Goal: Task Accomplishment & Management: Use online tool/utility

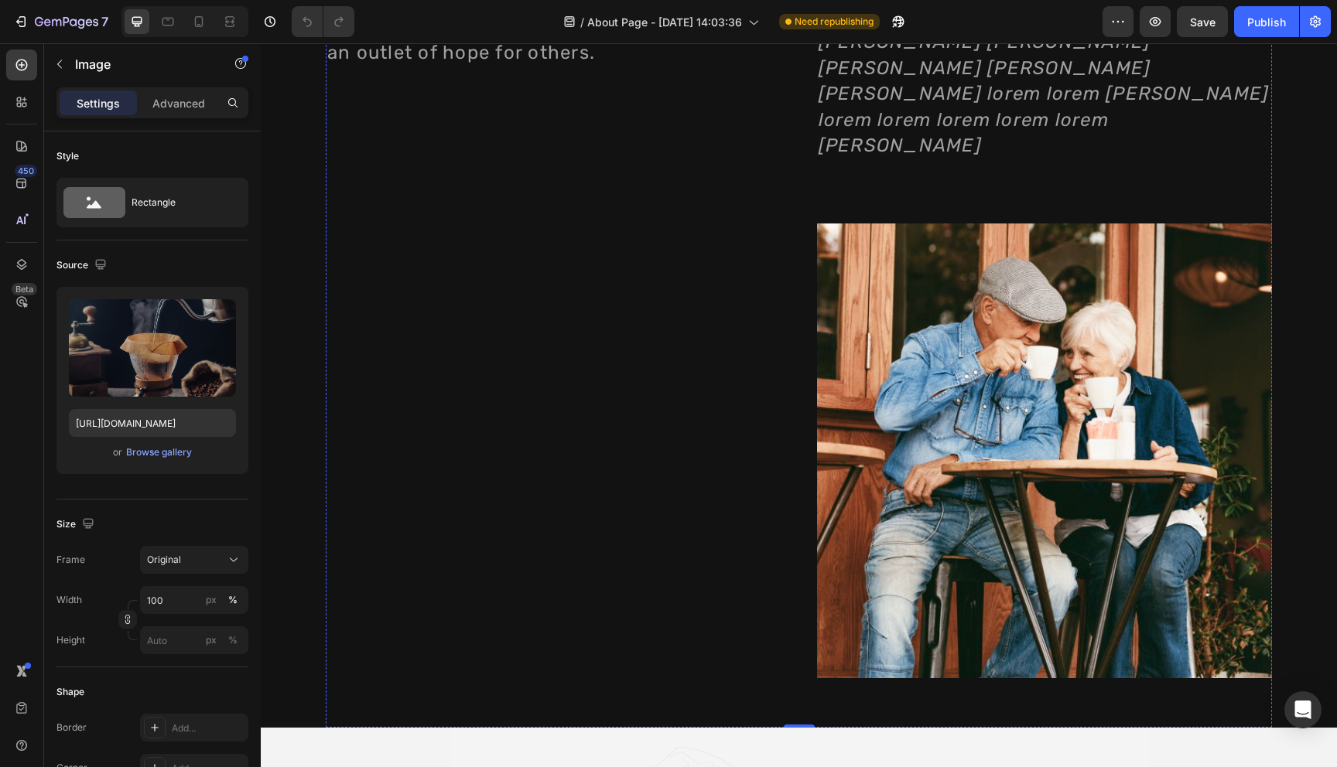
scroll to position [2004, 0]
click at [173, 418] on input "[URL][DOMAIN_NAME]" at bounding box center [152, 423] width 167 height 28
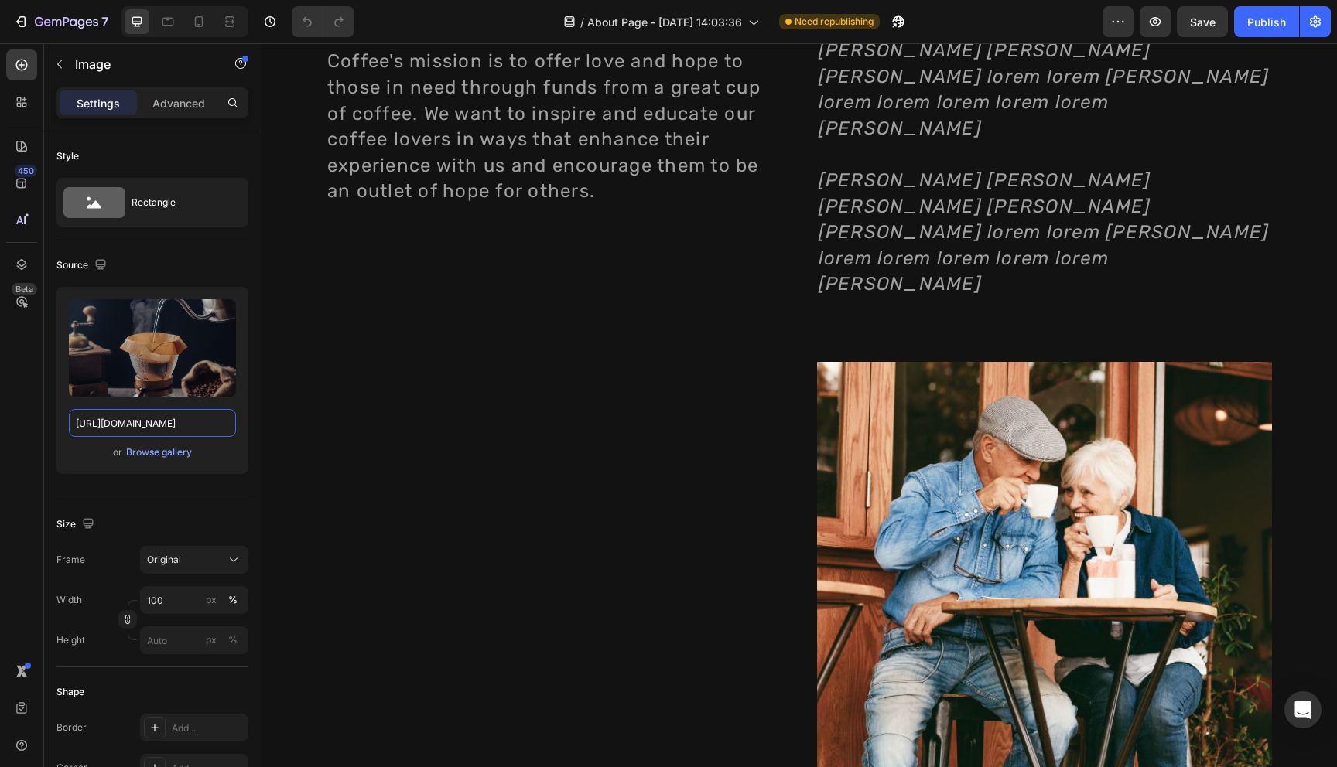
scroll to position [1719, 0]
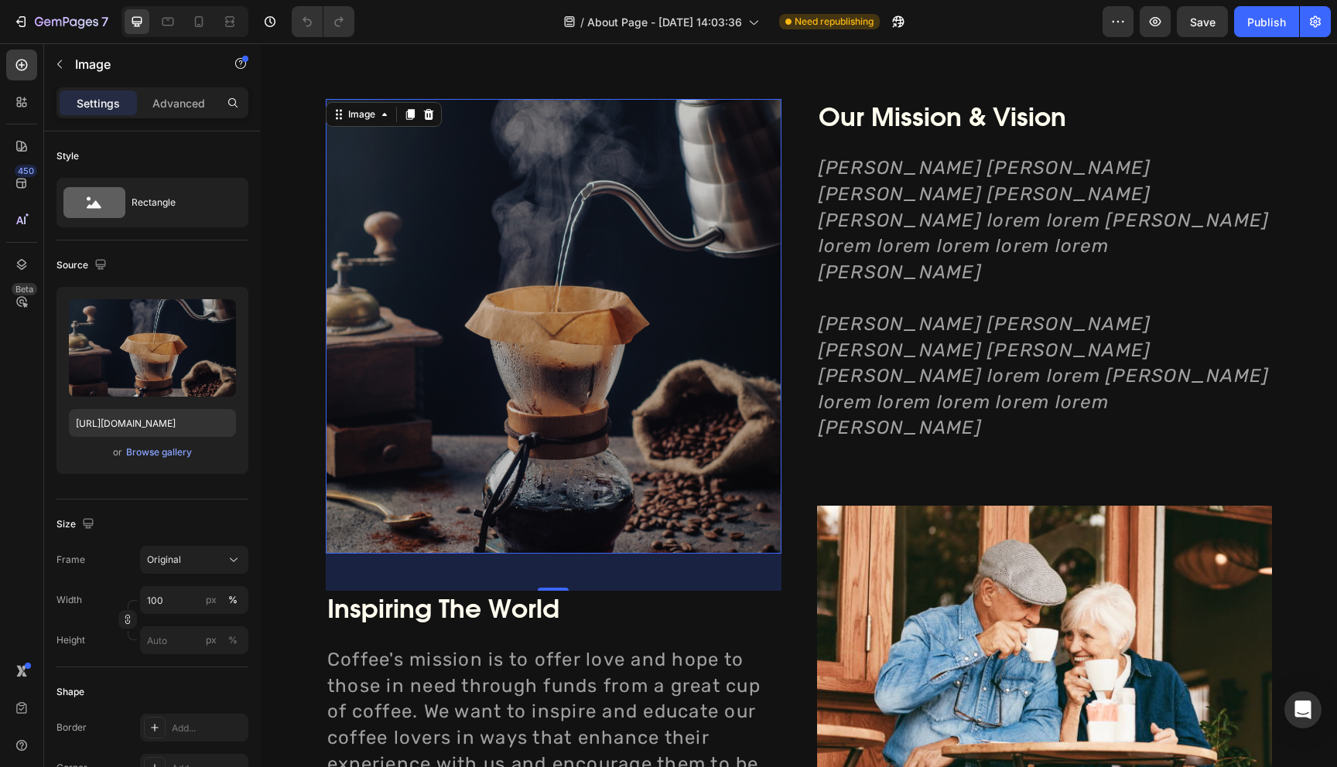
click at [502, 346] on img at bounding box center [554, 326] width 456 height 455
click at [196, 22] on icon at bounding box center [198, 21] width 15 height 15
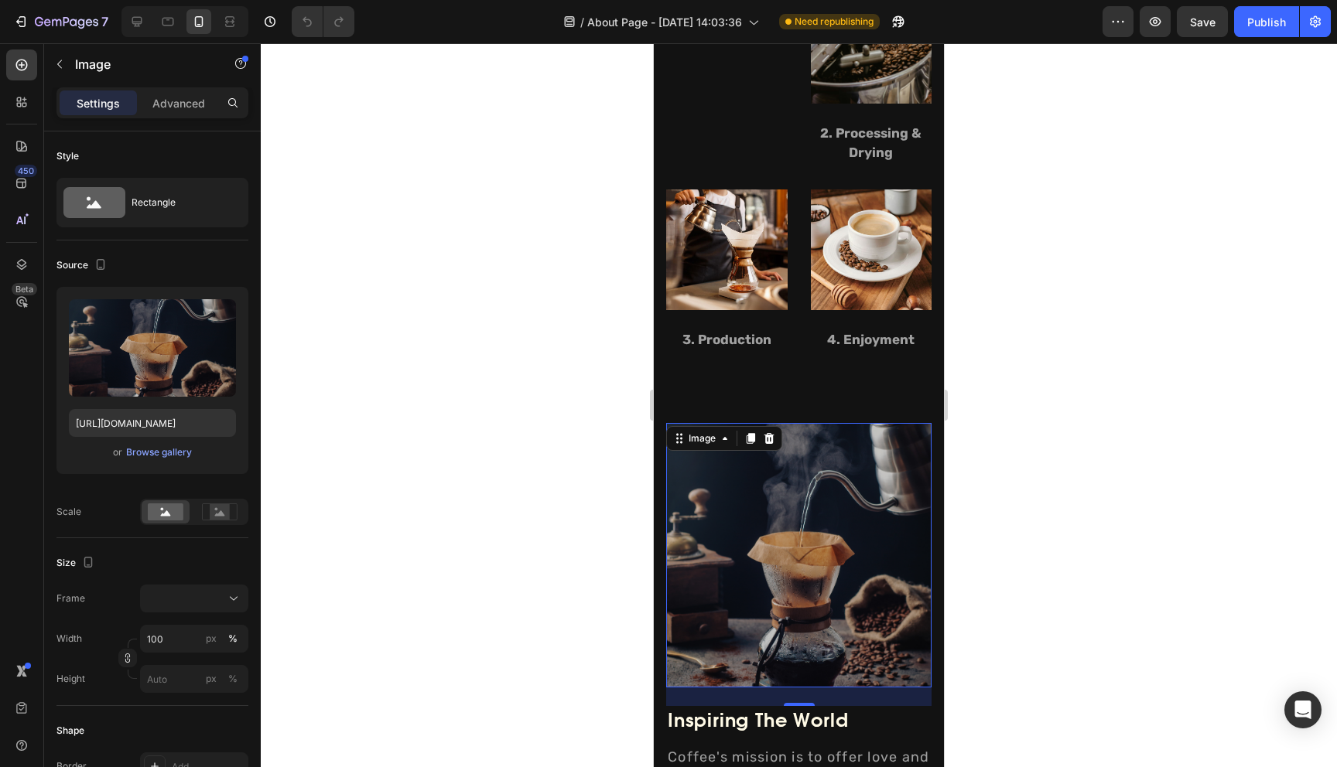
scroll to position [1554, 0]
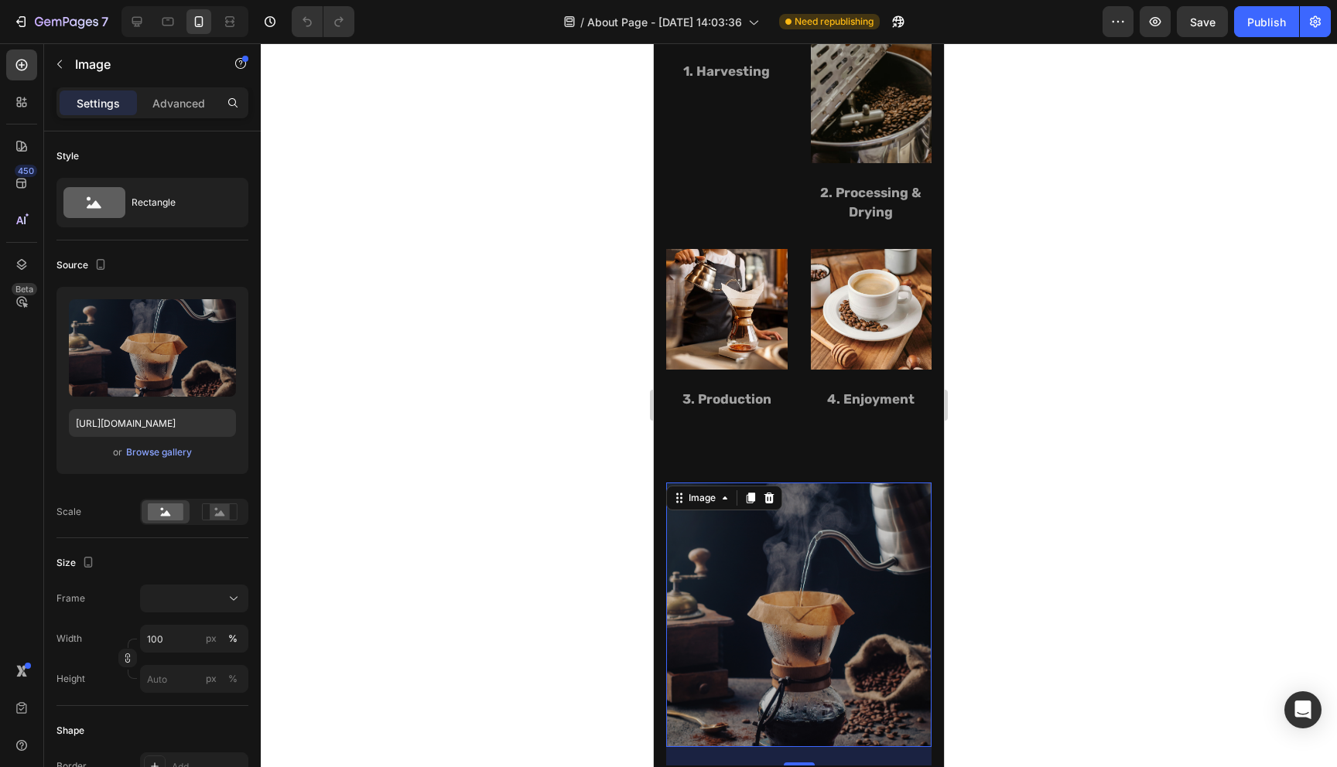
click at [1051, 515] on div at bounding box center [799, 405] width 1076 height 724
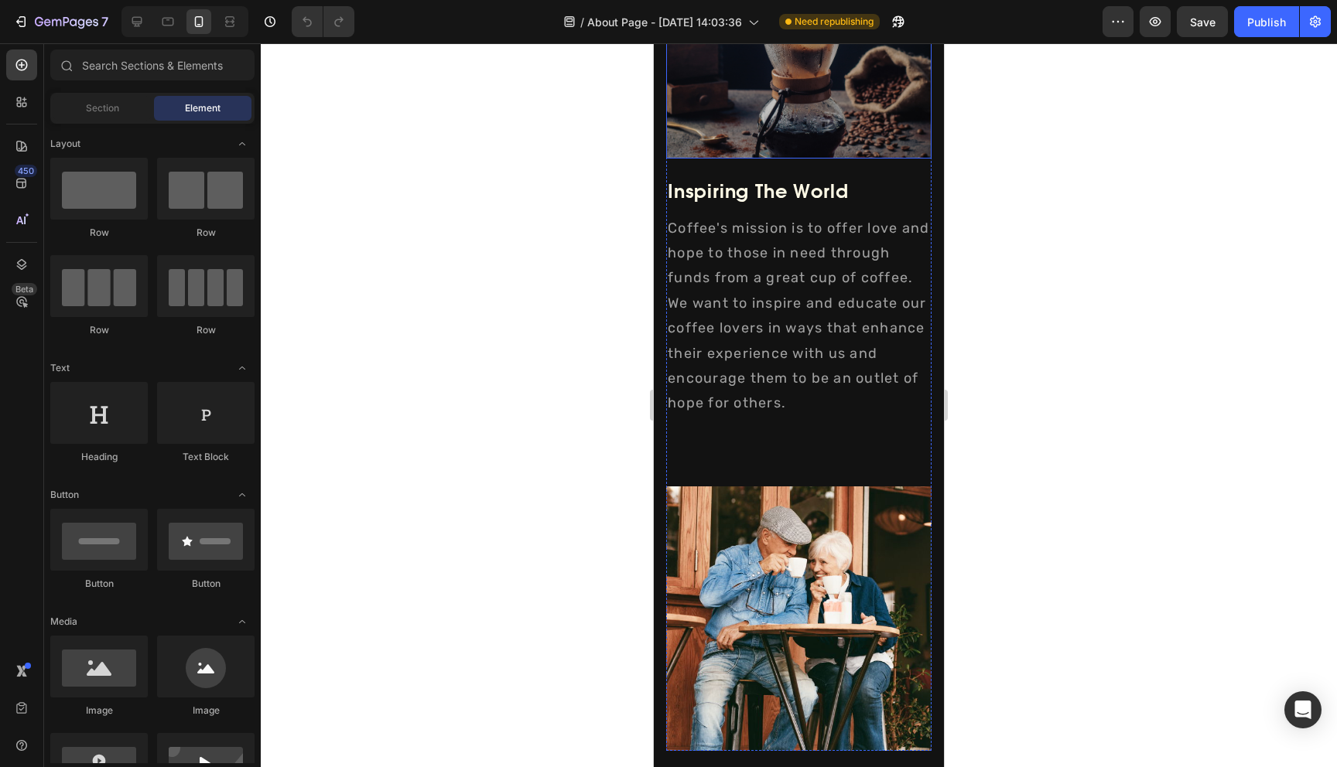
scroll to position [2155, 0]
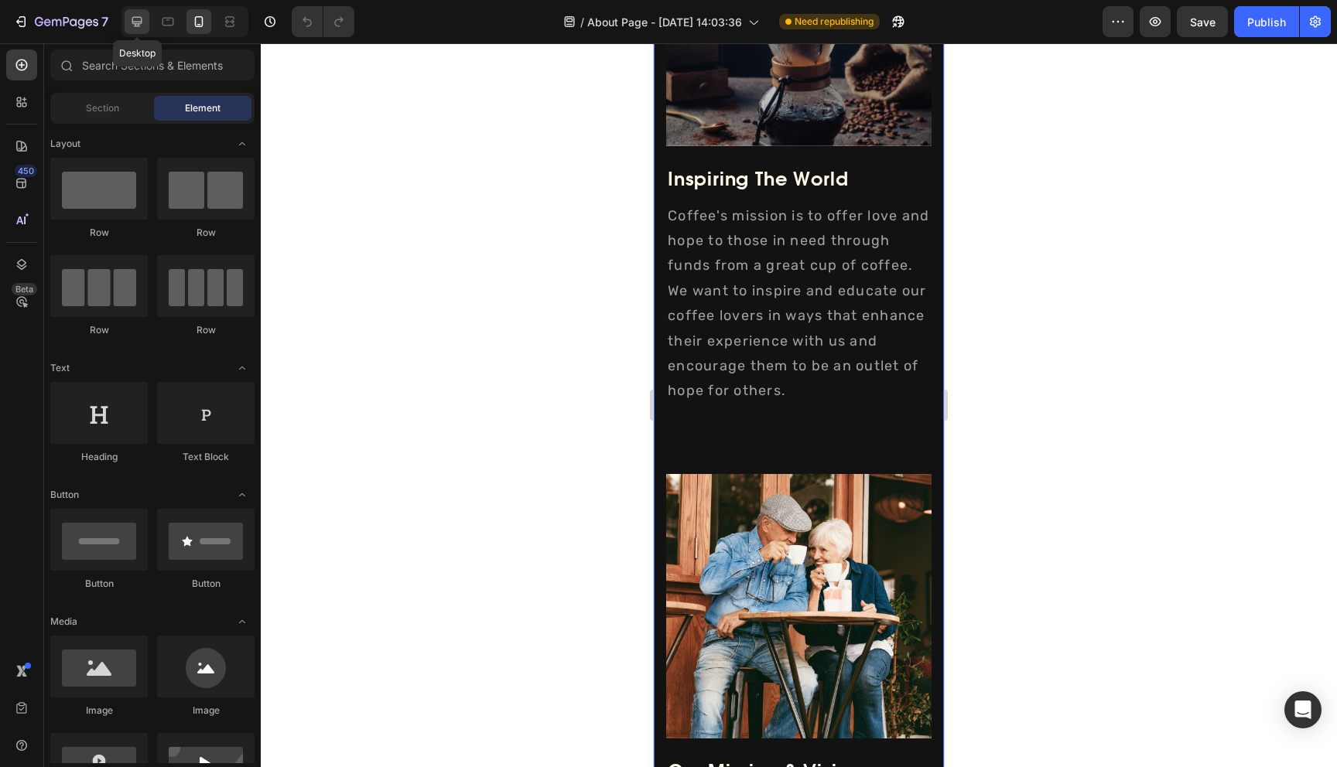
click at [145, 21] on div at bounding box center [137, 21] width 25 height 25
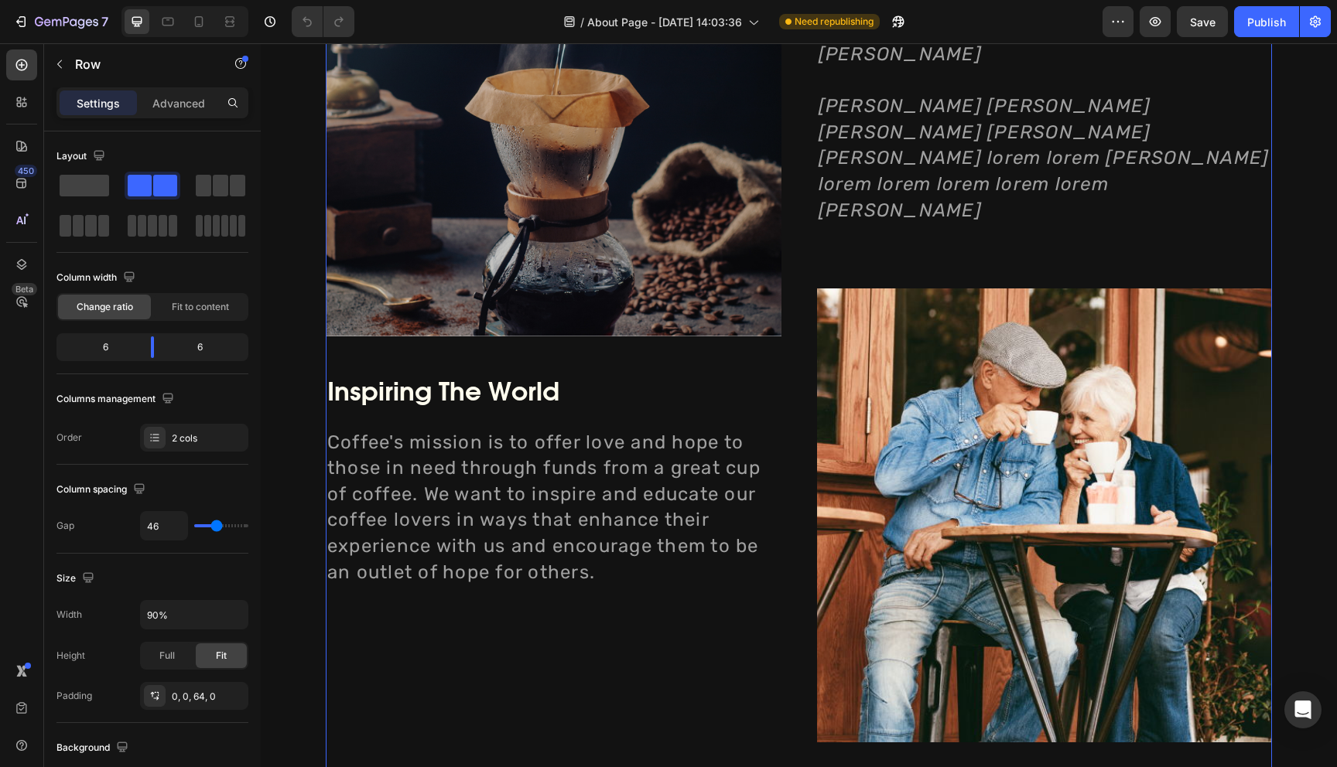
click at [798, 275] on div "Image Inspiring The World Heading Inspiring The World Heading Coffee's mission …" at bounding box center [799, 337] width 946 height 911
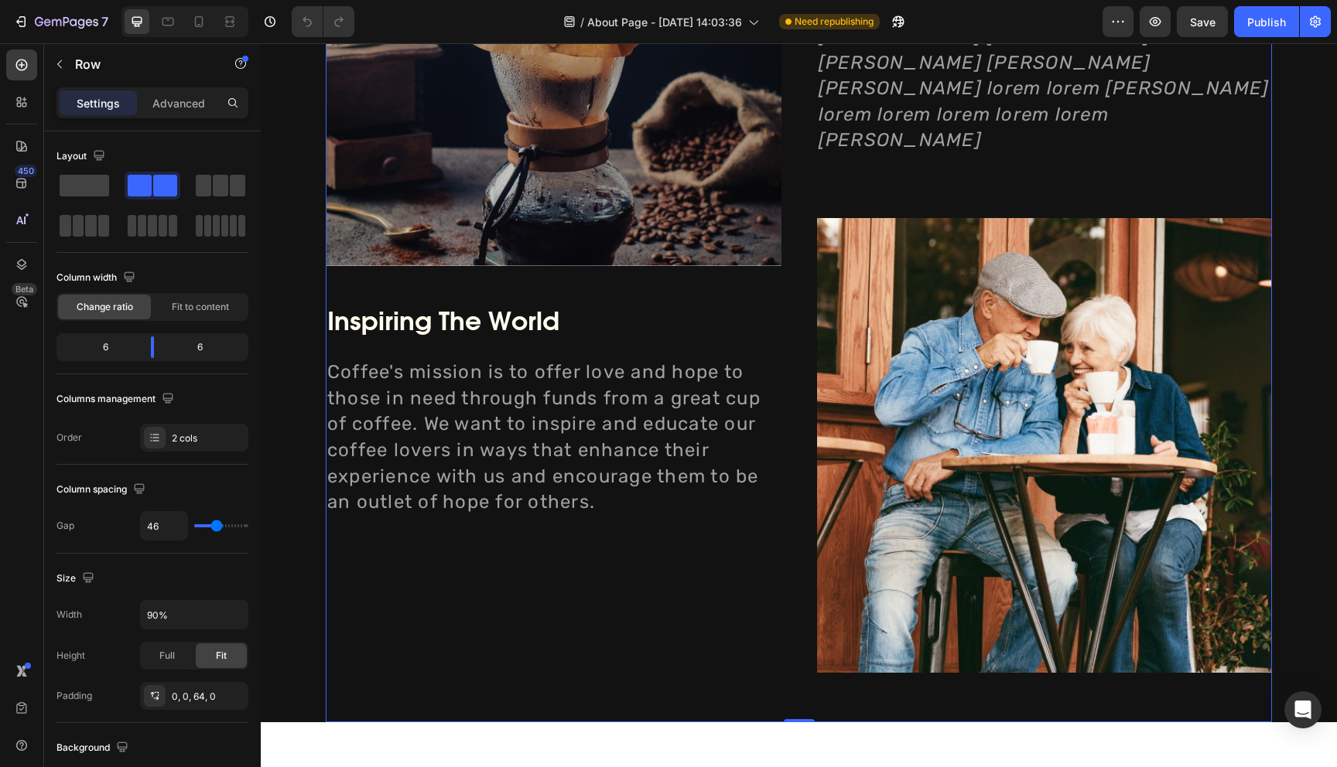
scroll to position [1975, 0]
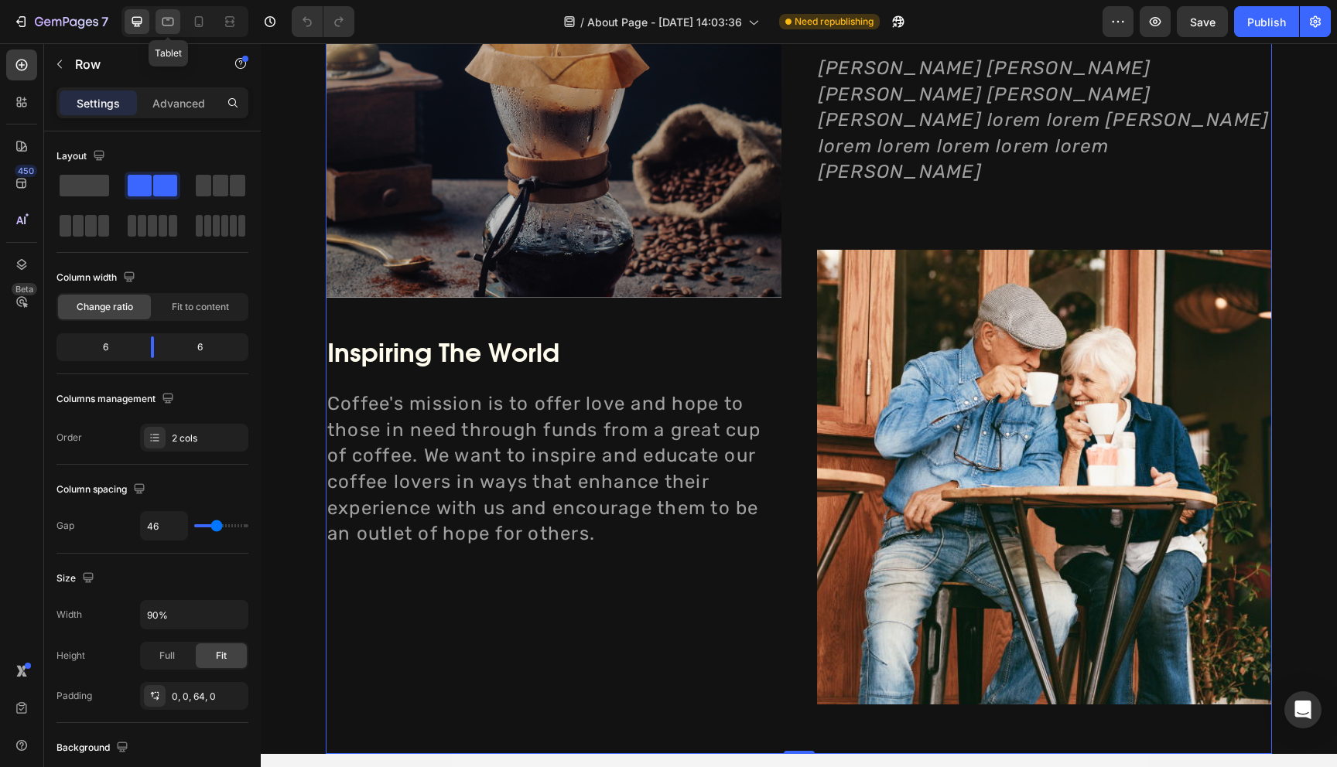
click at [177, 22] on div at bounding box center [167, 21] width 25 height 25
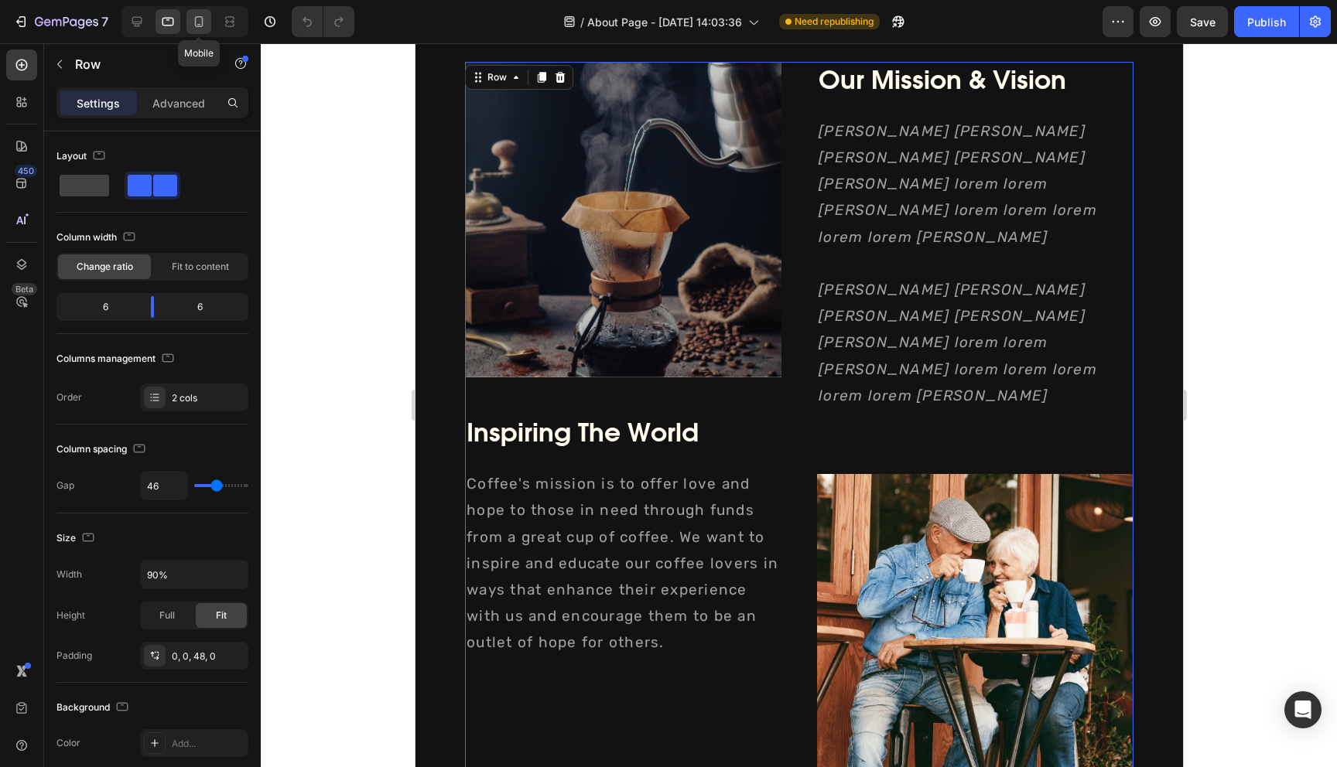
click at [189, 20] on div at bounding box center [198, 21] width 25 height 25
type input "0"
type input "100%"
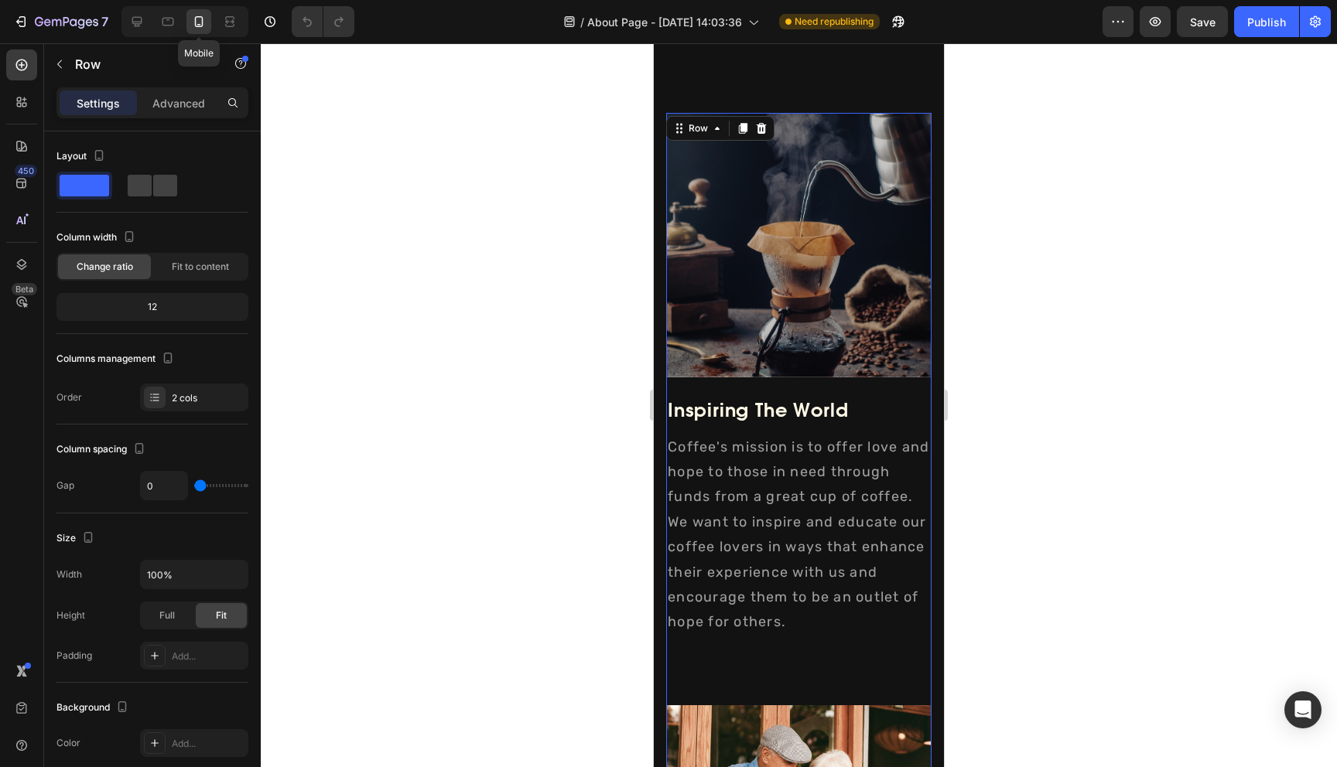
scroll to position [1939, 0]
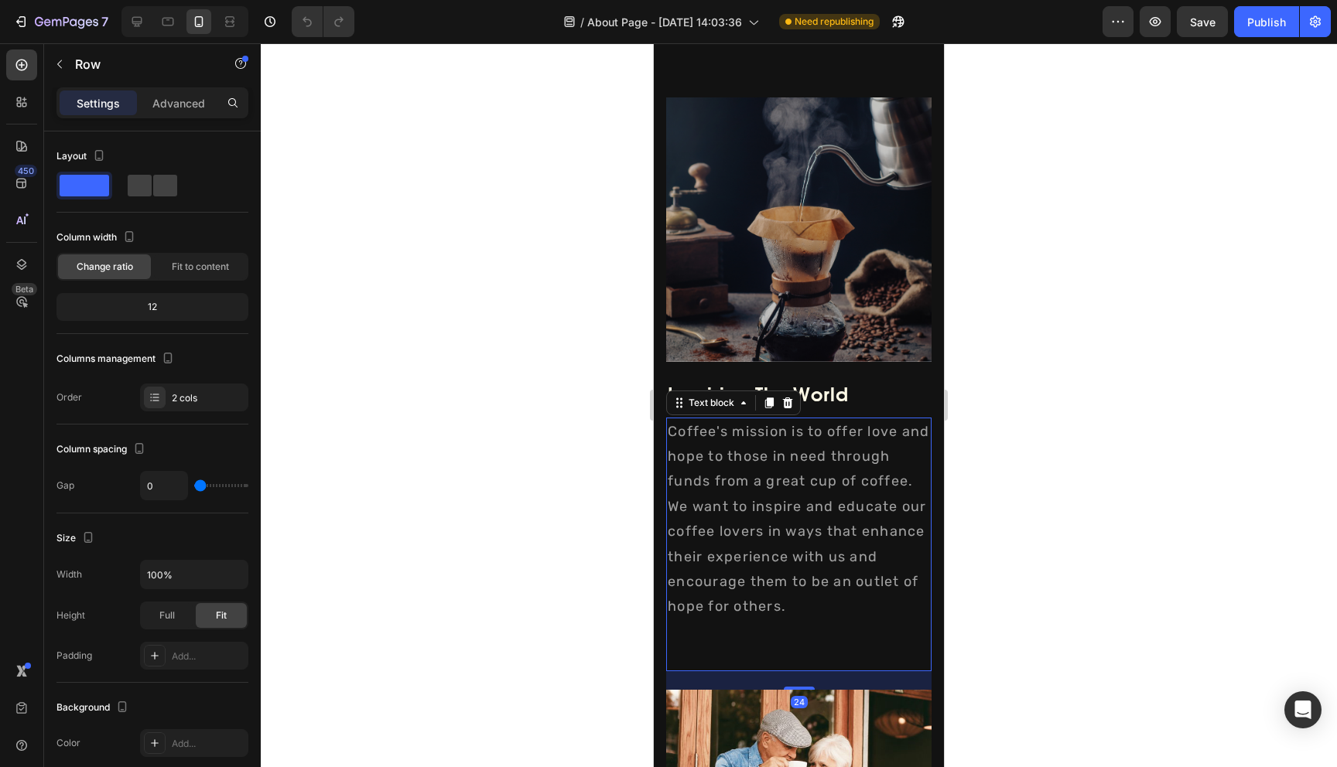
click at [749, 529] on p "Coffee's mission is to offer love and hope to those in need through funds from …" at bounding box center [799, 544] width 262 height 251
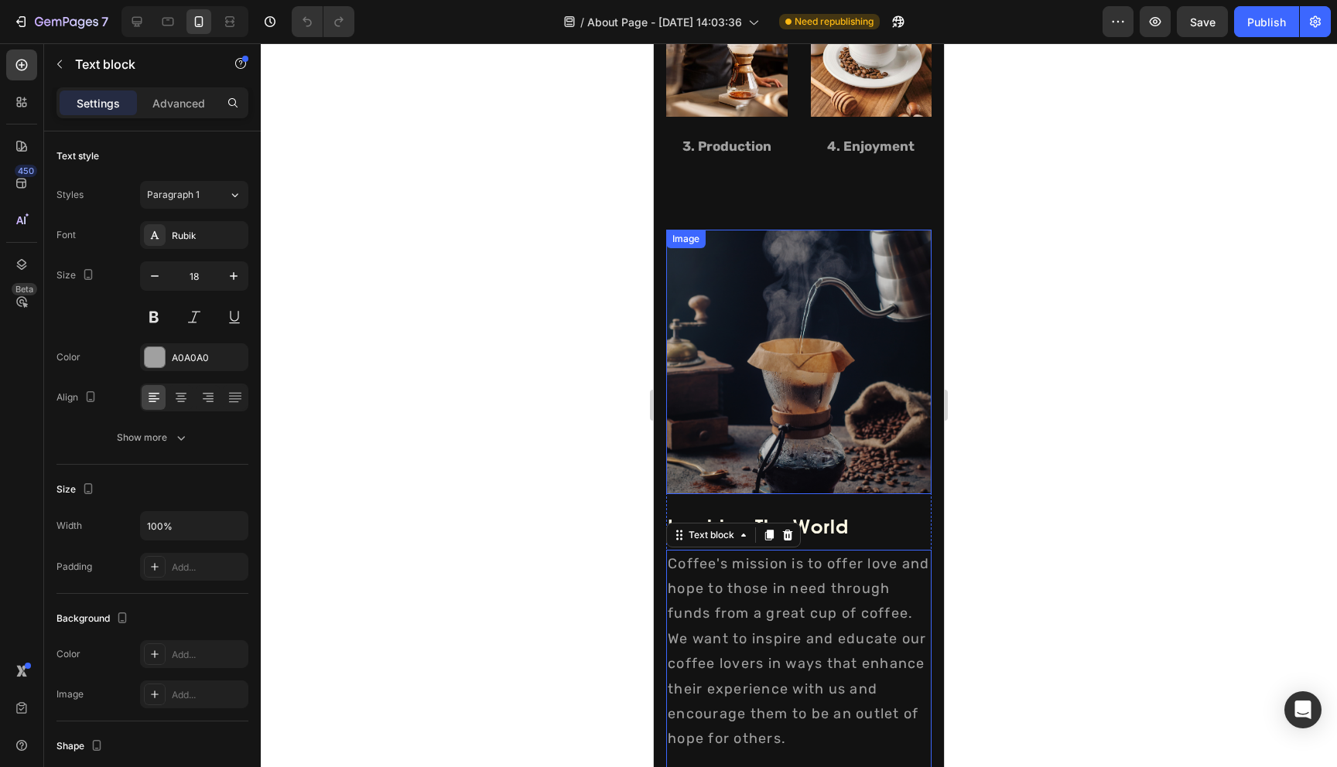
scroll to position [1892, 0]
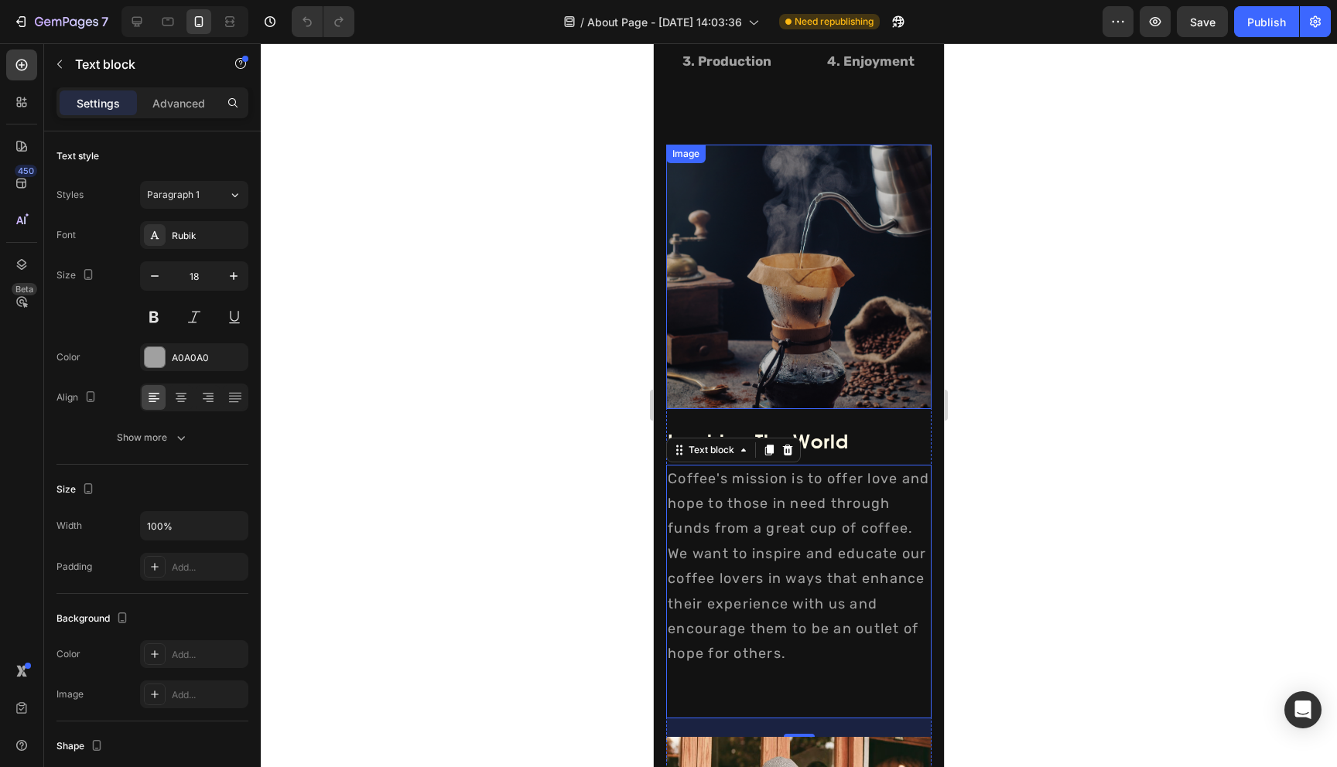
click at [1077, 323] on div at bounding box center [799, 405] width 1076 height 724
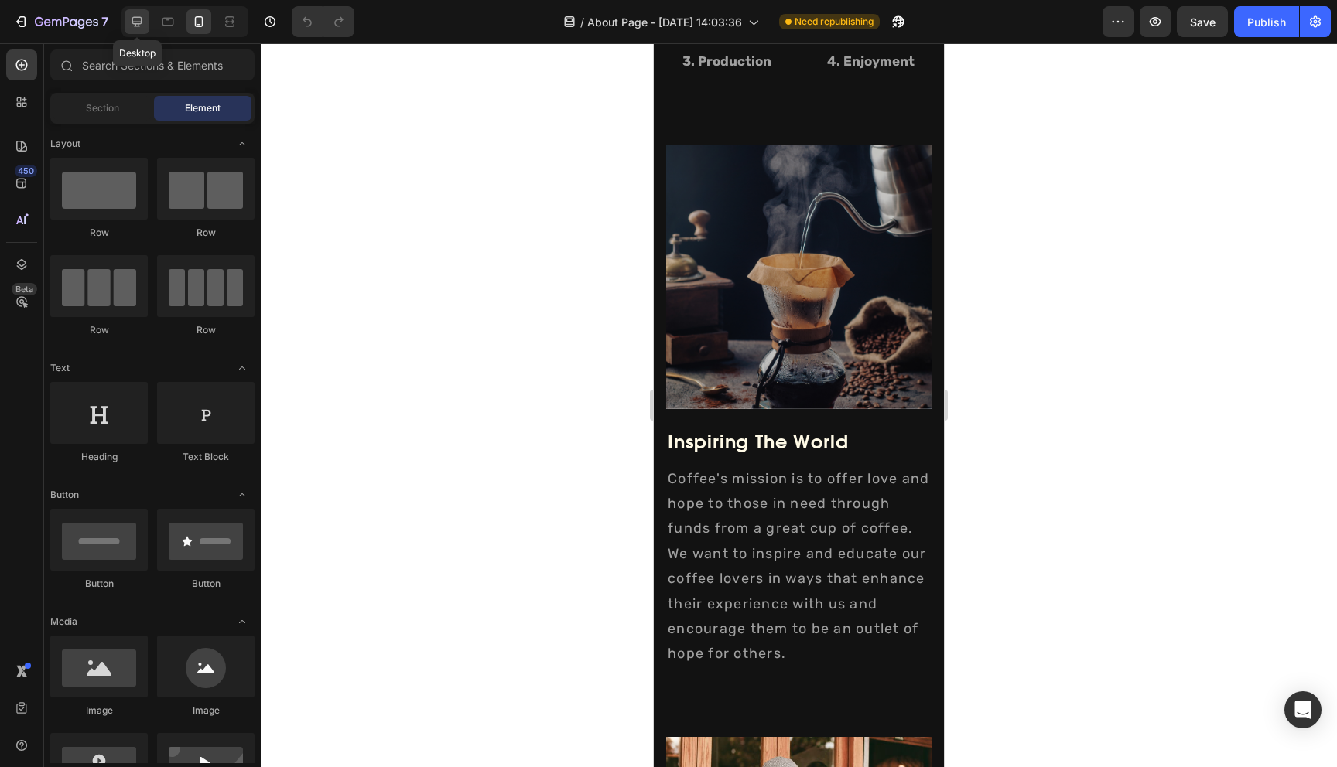
click at [133, 25] on icon at bounding box center [136, 21] width 15 height 15
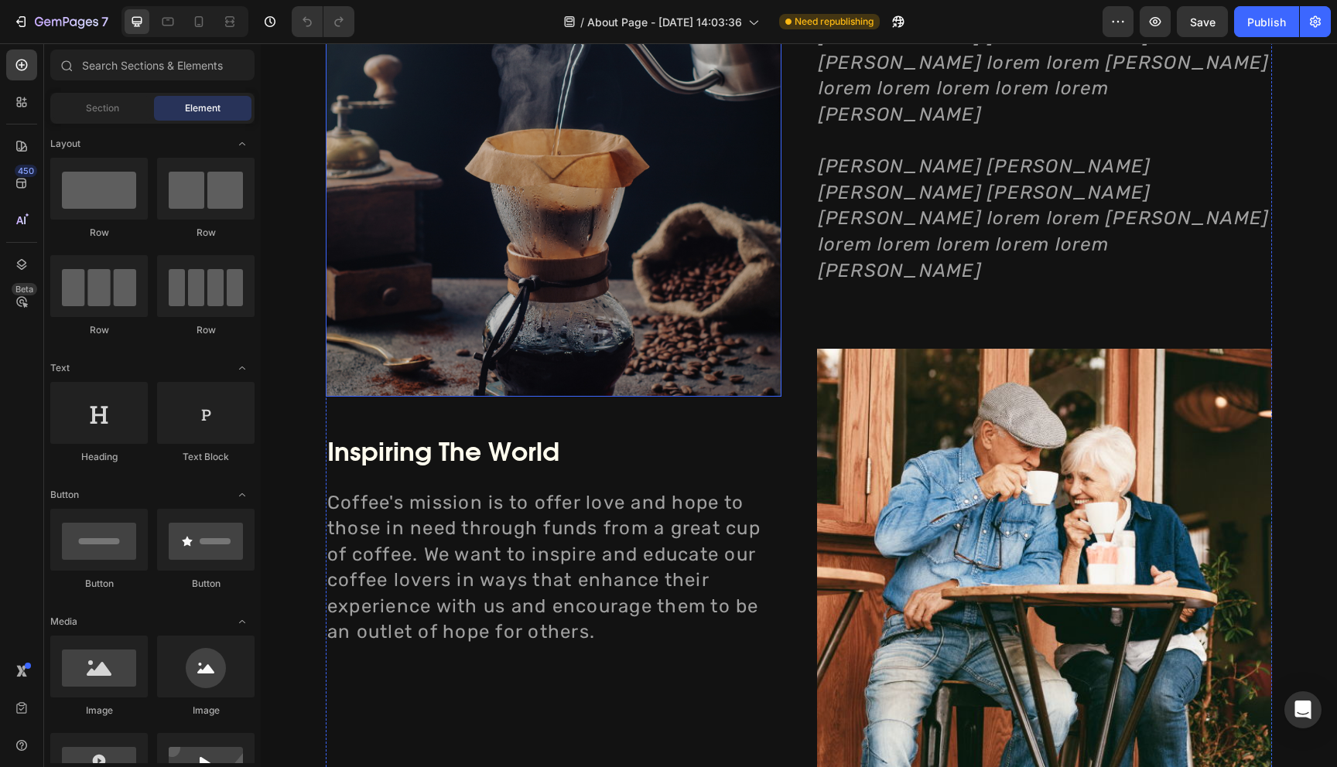
scroll to position [1841, 0]
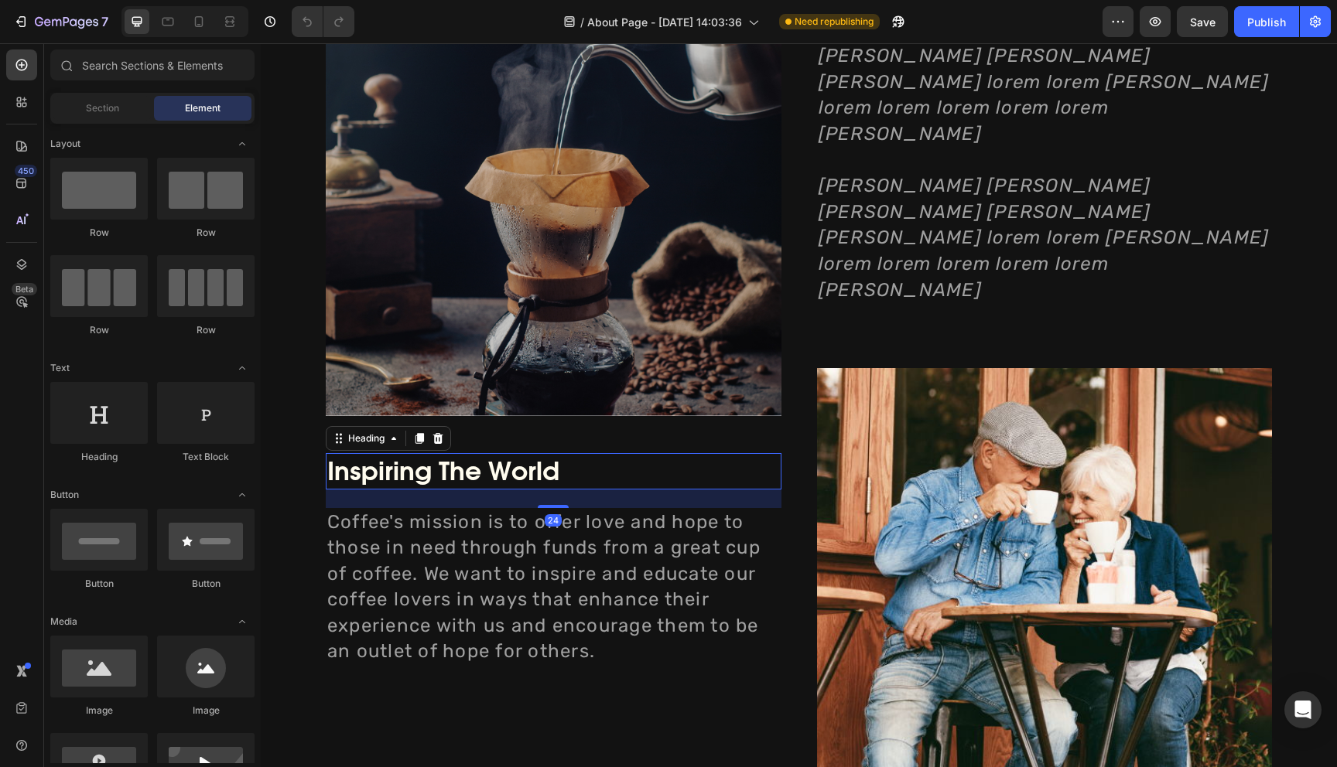
click at [490, 465] on h2 "Inspiring The World" at bounding box center [554, 471] width 456 height 36
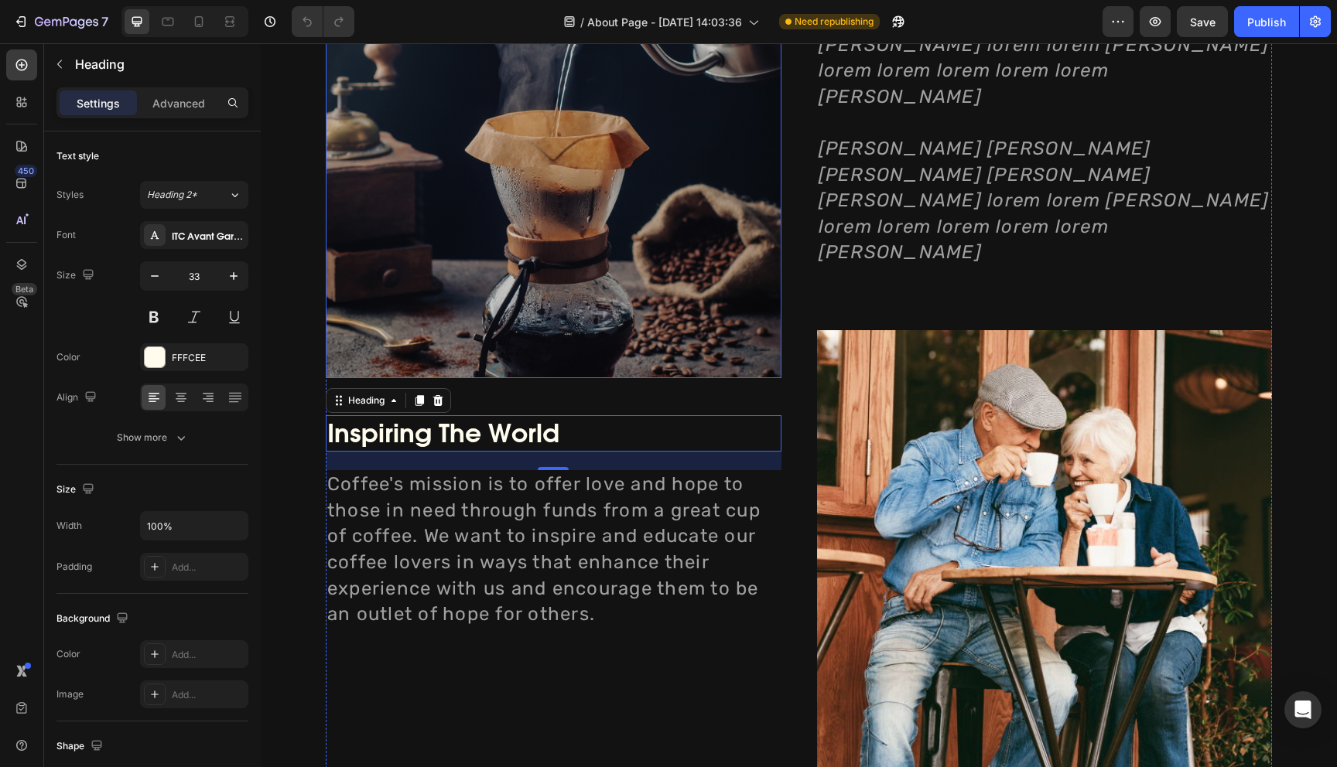
scroll to position [1886, 0]
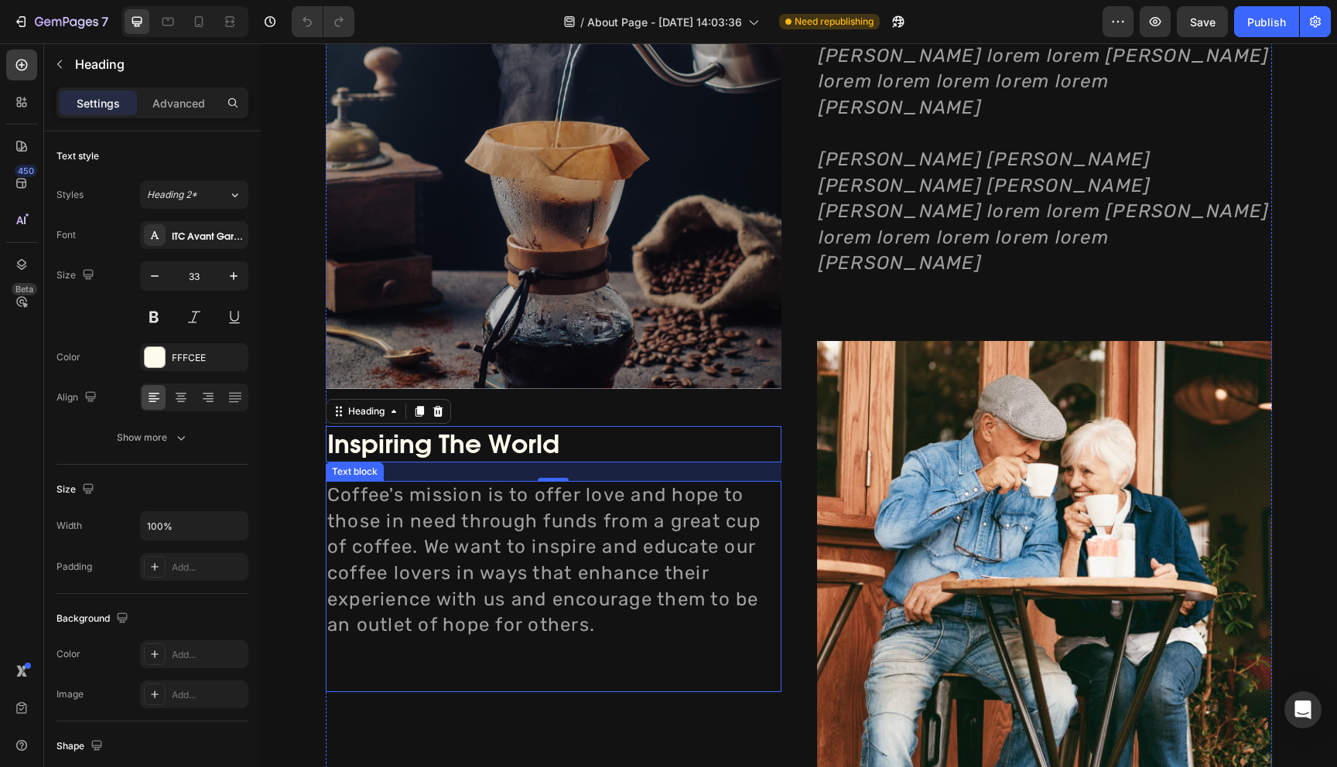
click at [467, 507] on p "Coffee's mission is to offer love and hope to those in need through funds from …" at bounding box center [553, 587] width 452 height 208
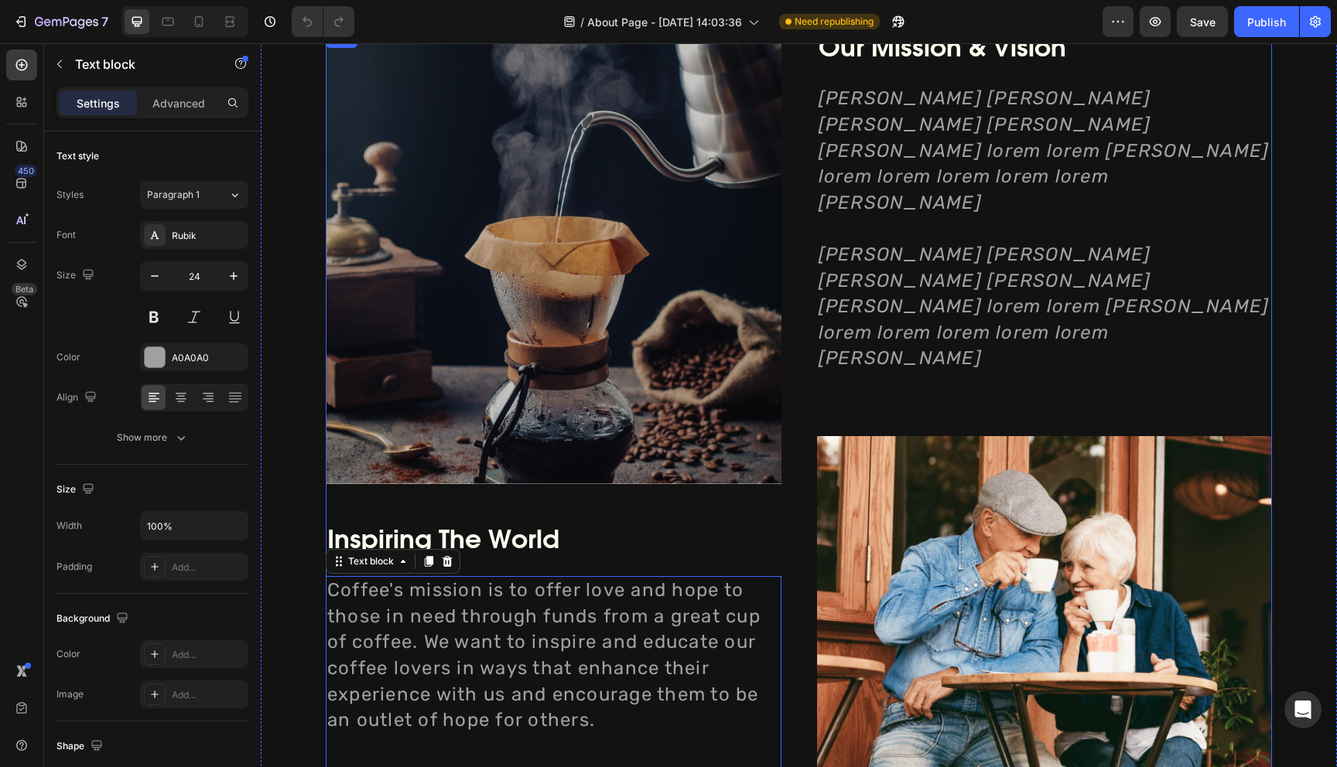
scroll to position [1777, 0]
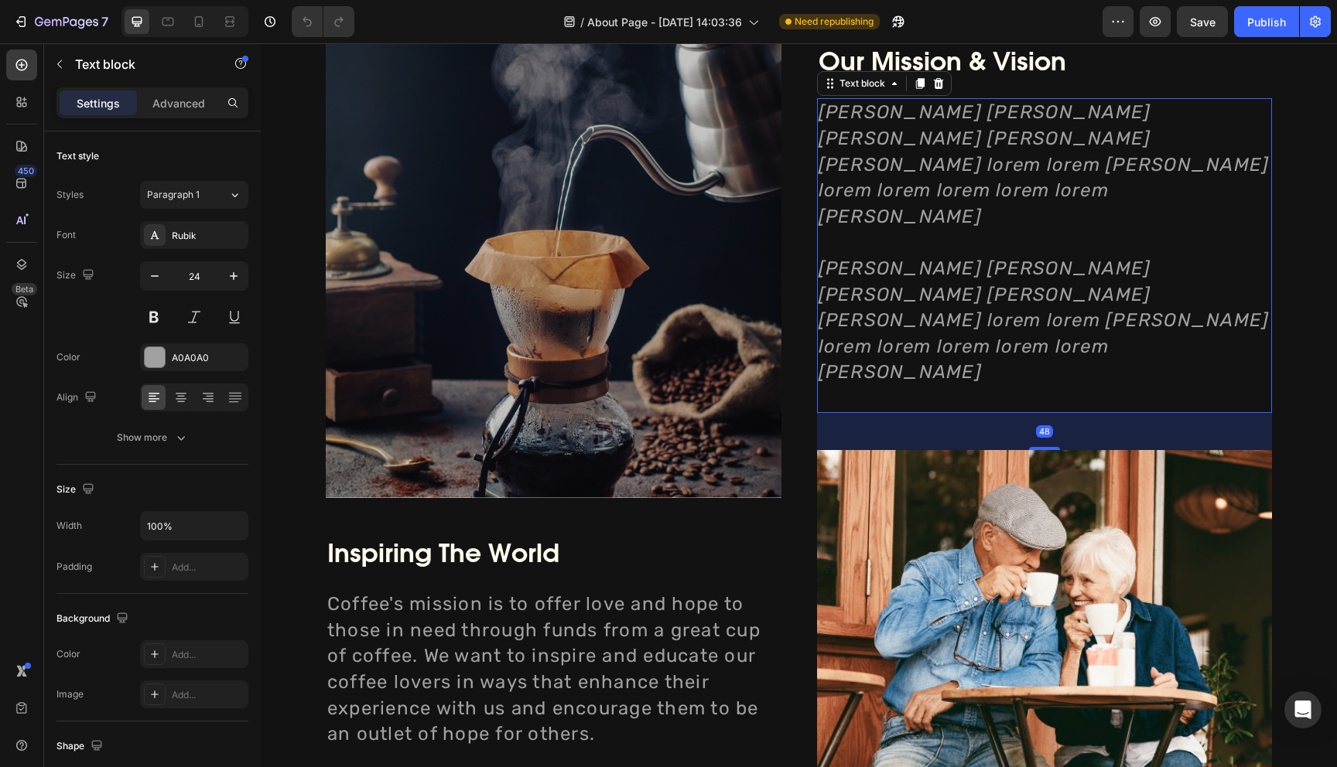
click at [930, 314] on icon "[PERSON_NAME] [PERSON_NAME] [PERSON_NAME] [PERSON_NAME] [PERSON_NAME] lorem lor…" at bounding box center [1043, 320] width 451 height 125
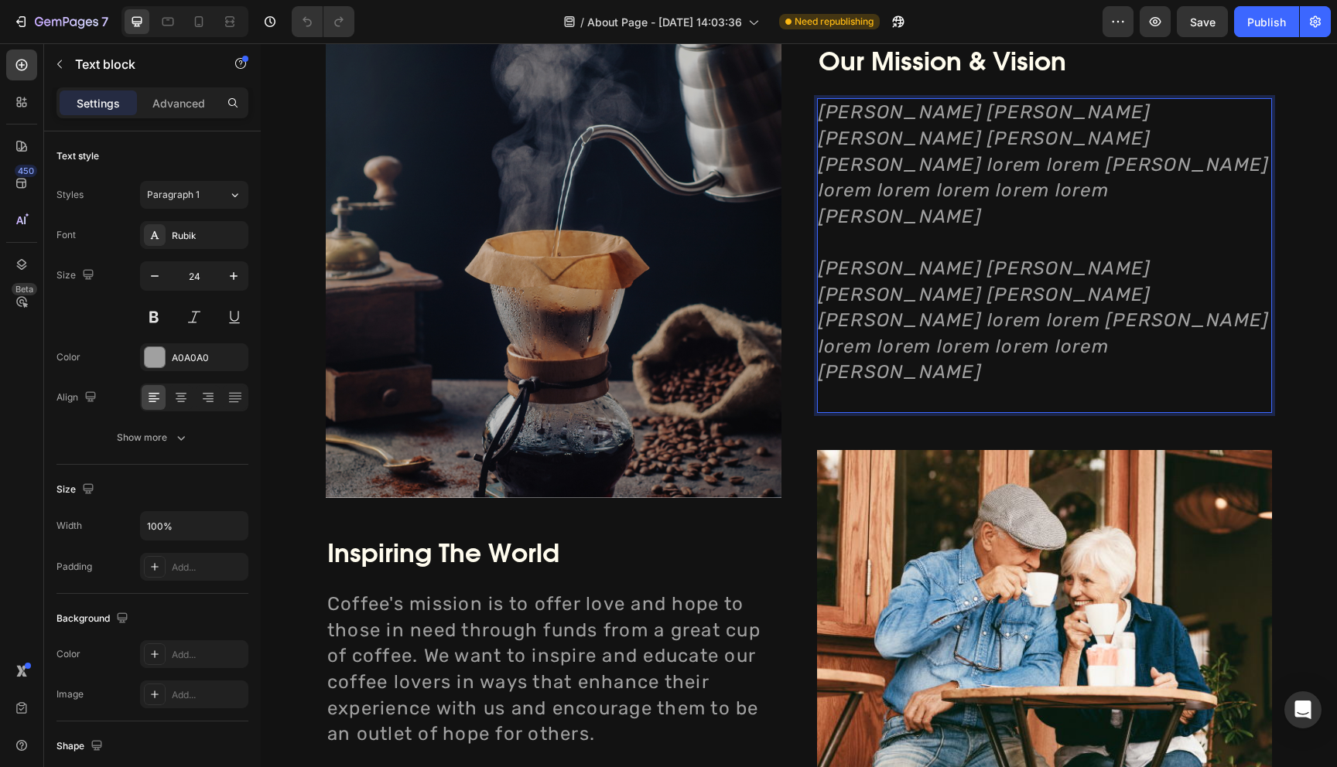
click at [1012, 318] on p "[PERSON_NAME] [PERSON_NAME] [PERSON_NAME] [PERSON_NAME] [PERSON_NAME] lorem lor…" at bounding box center [1044, 334] width 452 height 156
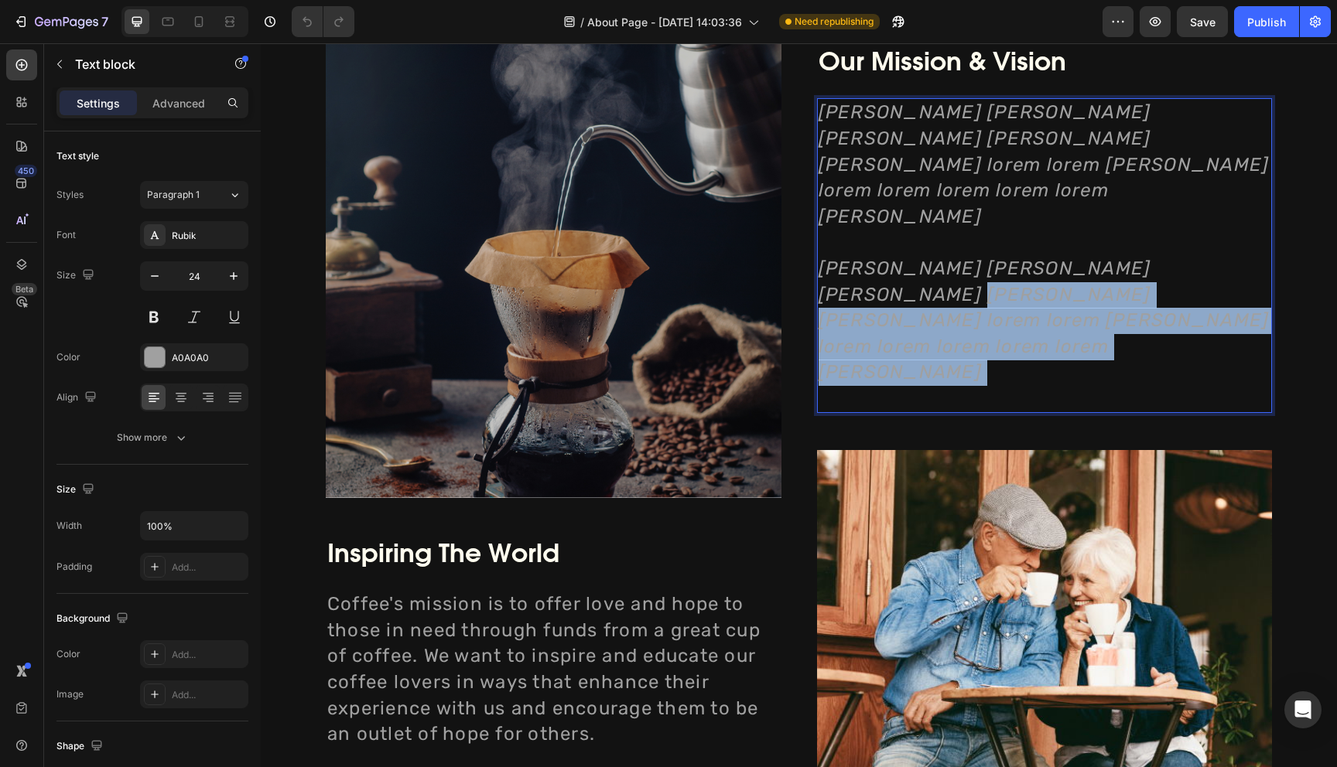
drag, startPoint x: 1012, startPoint y: 318, endPoint x: 823, endPoint y: 274, distance: 194.6
click at [823, 274] on p "[PERSON_NAME] [PERSON_NAME] [PERSON_NAME] [PERSON_NAME] [PERSON_NAME] lorem lor…" at bounding box center [1044, 334] width 452 height 156
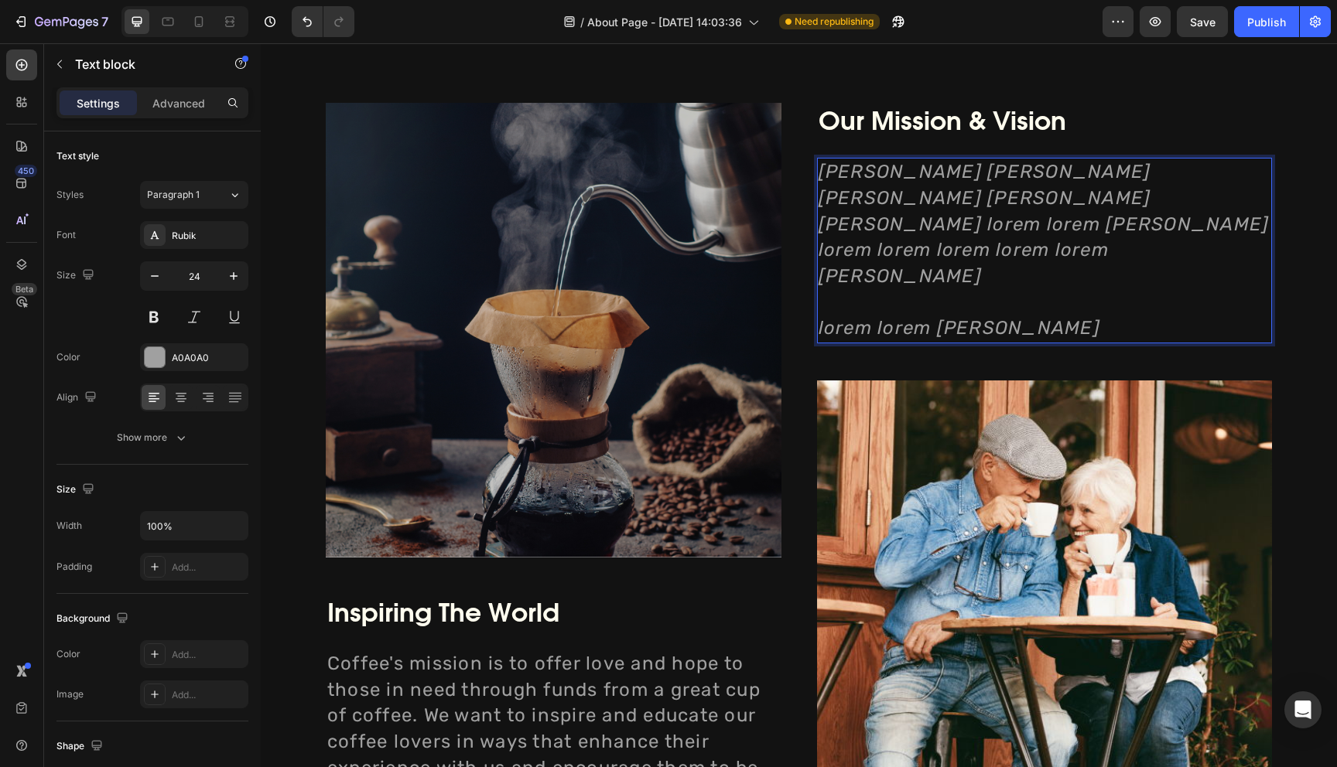
scroll to position [1685, 0]
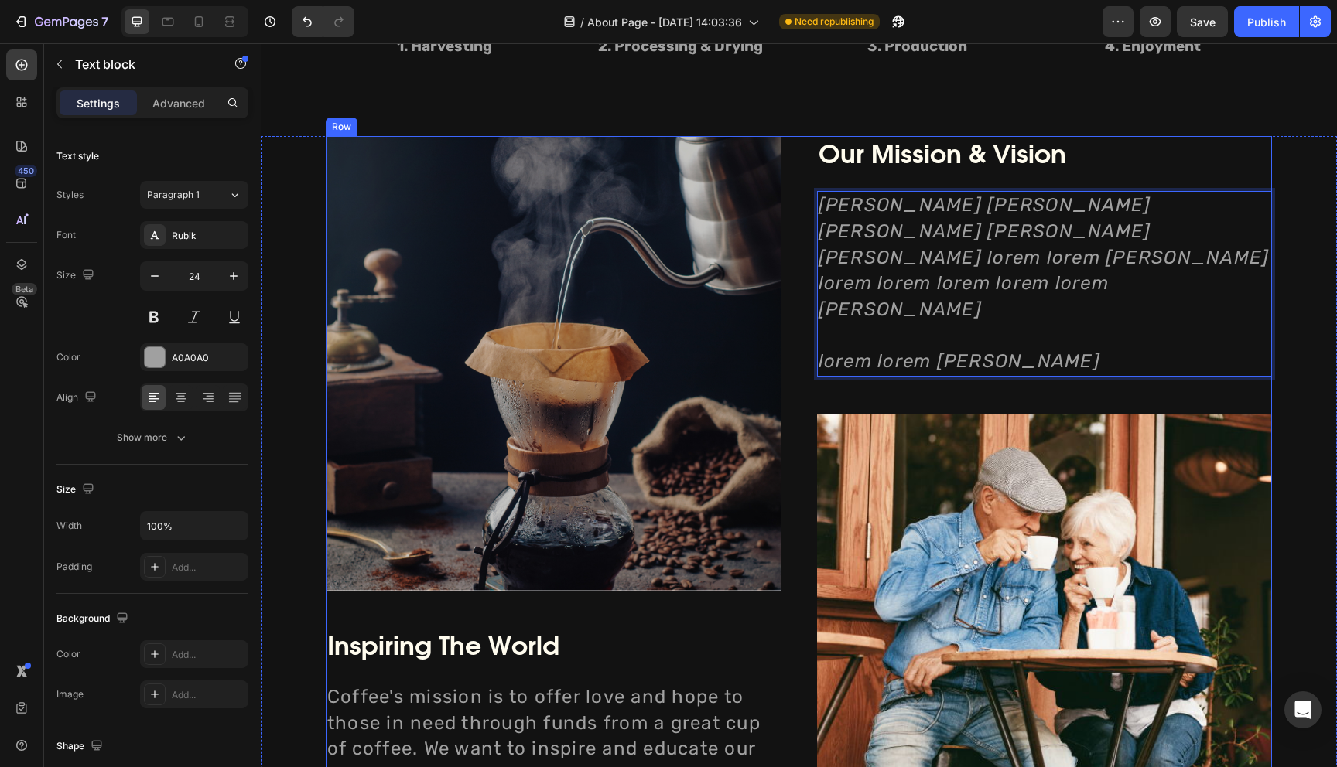
drag, startPoint x: 1231, startPoint y: 331, endPoint x: 797, endPoint y: 233, distance: 444.9
click at [797, 233] on div "Image Inspiring The World Heading Inspiring The World Heading Coffee's mission …" at bounding box center [799, 539] width 946 height 807
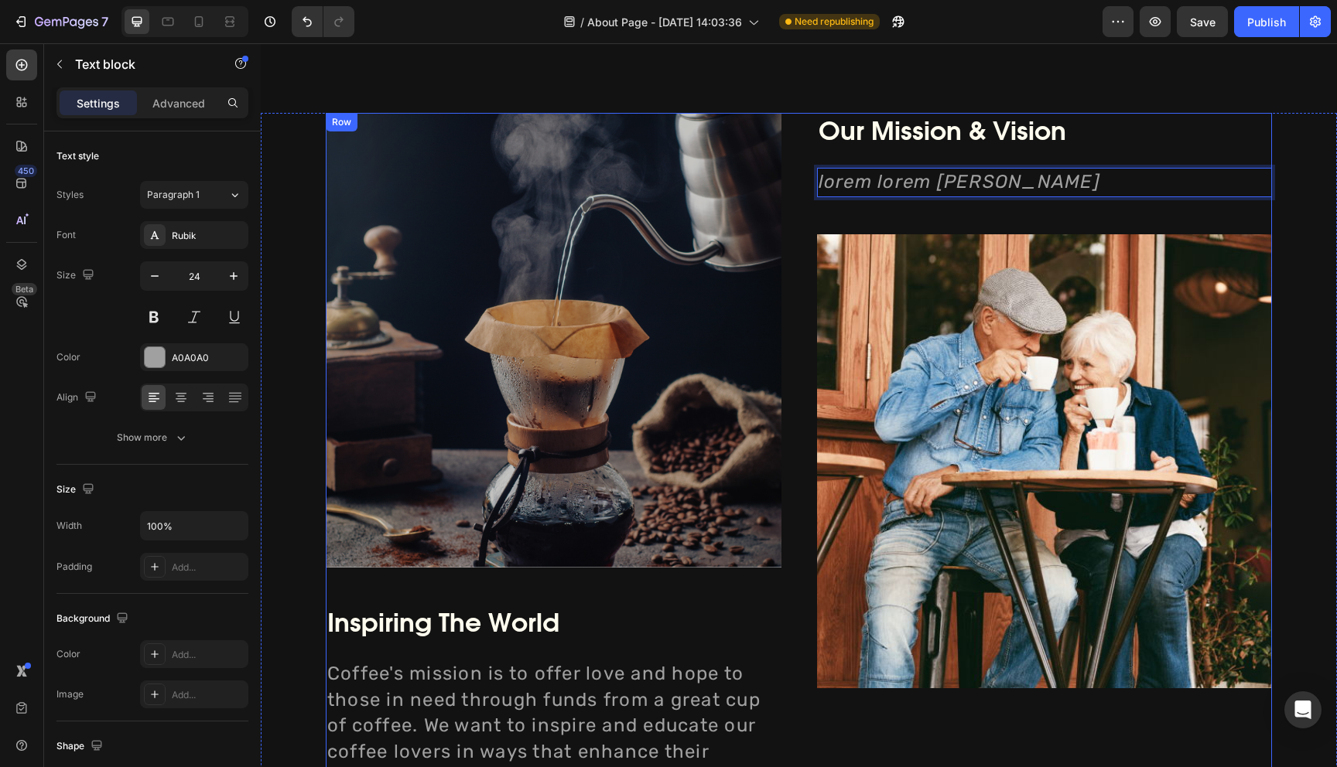
scroll to position [1700, 0]
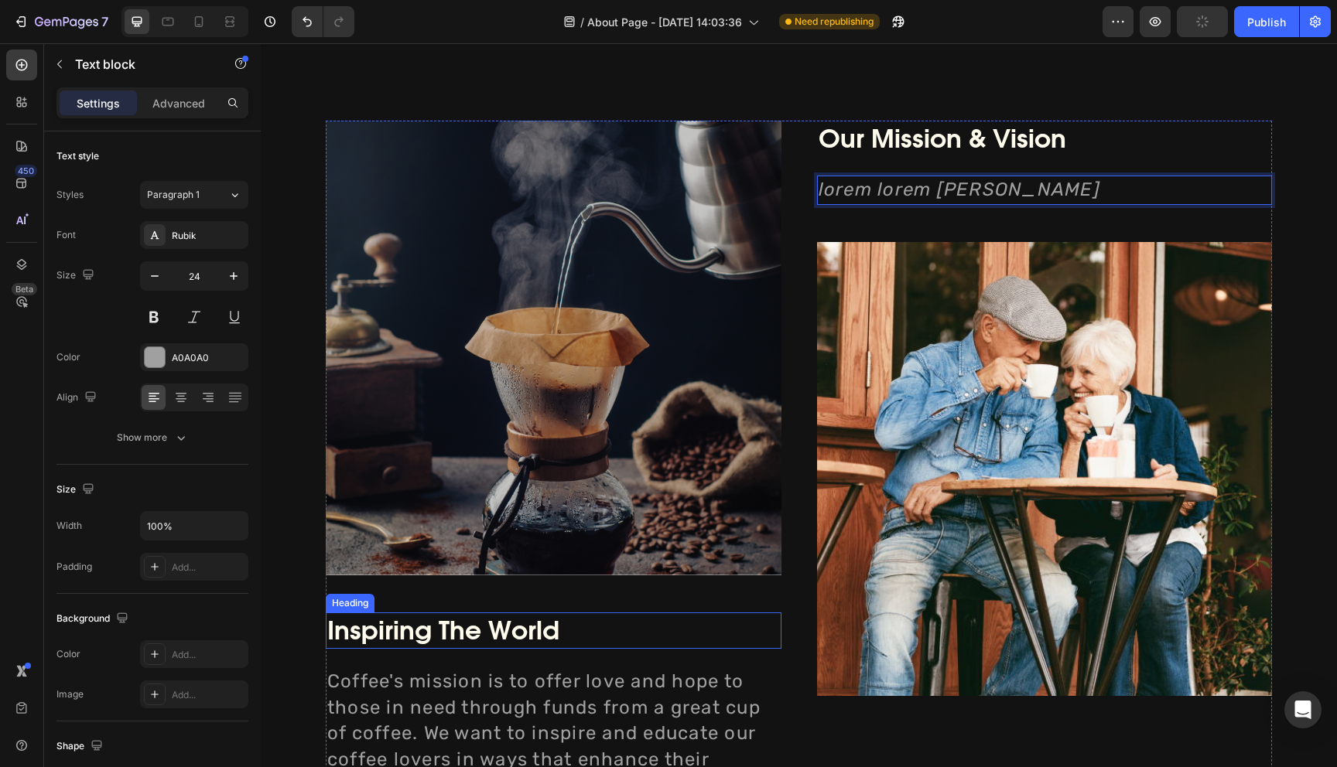
click at [449, 629] on h2 "Inspiring The World" at bounding box center [554, 631] width 456 height 36
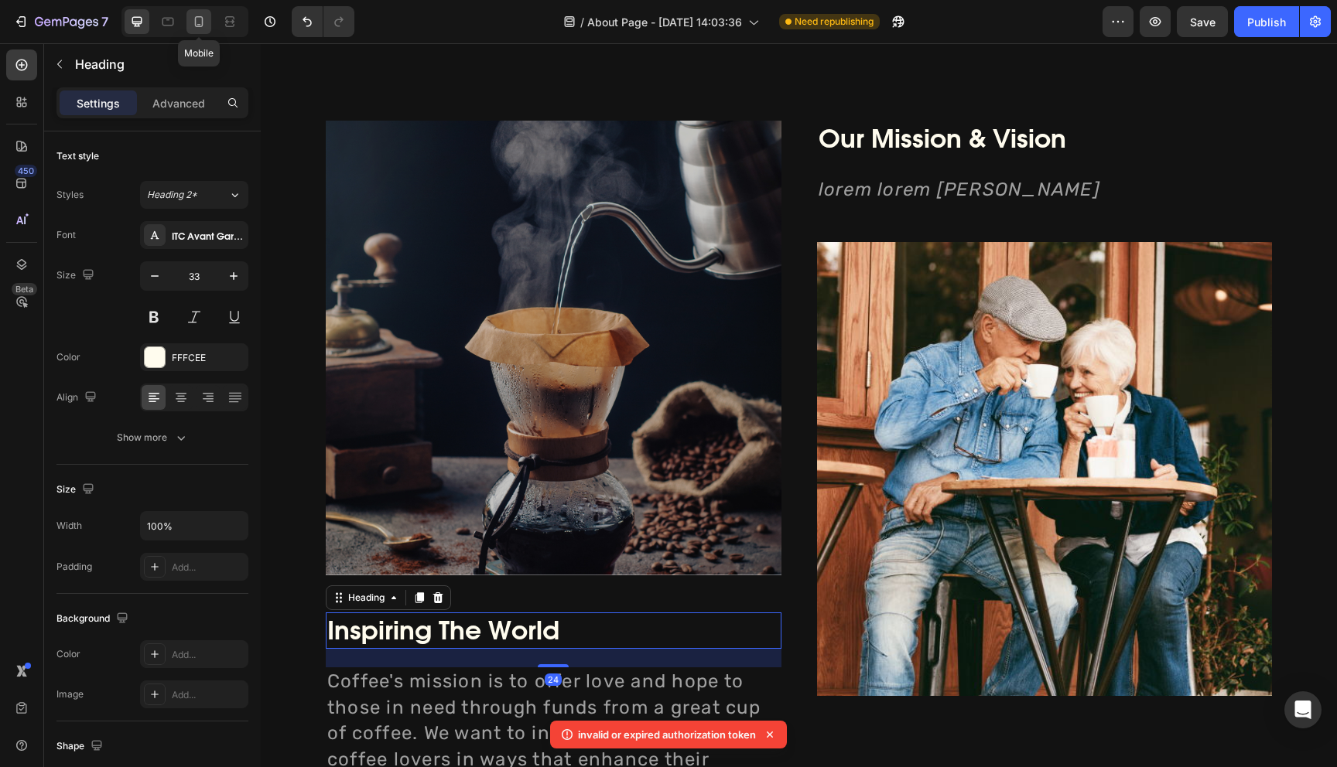
click at [192, 28] on icon at bounding box center [198, 21] width 15 height 15
type input "29"
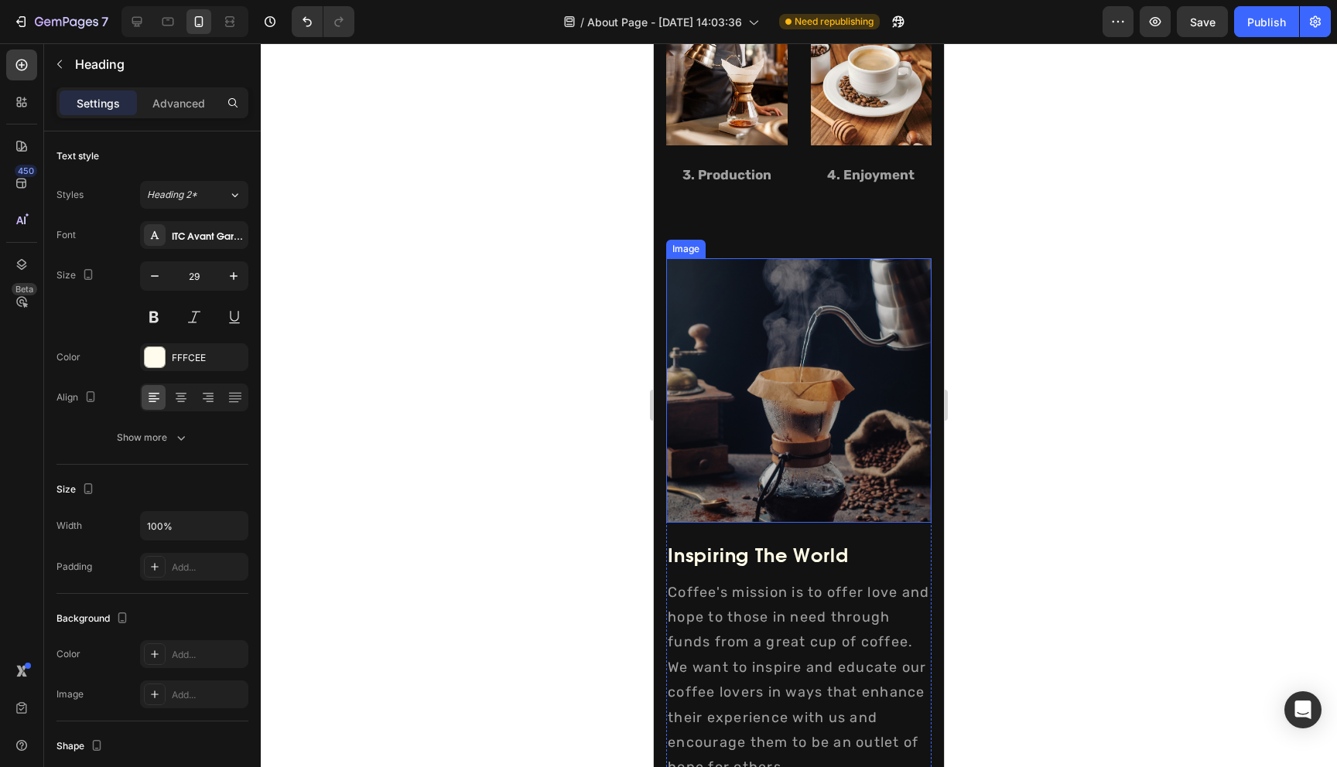
scroll to position [1820, 0]
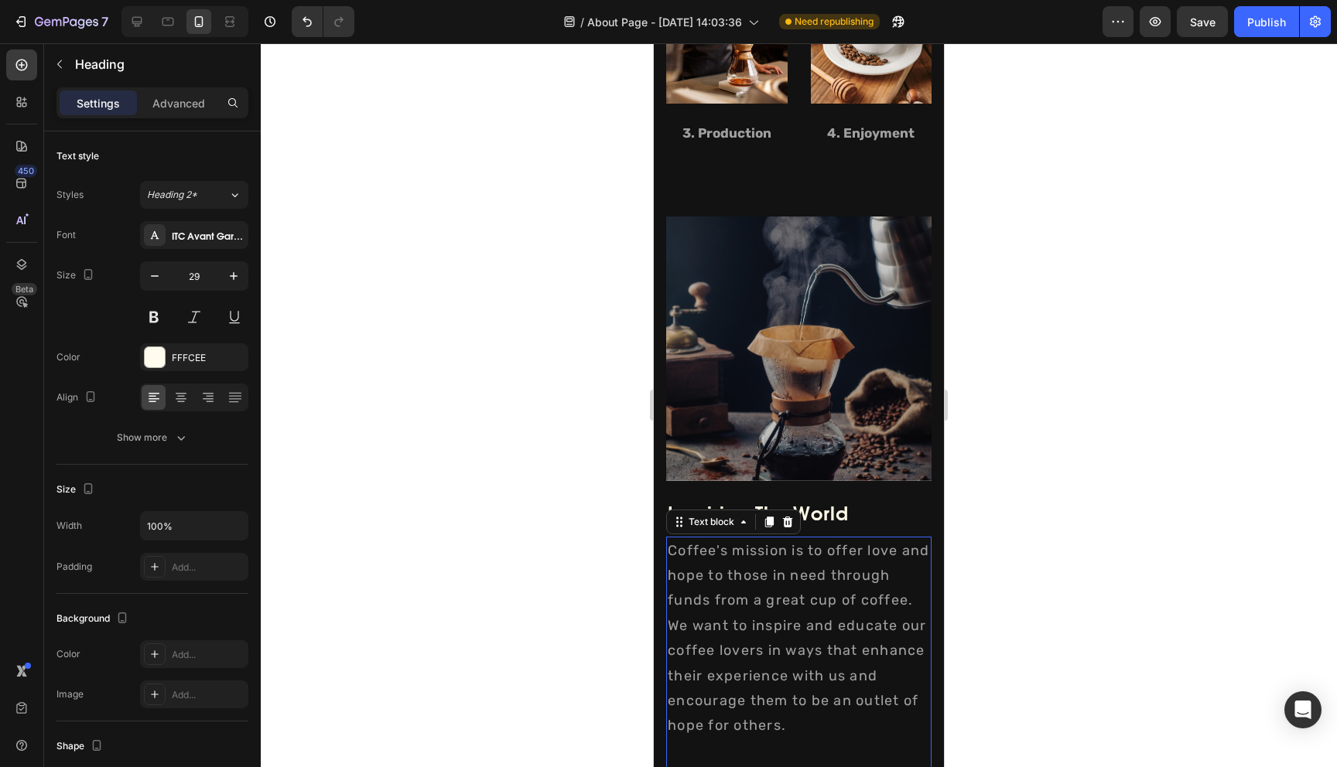
click at [752, 613] on p "Coffee's mission is to offer love and hope to those in need through funds from …" at bounding box center [799, 663] width 262 height 251
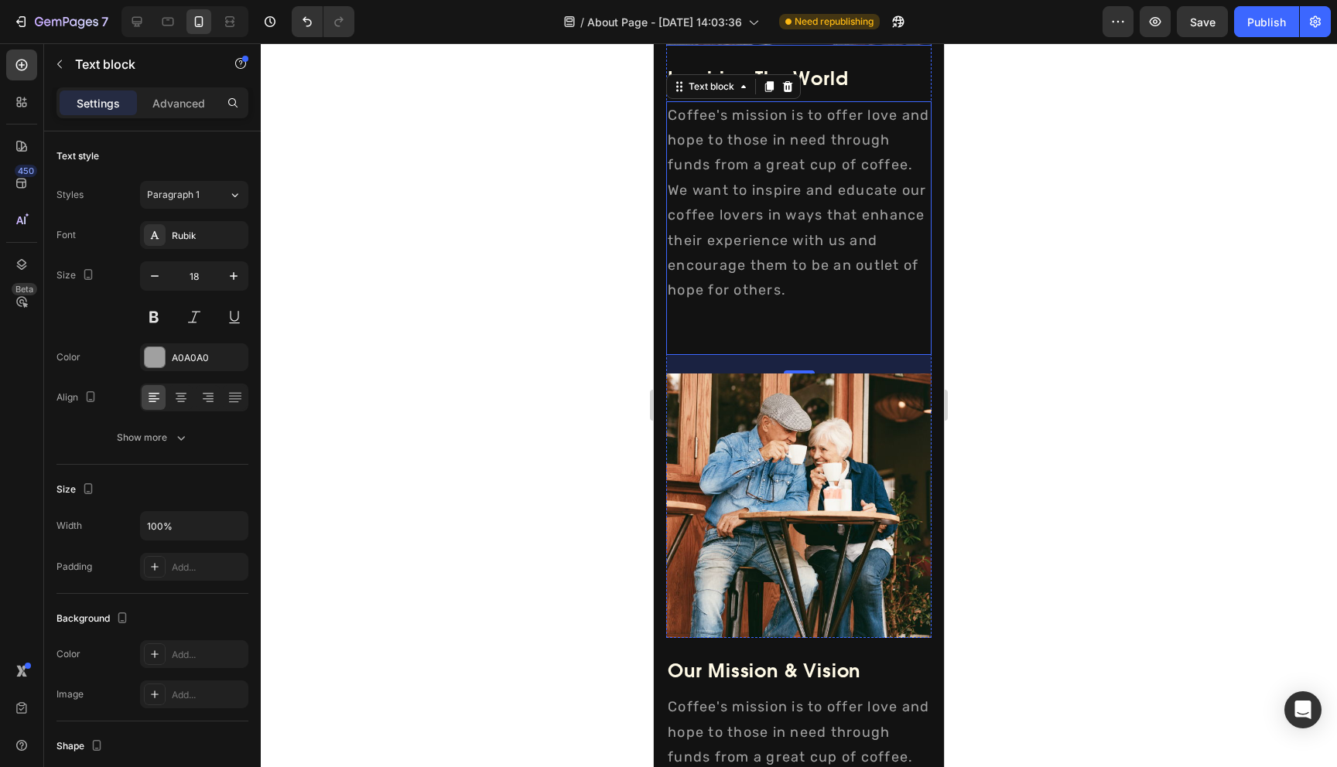
scroll to position [2228, 0]
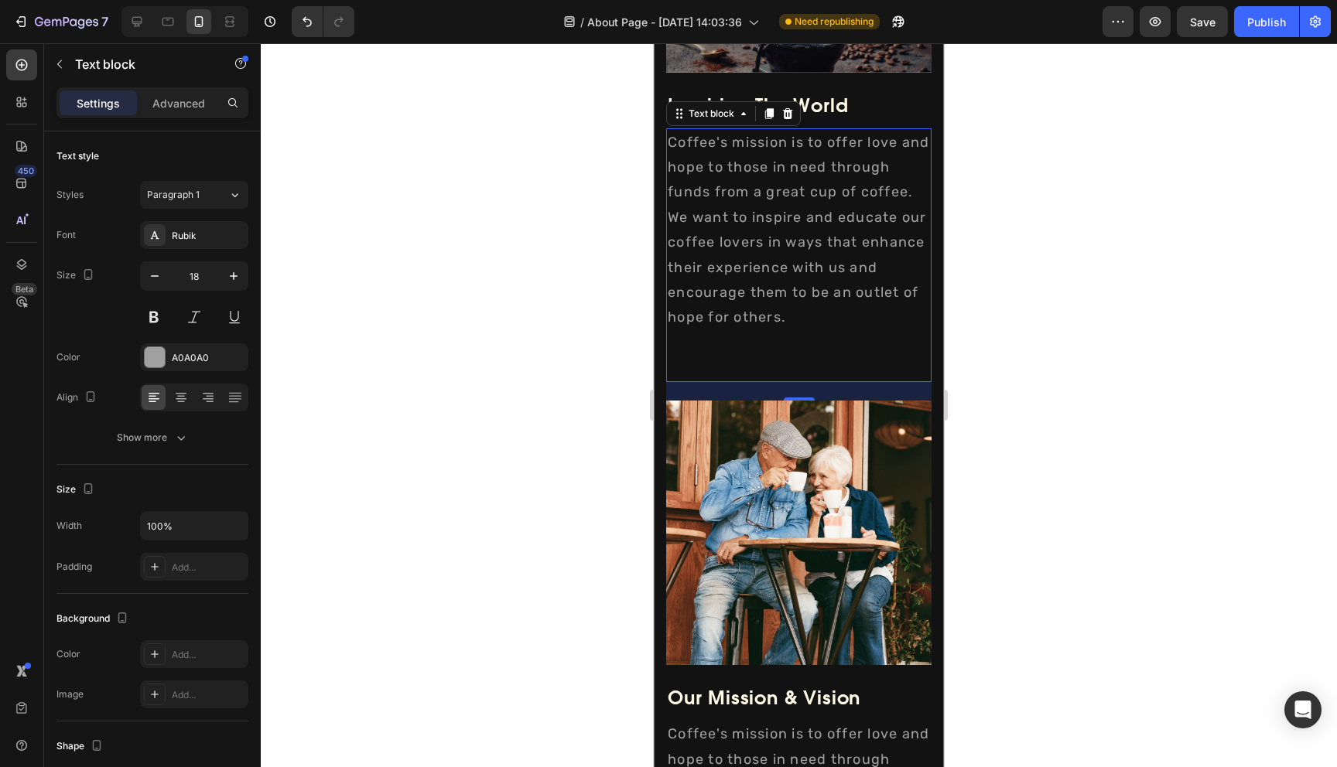
click at [659, 258] on div "Image Inspiring The World Heading Inspiring The World Heading Coffee's mission …" at bounding box center [799, 428] width 290 height 1240
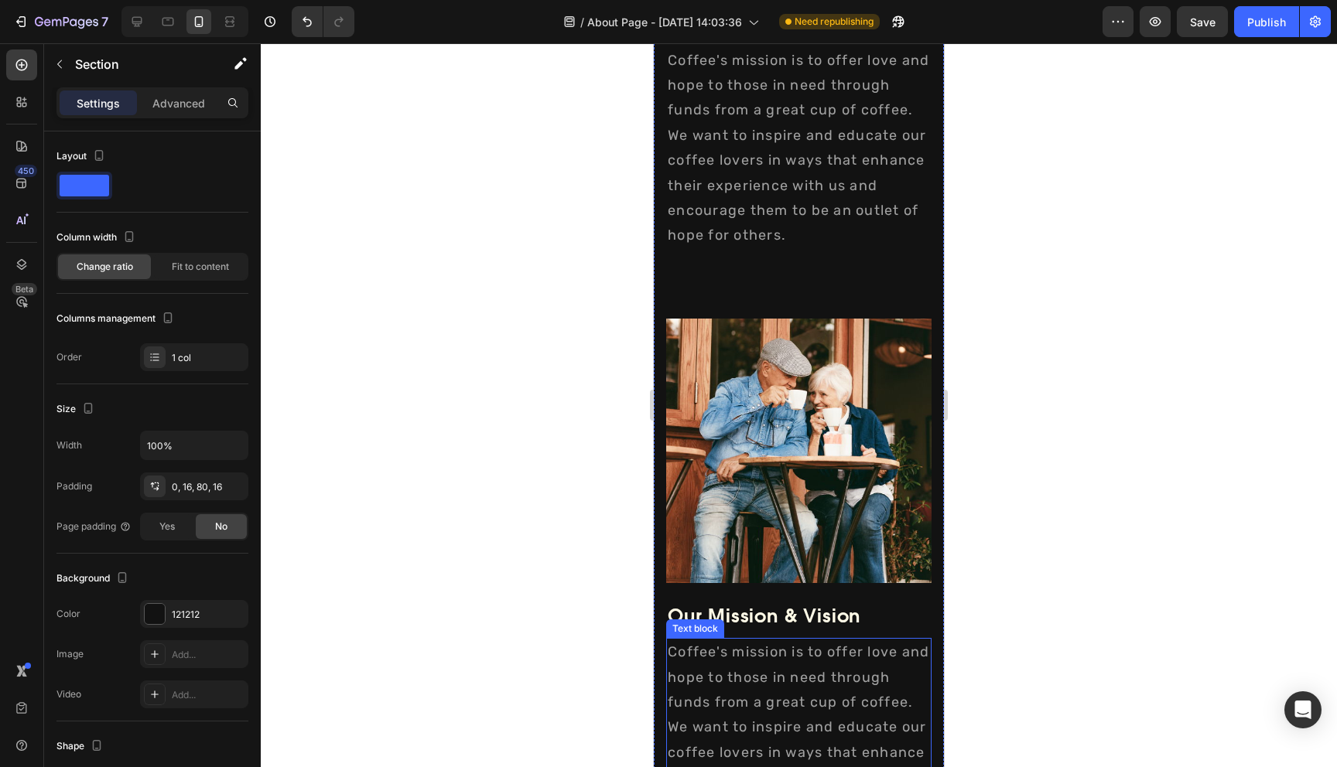
scroll to position [2014, 0]
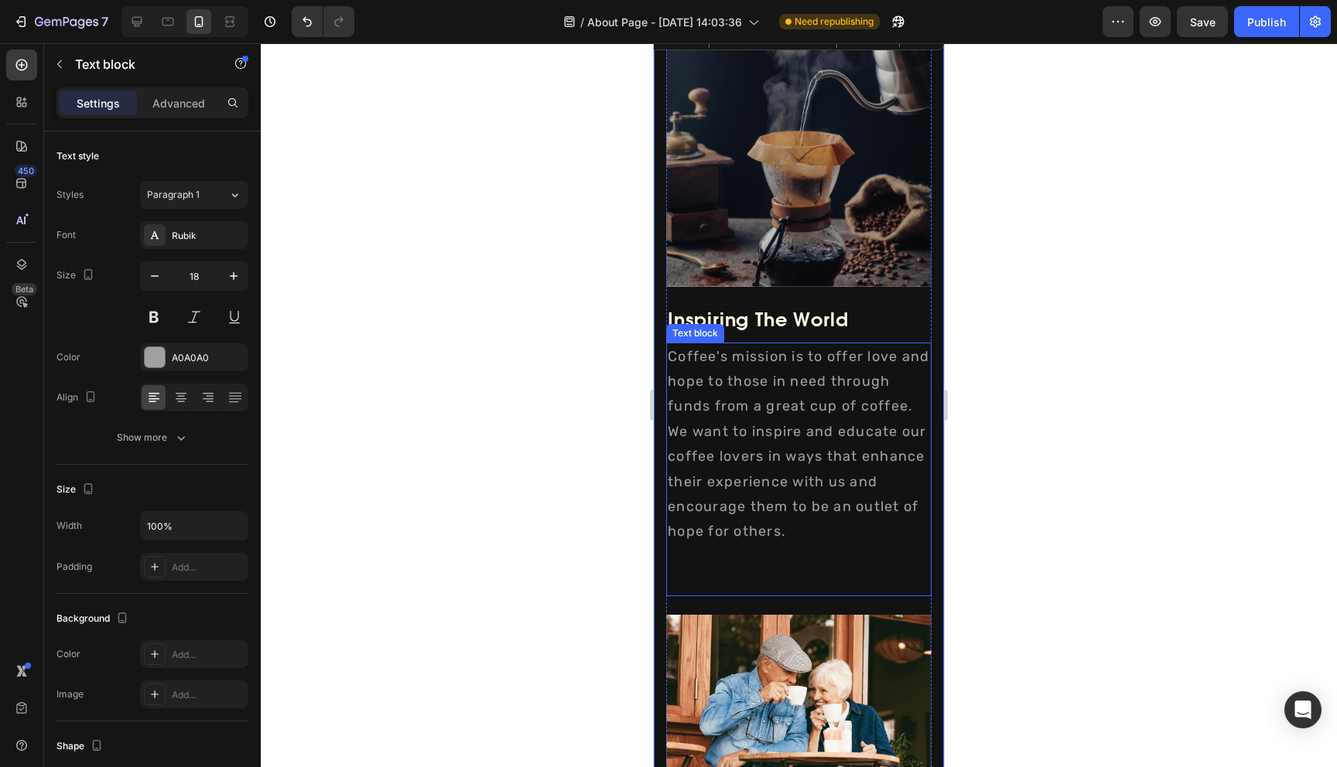
click at [756, 397] on p "Coffee's mission is to offer love and hope to those in need through funds from …" at bounding box center [799, 469] width 262 height 251
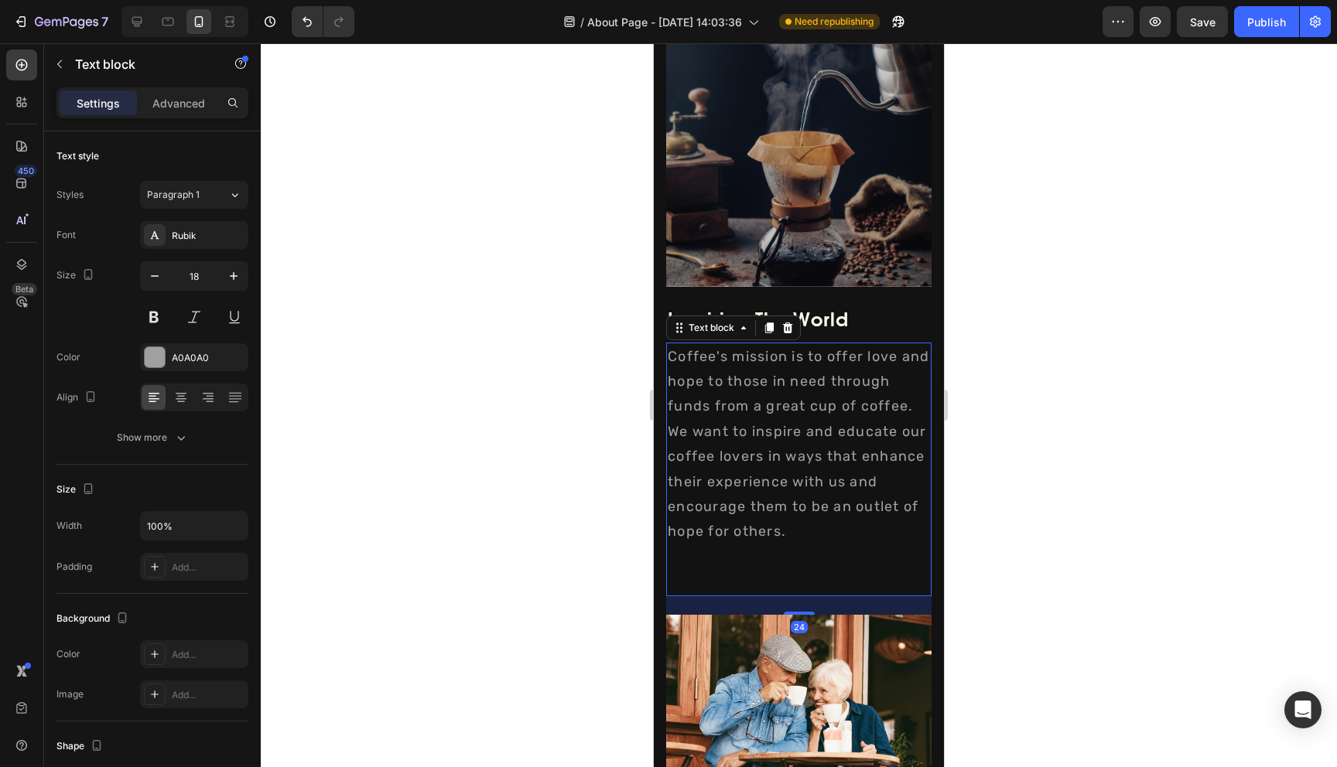
click at [756, 397] on p "Coffee's mission is to offer love and hope to those in need through funds from …" at bounding box center [799, 469] width 262 height 251
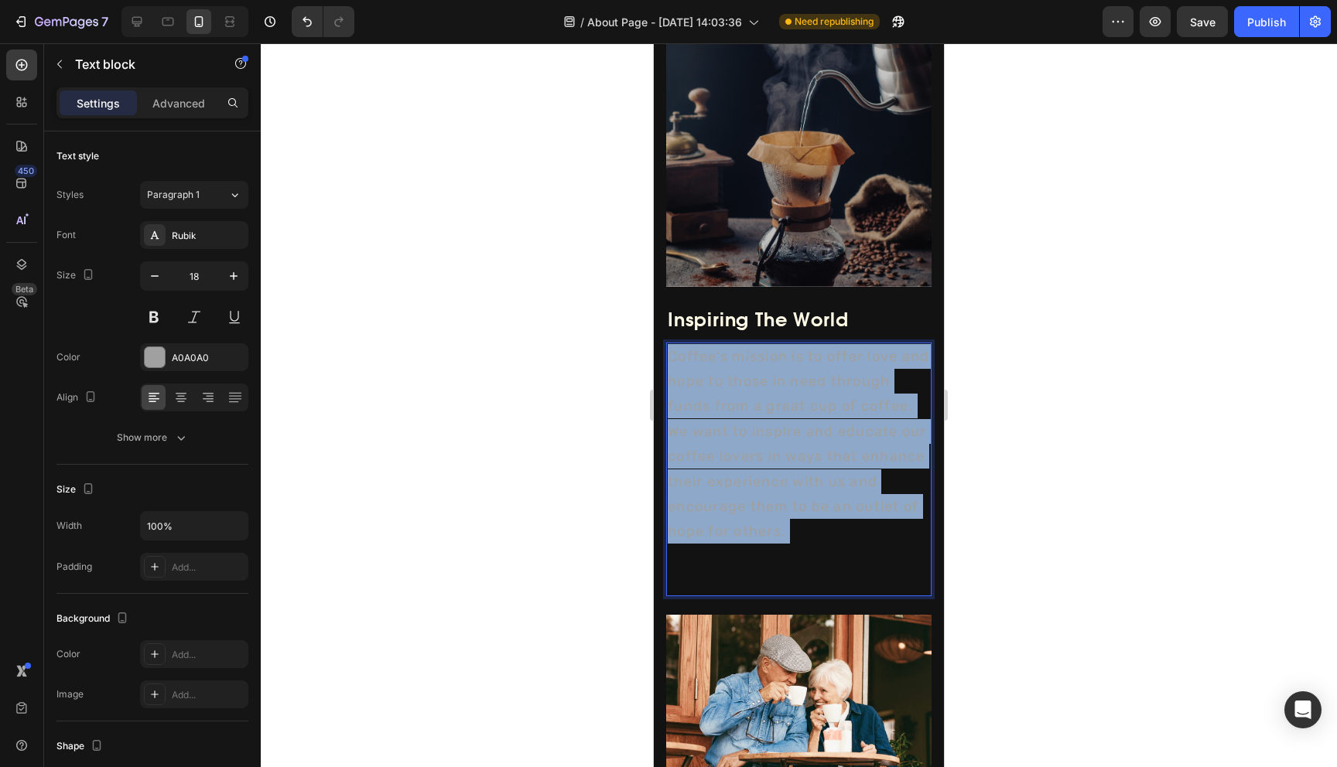
click at [756, 397] on p "Coffee's mission is to offer love and hope to those in need through funds from …" at bounding box center [799, 469] width 262 height 251
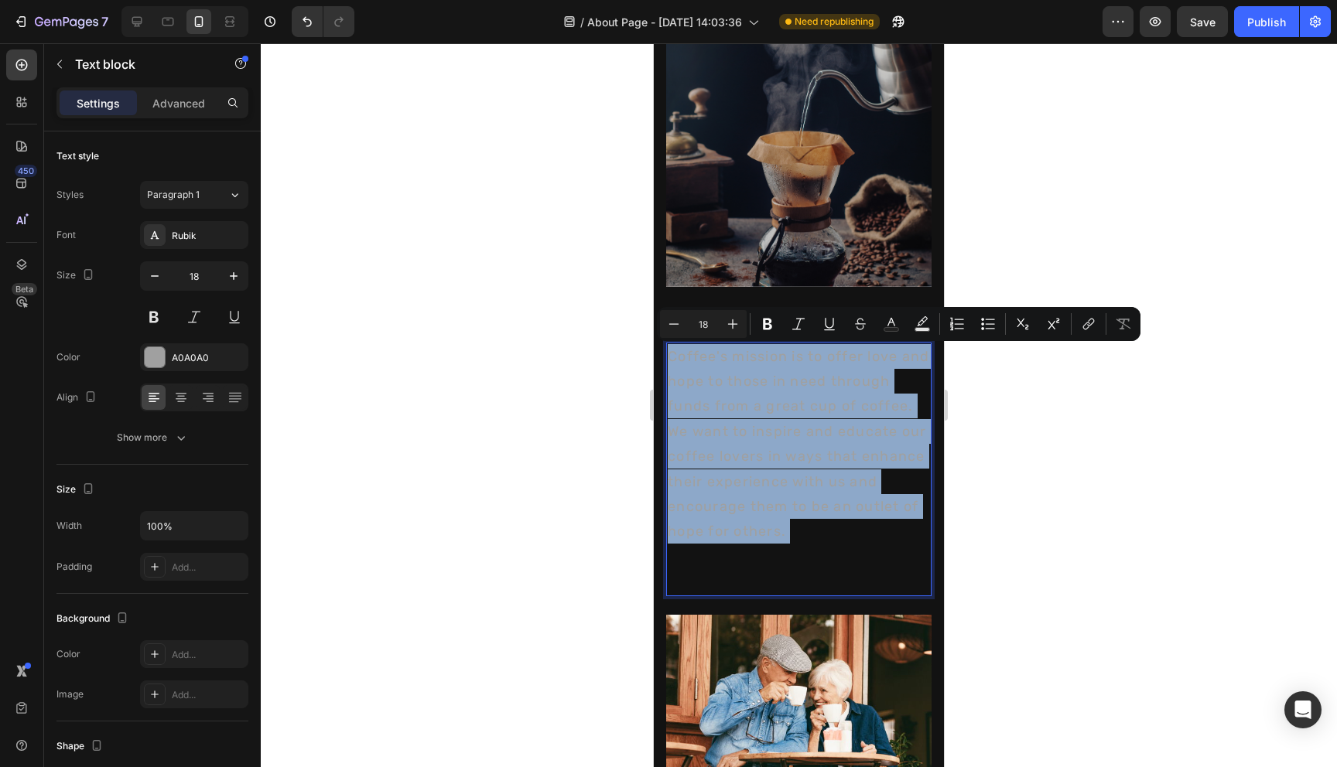
click at [777, 452] on p "Coffee's mission is to offer love and hope to those in need through funds from …" at bounding box center [799, 469] width 262 height 251
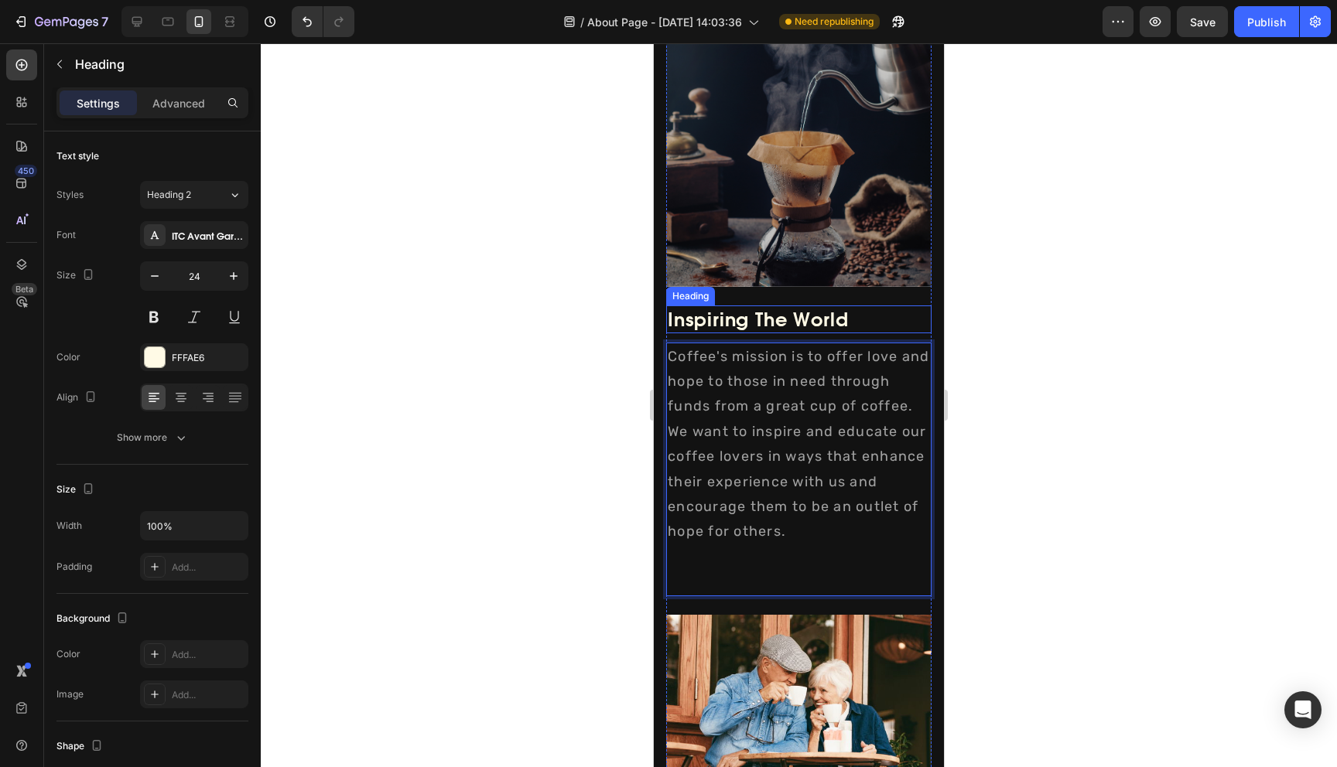
click at [752, 319] on h2 "Inspiring The World" at bounding box center [798, 319] width 265 height 27
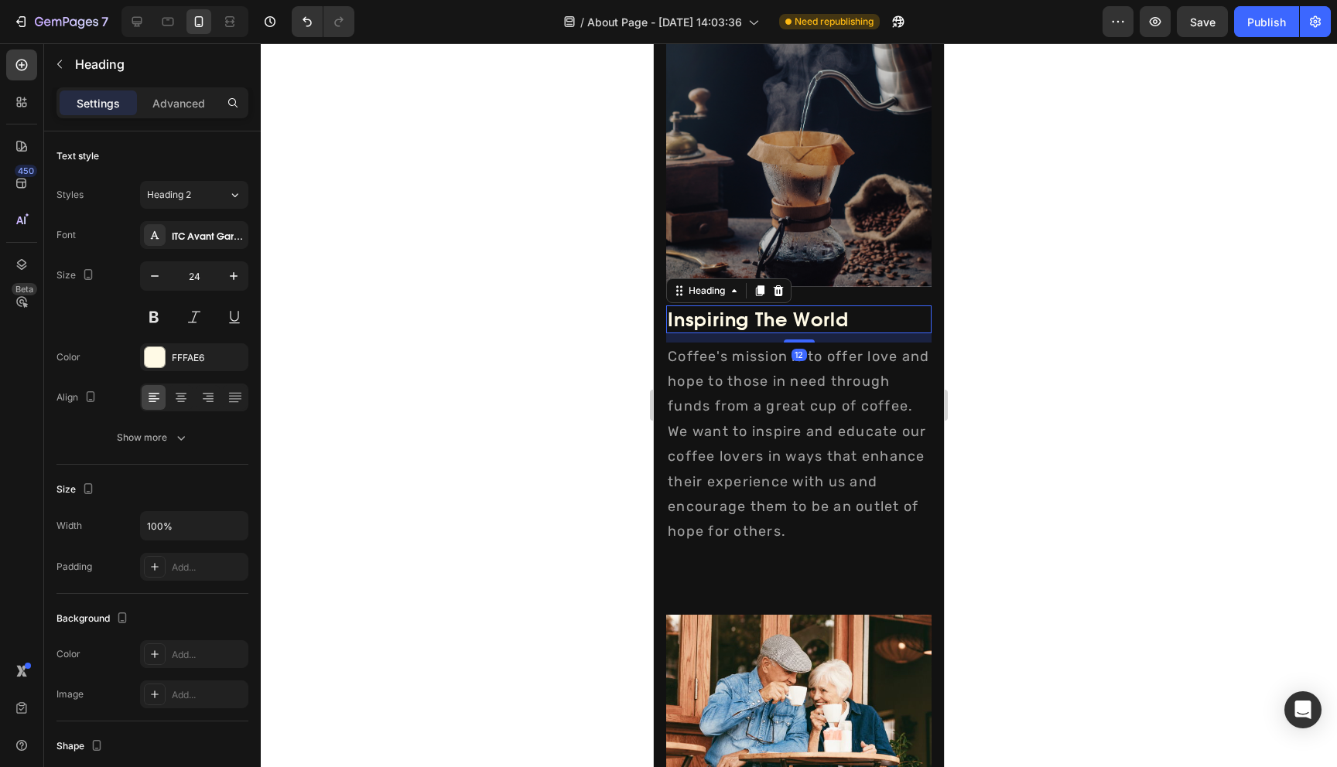
click at [752, 319] on h2 "Inspiring The World" at bounding box center [798, 319] width 265 height 27
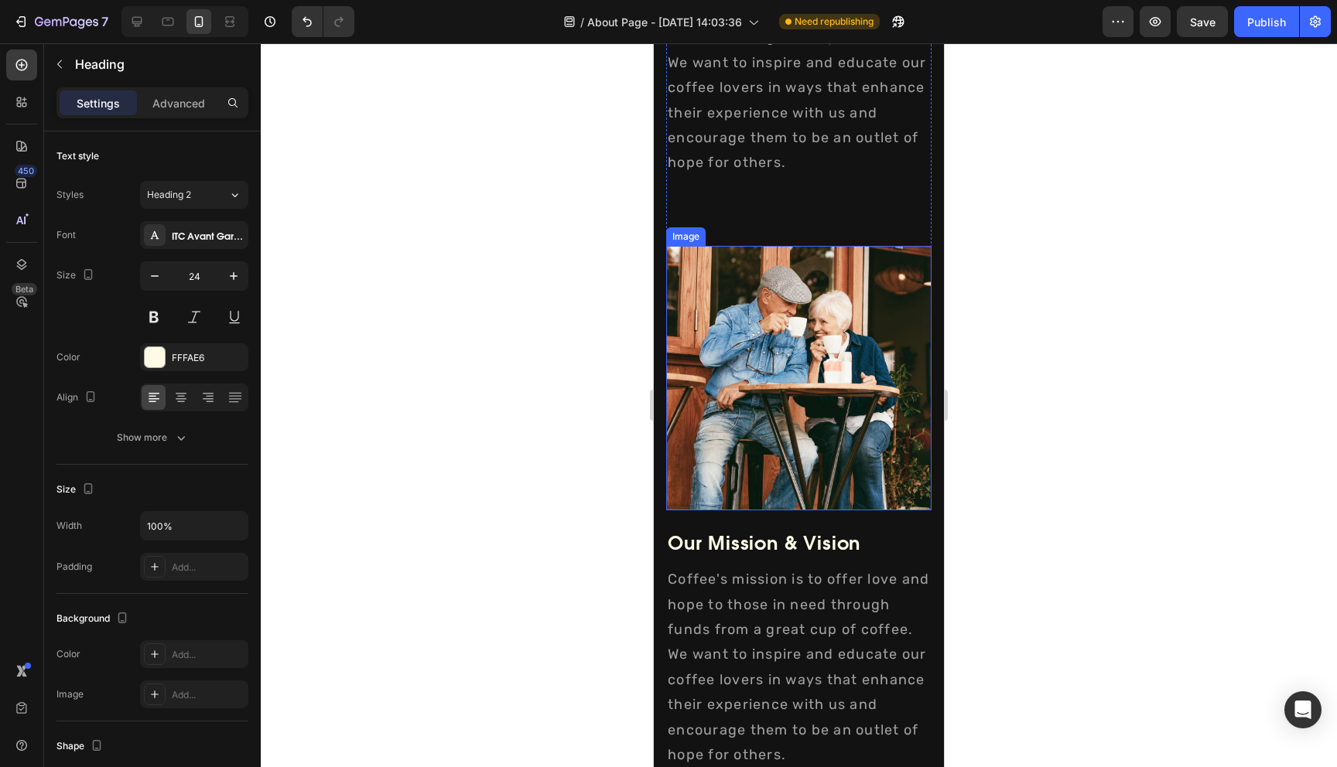
scroll to position [2497, 0]
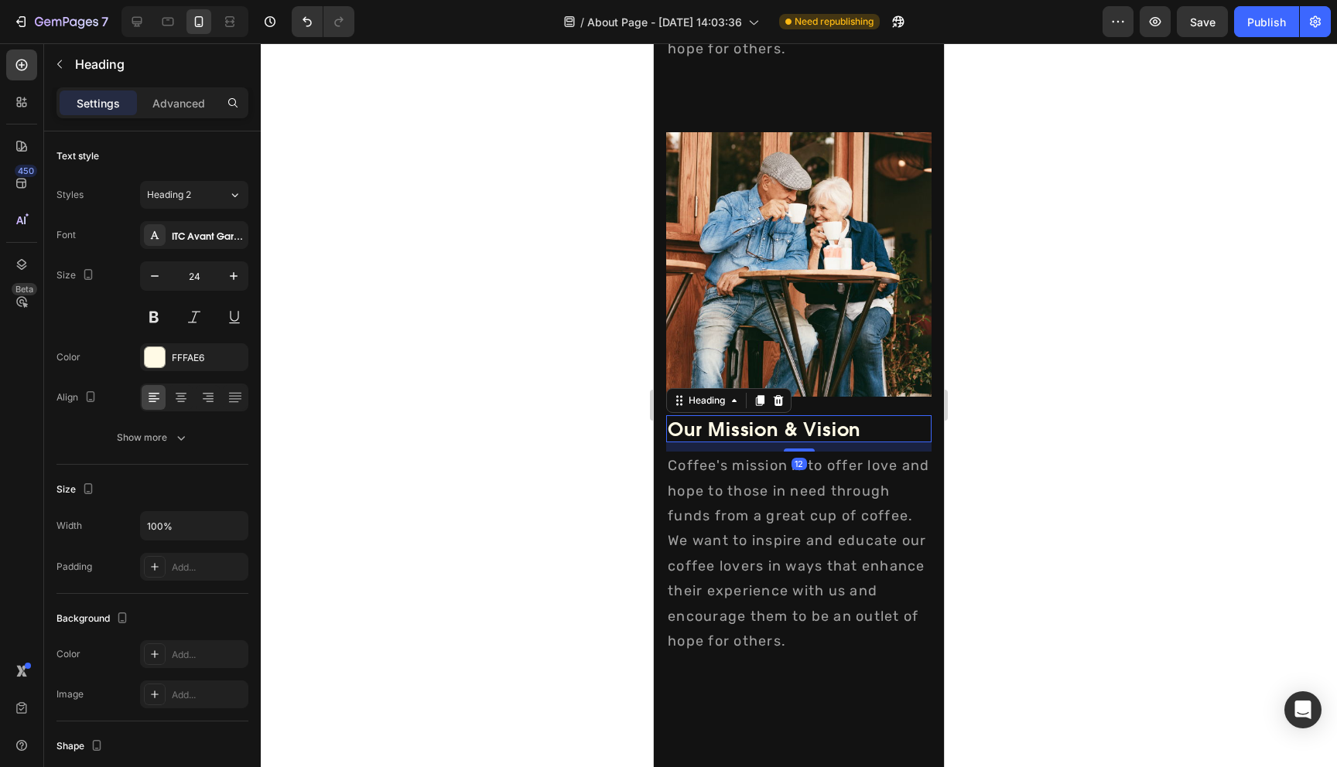
click at [728, 441] on h2 "Our Mission & Vision" at bounding box center [798, 428] width 265 height 27
click at [735, 436] on h2 "Our Mission & Vision" at bounding box center [798, 428] width 265 height 27
click at [735, 436] on p "Our Mission & Vision" at bounding box center [799, 429] width 262 height 24
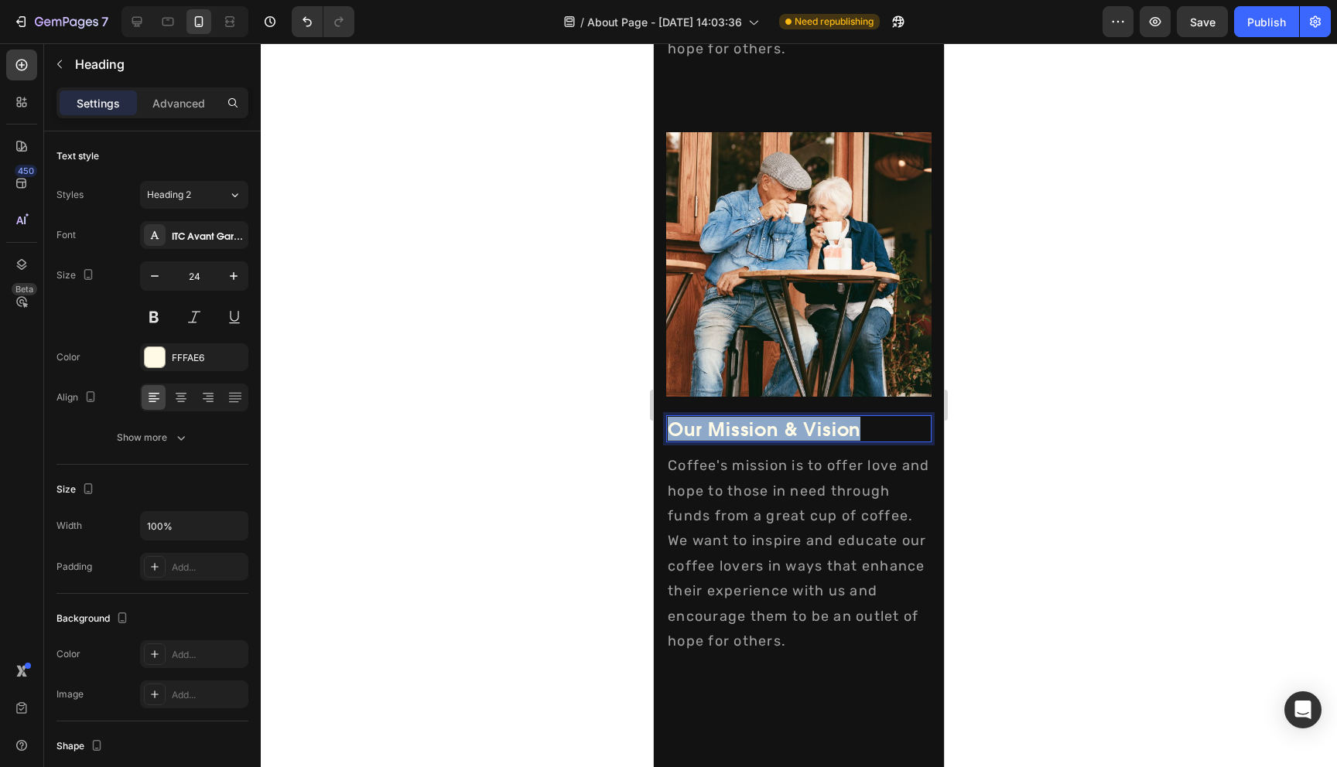
click at [735, 436] on p "Our Mission & Vision" at bounding box center [799, 429] width 262 height 24
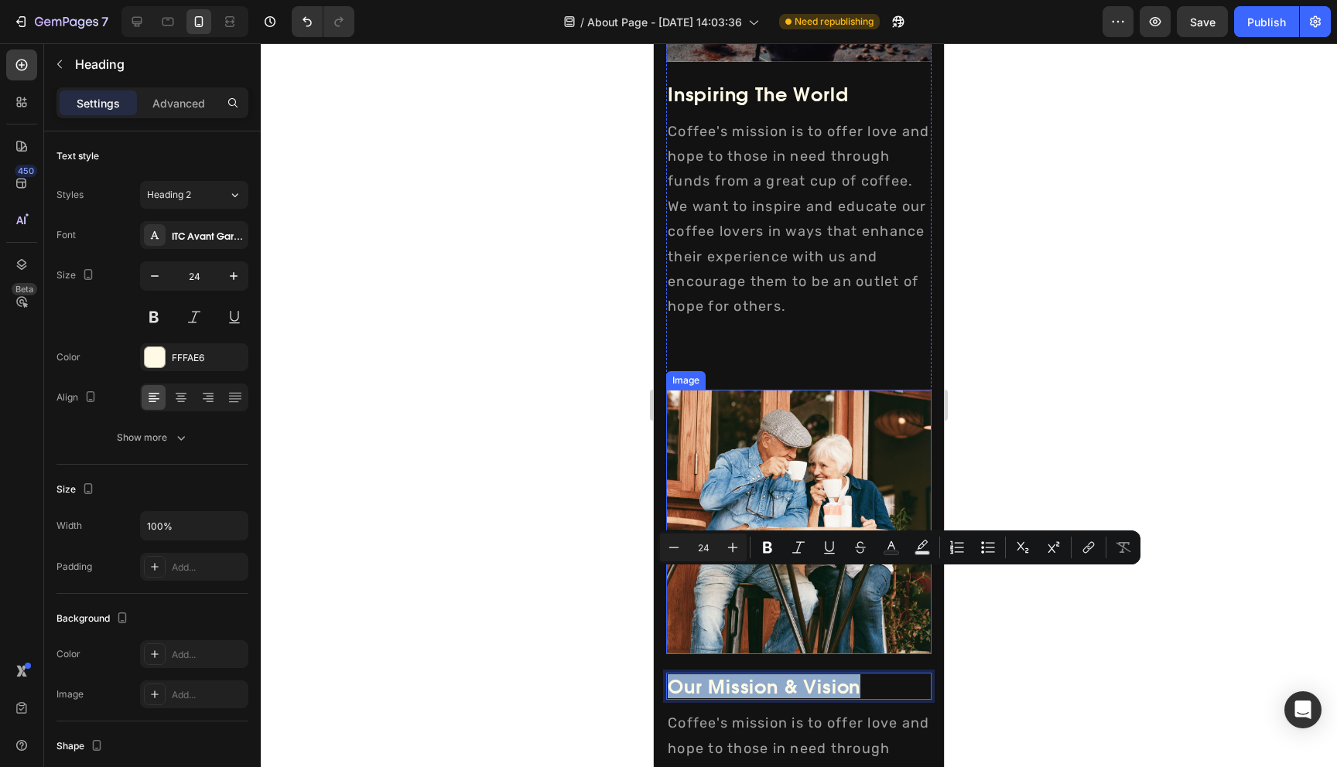
scroll to position [2200, 0]
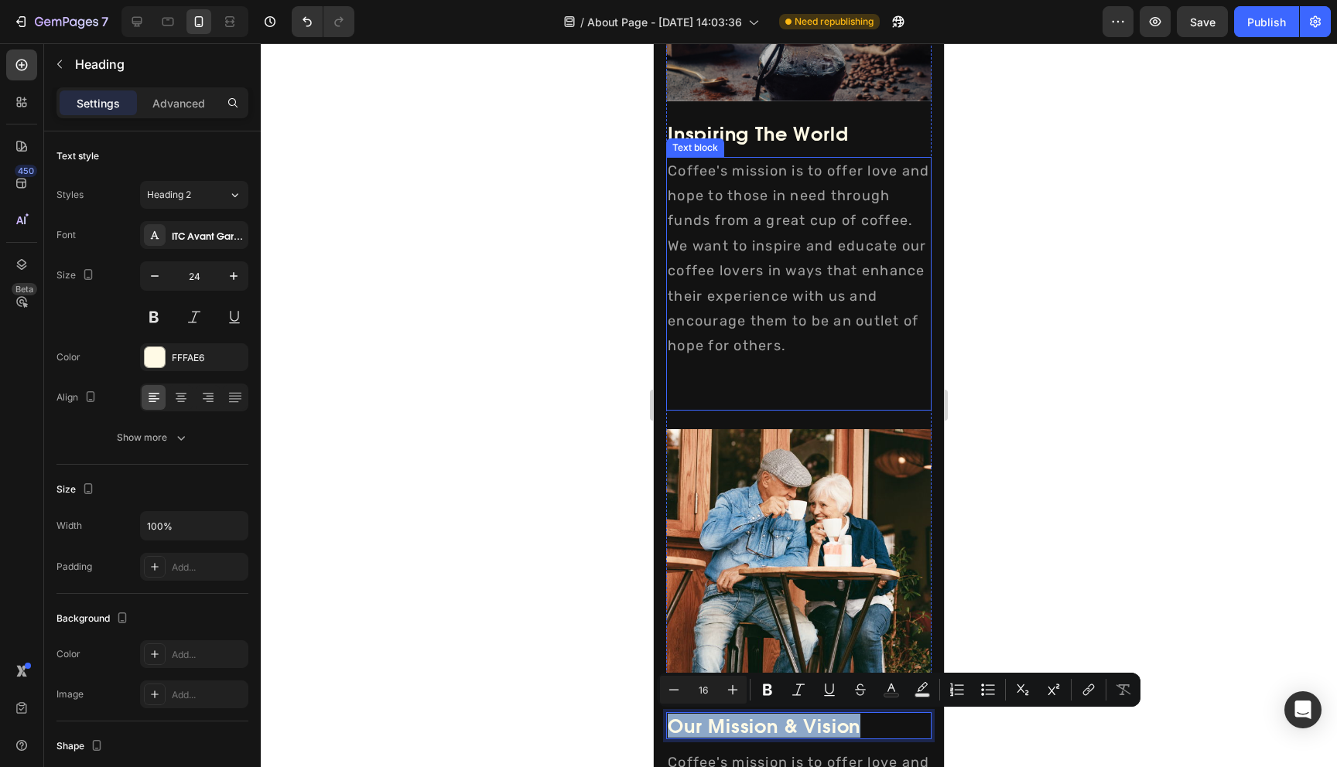
click at [739, 253] on p "Coffee's mission is to offer love and hope to those in need through funds from …" at bounding box center [799, 284] width 262 height 251
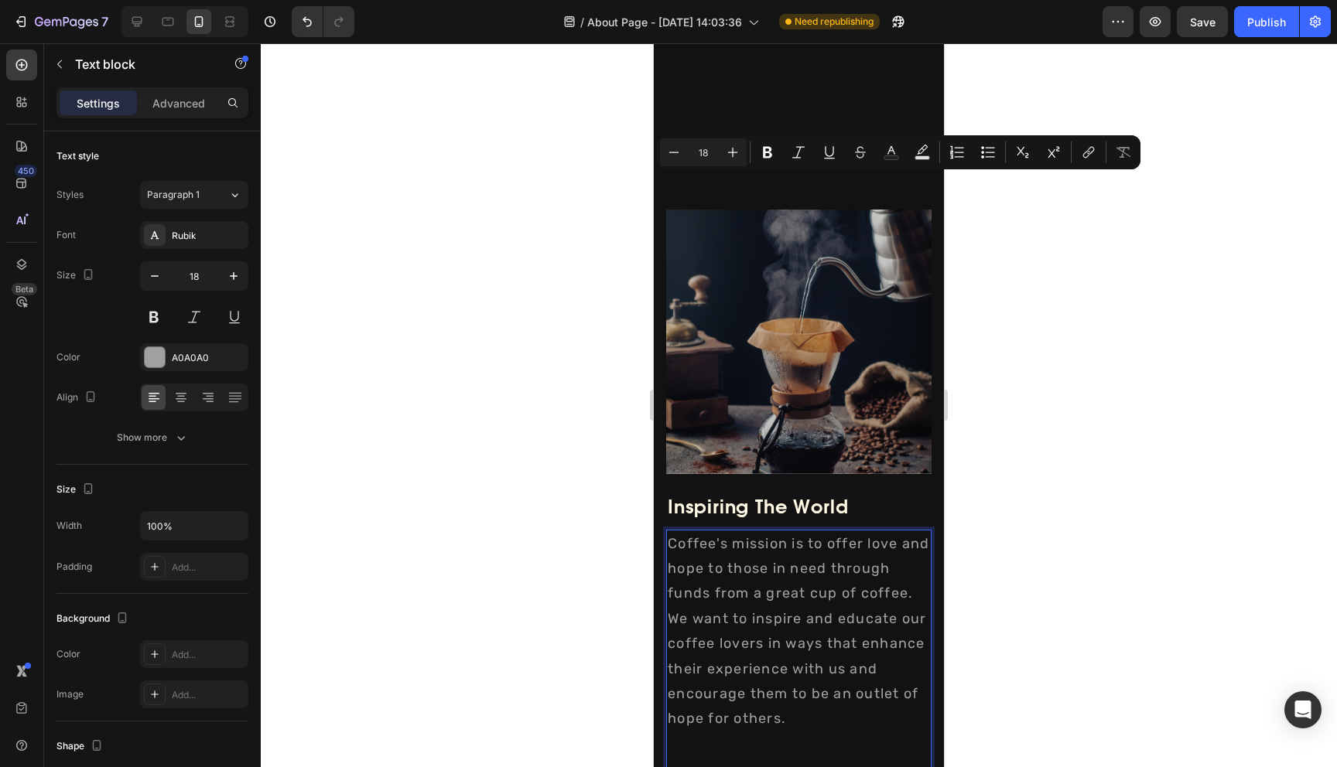
scroll to position [1763, 0]
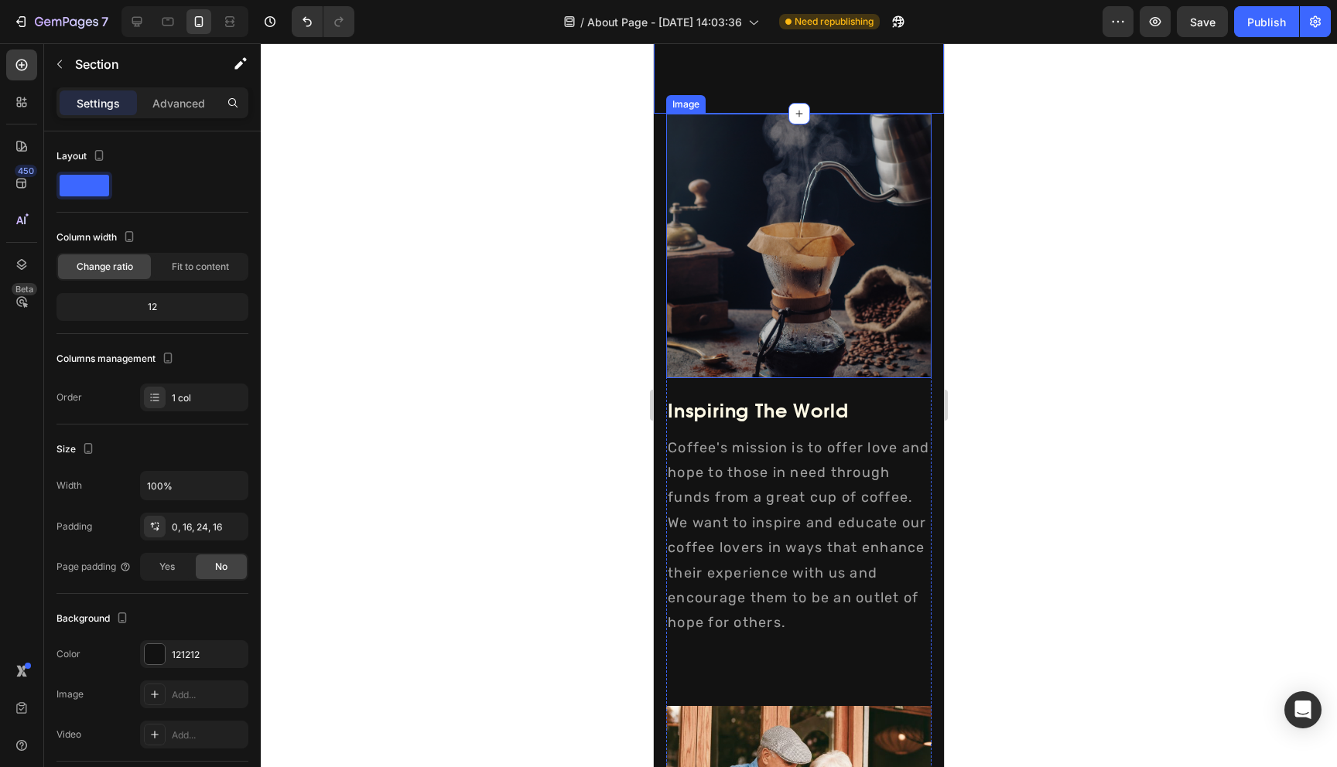
scroll to position [1929, 0]
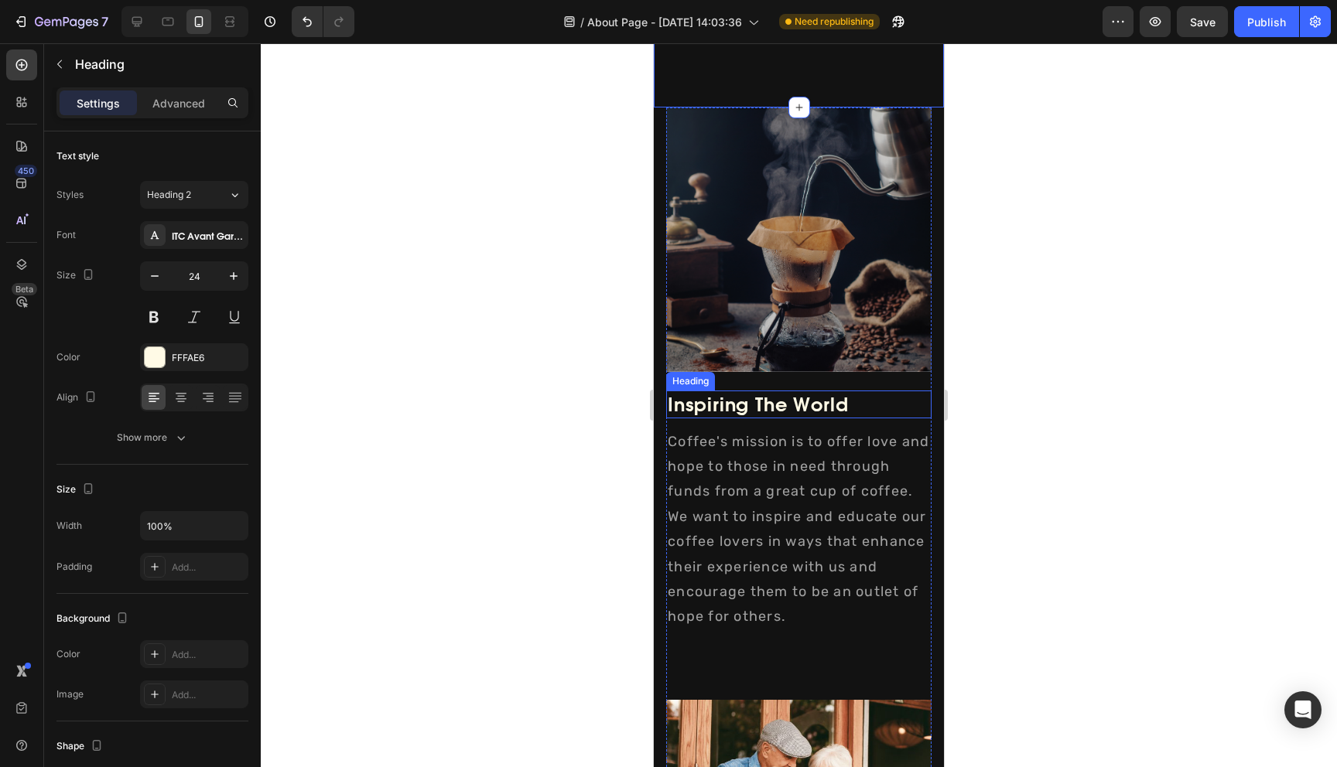
click at [749, 407] on p "Inspiring The World" at bounding box center [799, 404] width 262 height 24
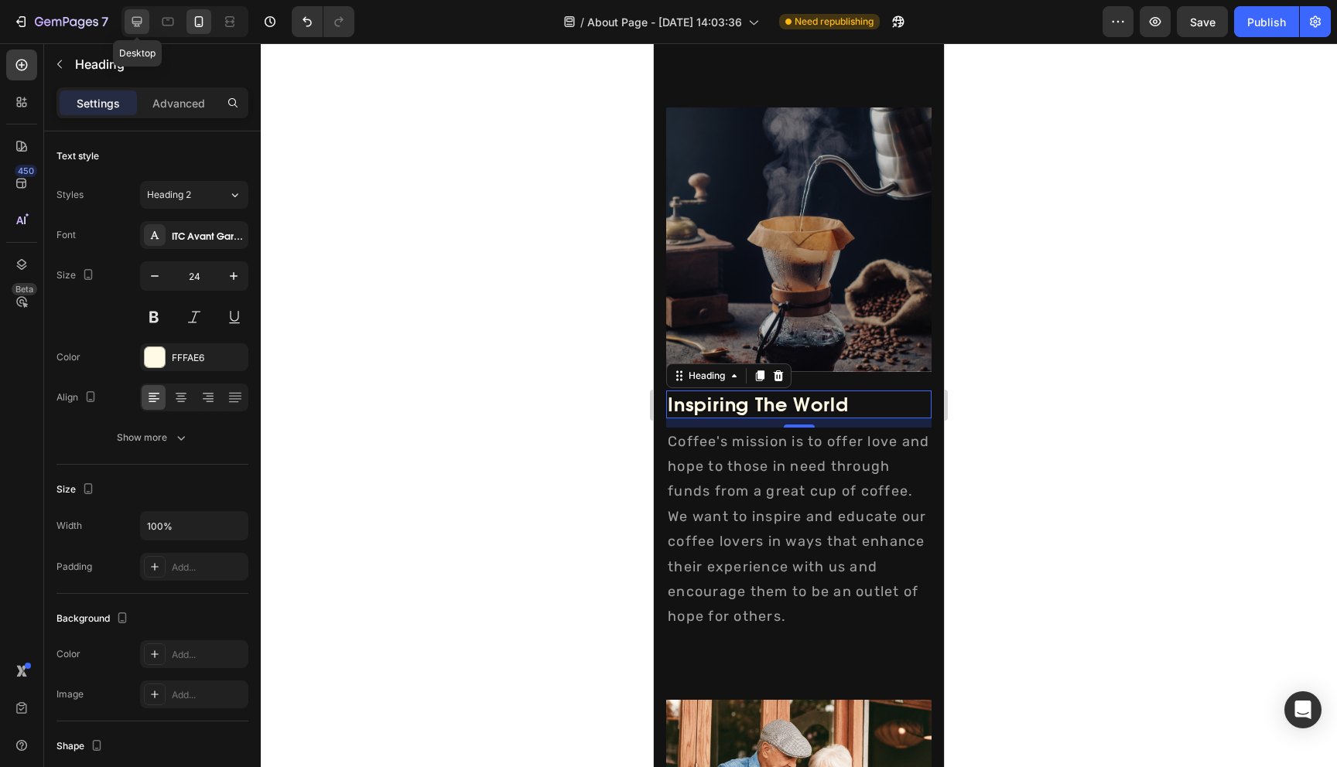
click at [140, 26] on icon at bounding box center [137, 22] width 10 height 10
type input "54"
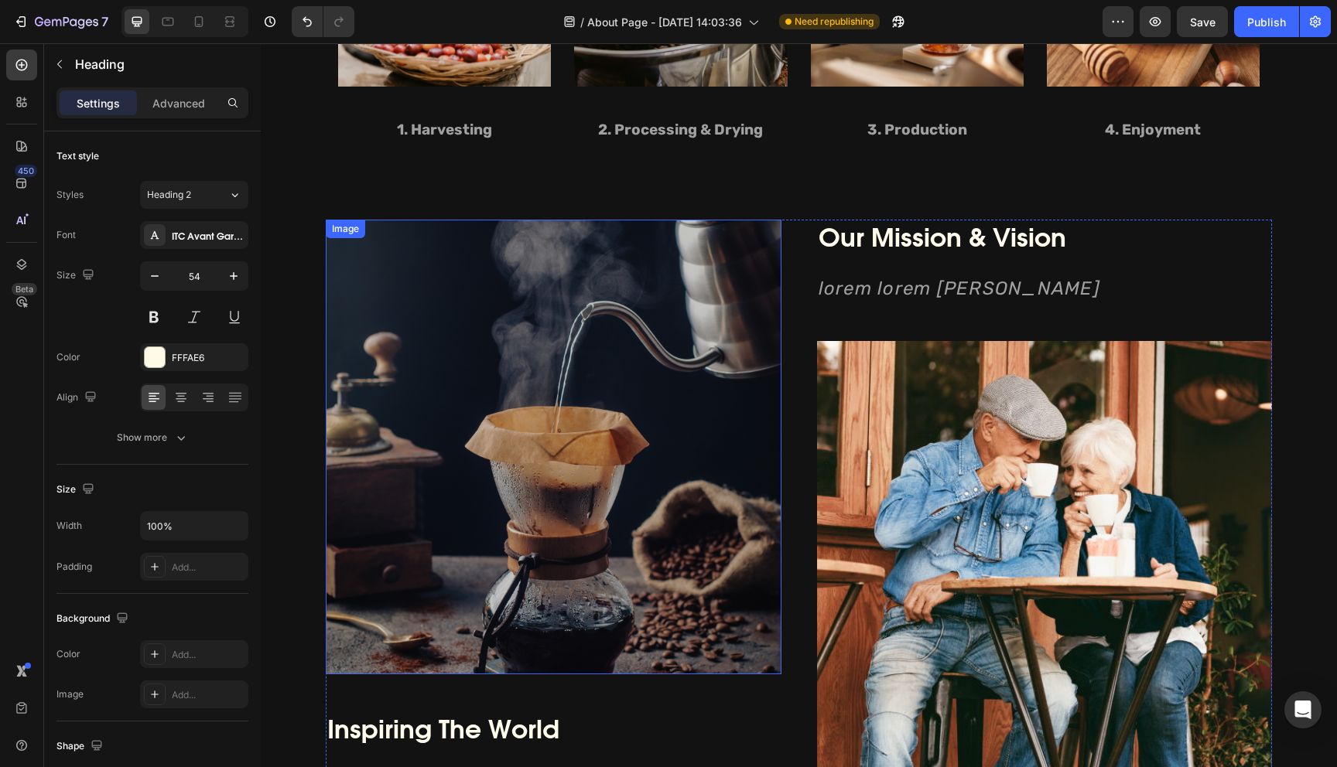
scroll to position [1580, 0]
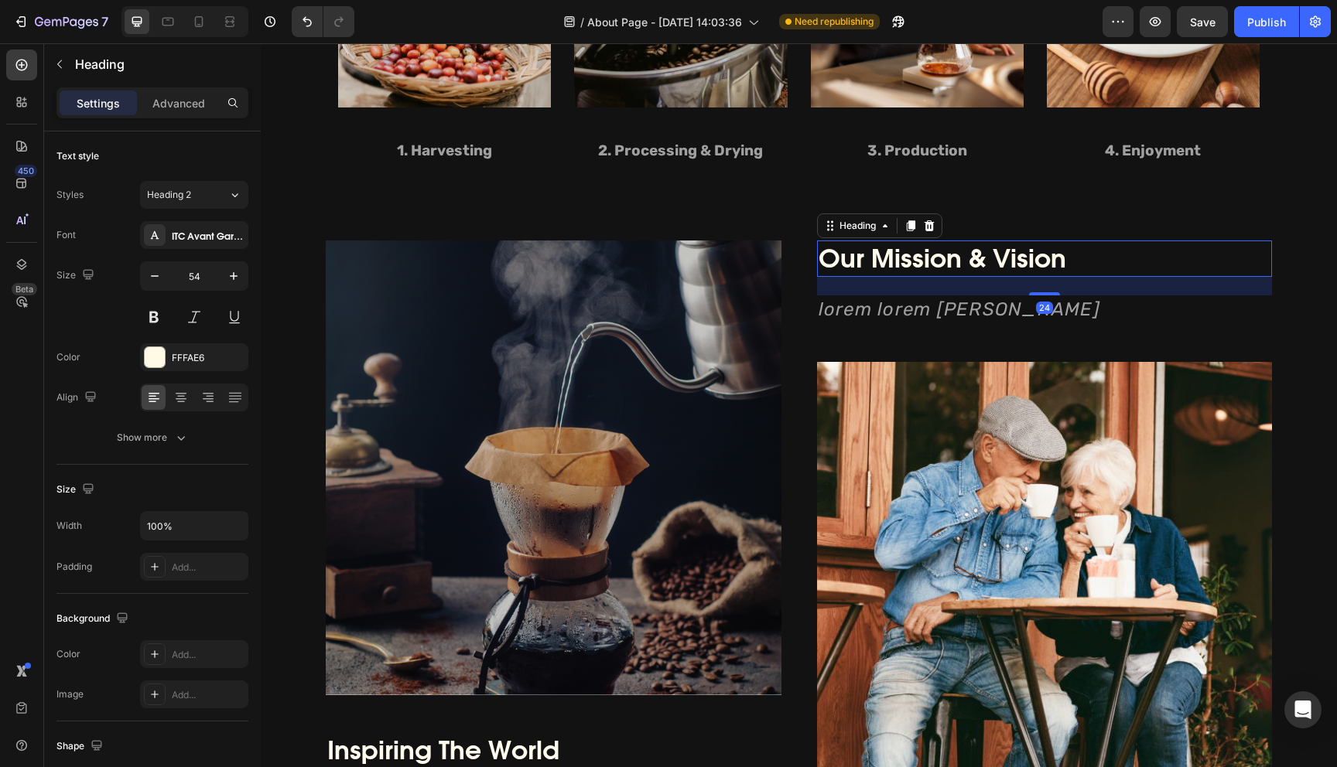
click at [857, 253] on p "Our Mission & Vision" at bounding box center [1044, 258] width 452 height 33
click at [872, 310] on icon "lorem lorem [PERSON_NAME]" at bounding box center [959, 310] width 282 height 22
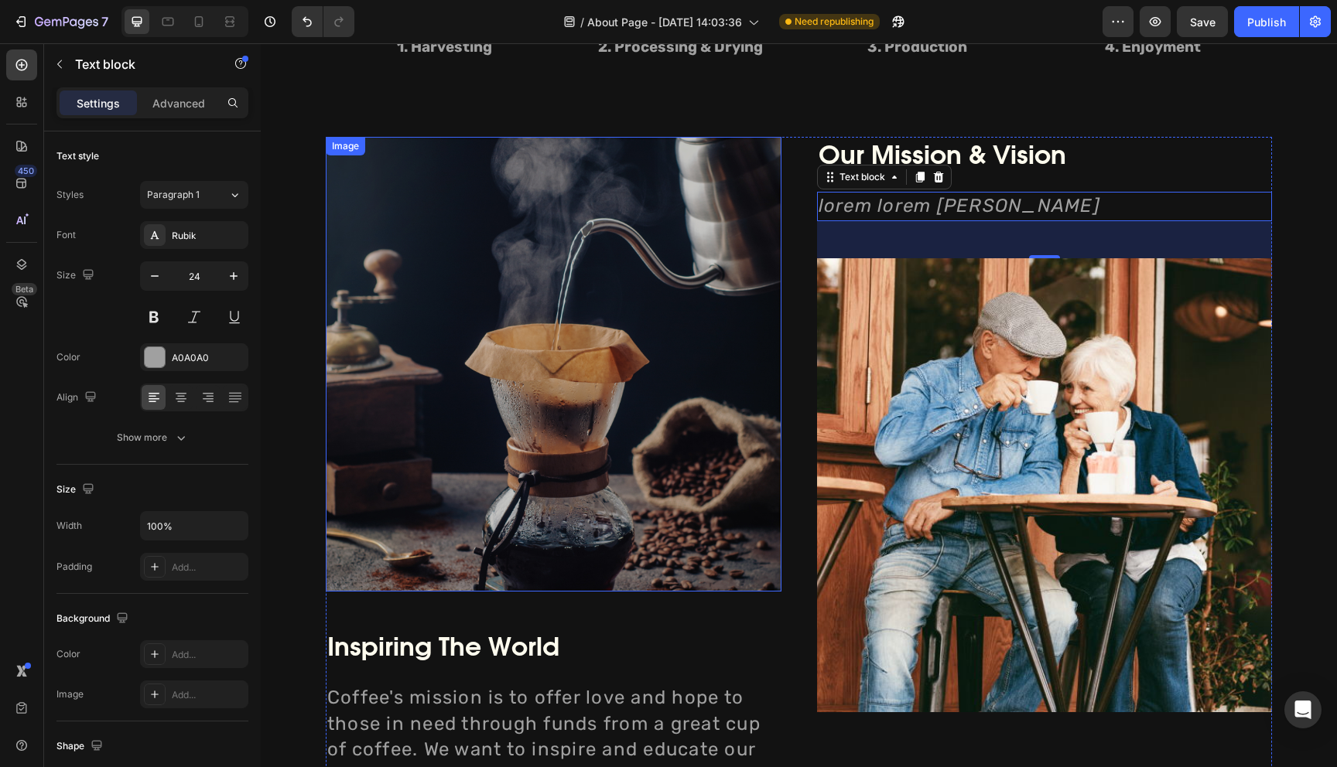
scroll to position [1629, 0]
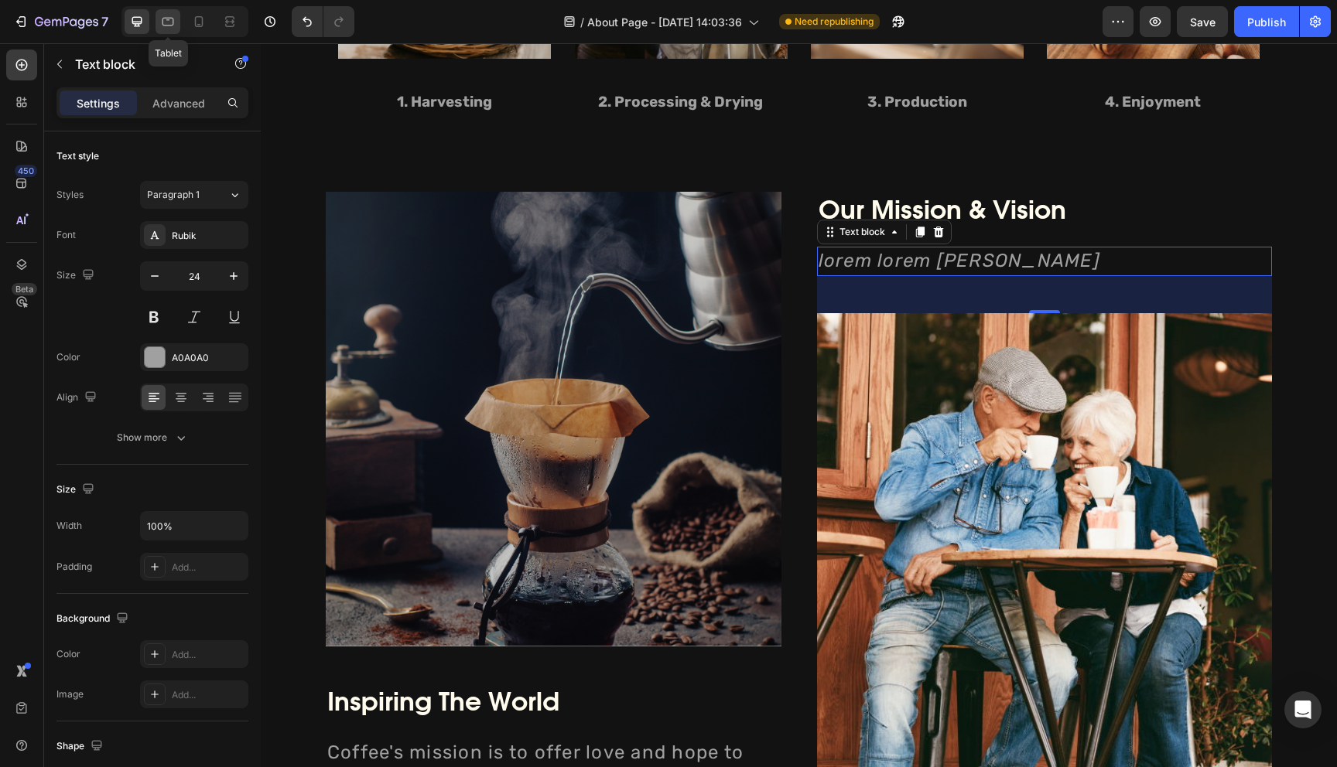
click at [169, 29] on div at bounding box center [167, 21] width 25 height 25
type input "19"
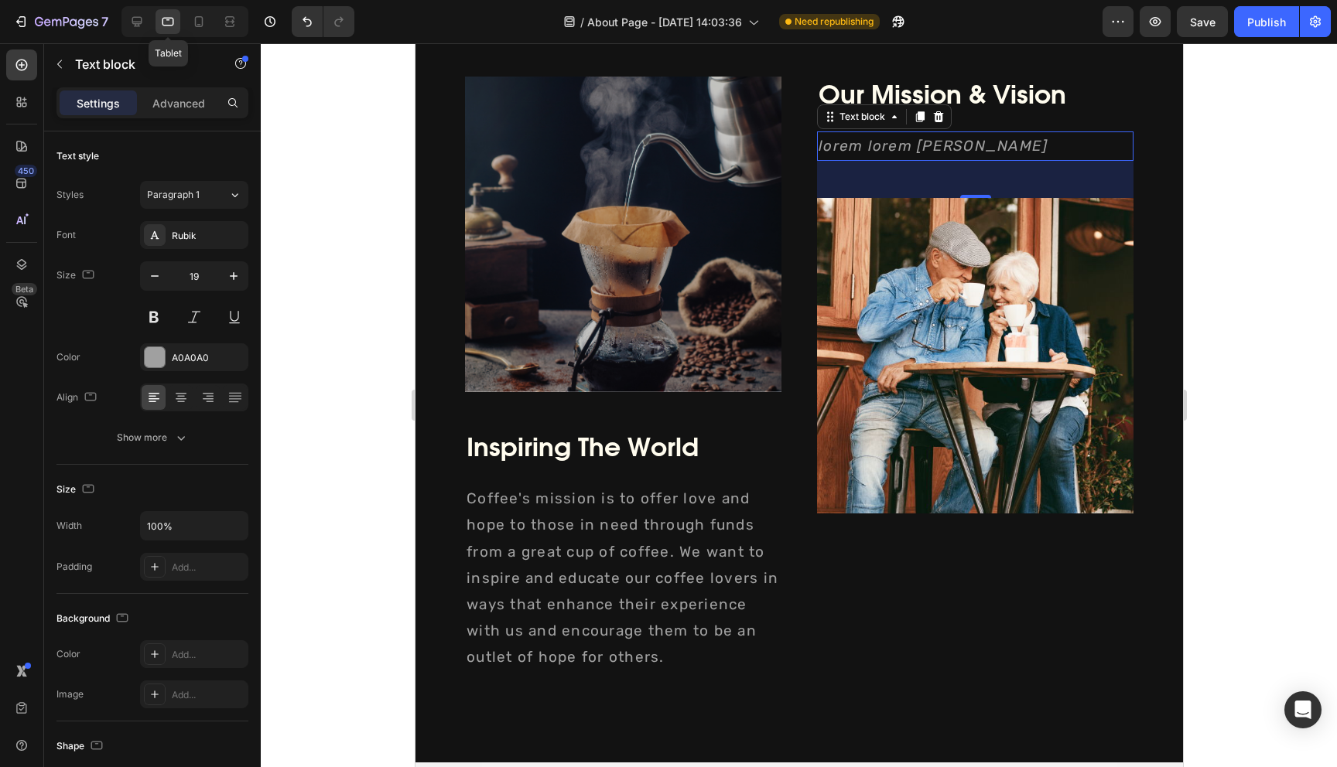
scroll to position [1714, 0]
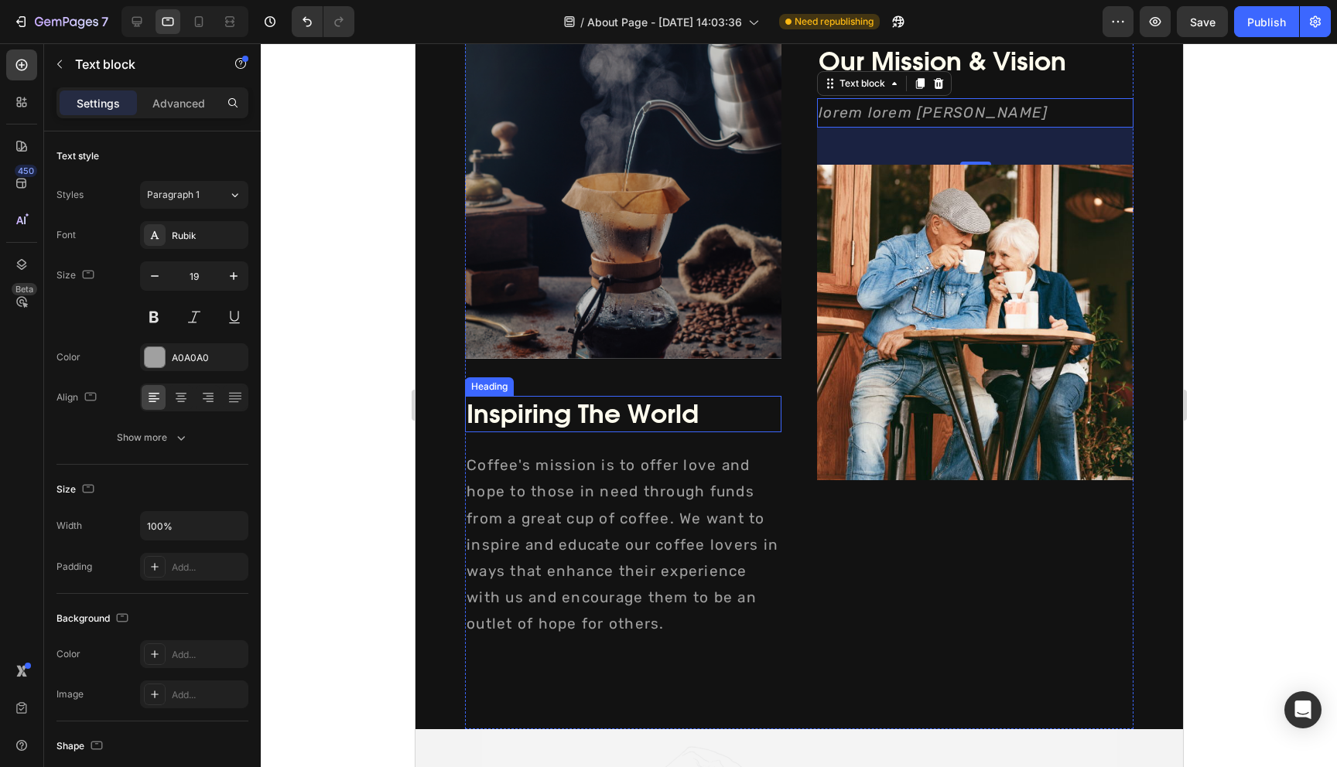
click at [548, 412] on h2 "Inspiring The World" at bounding box center [622, 414] width 316 height 36
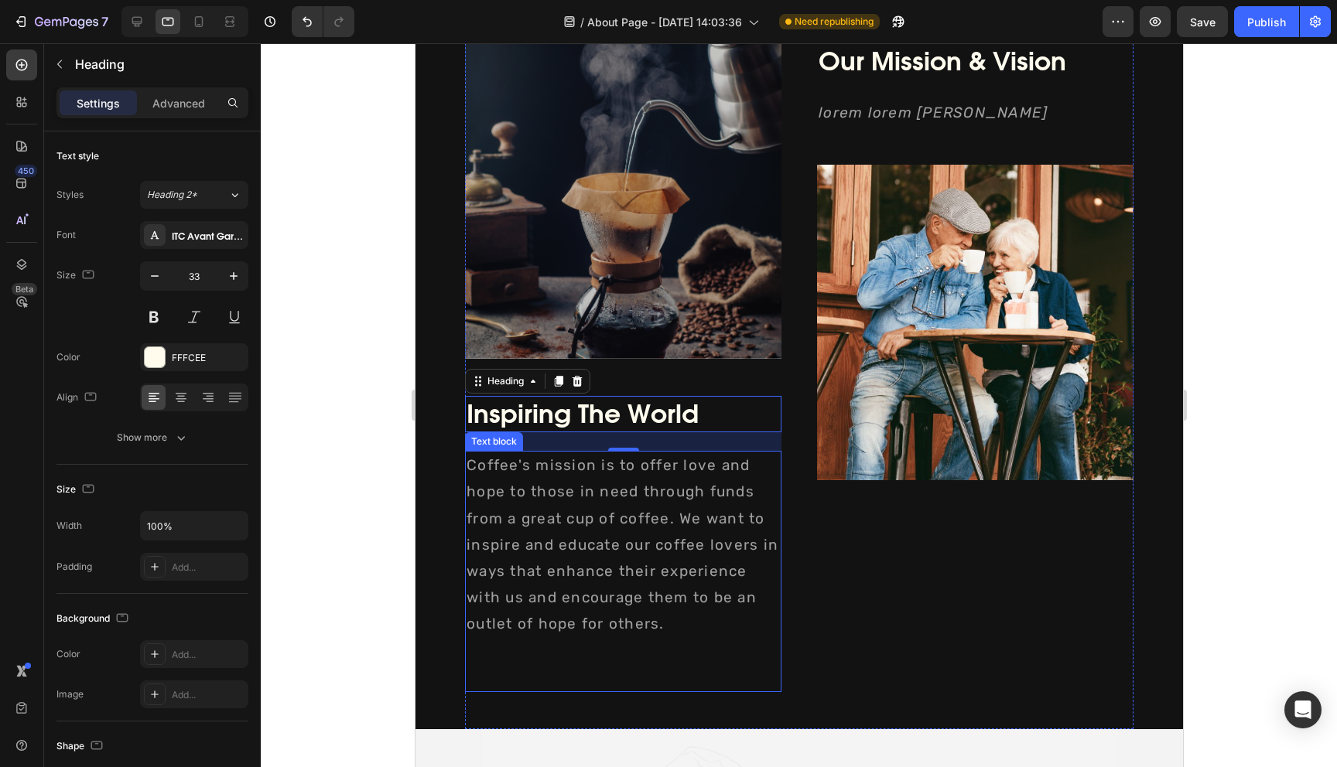
click at [634, 483] on p "Coffee's mission is to offer love and hope to those in need through funds from …" at bounding box center [622, 571] width 313 height 238
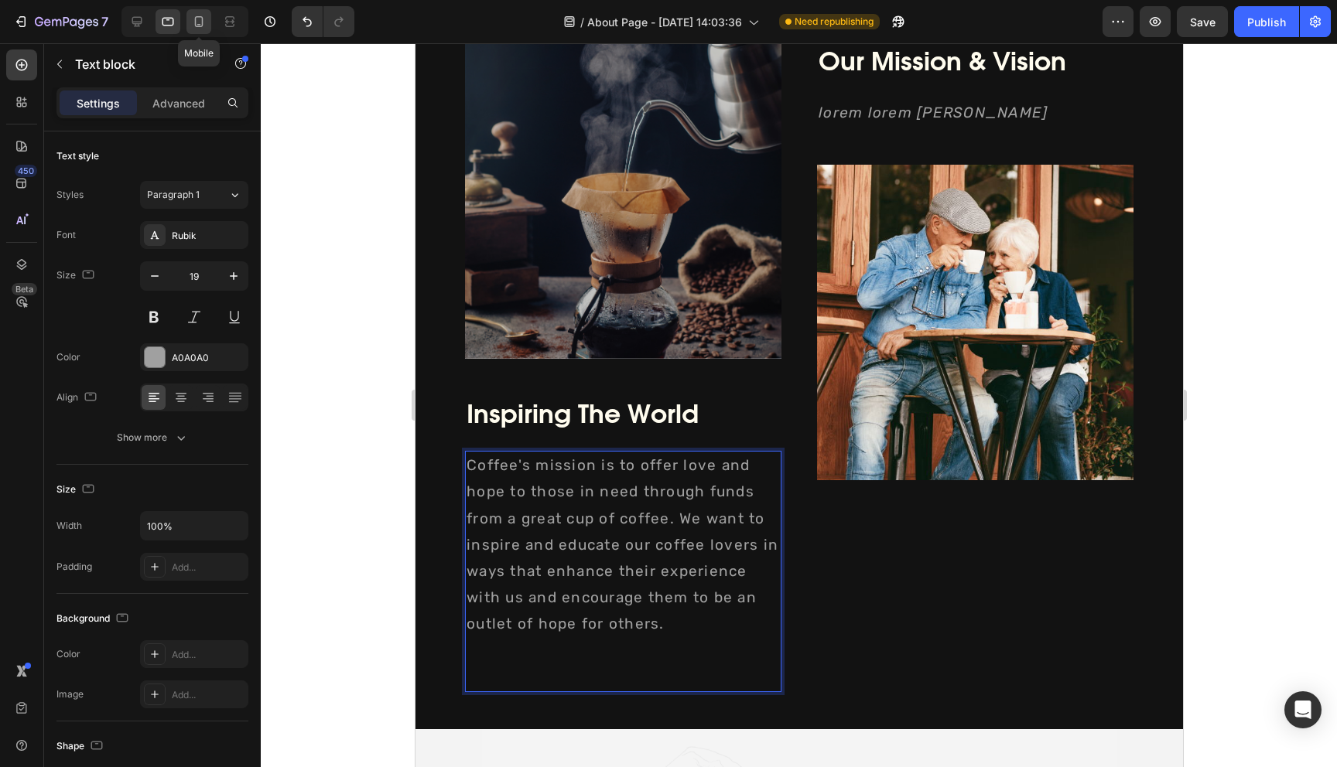
click at [207, 23] on div at bounding box center [198, 21] width 25 height 25
type input "18"
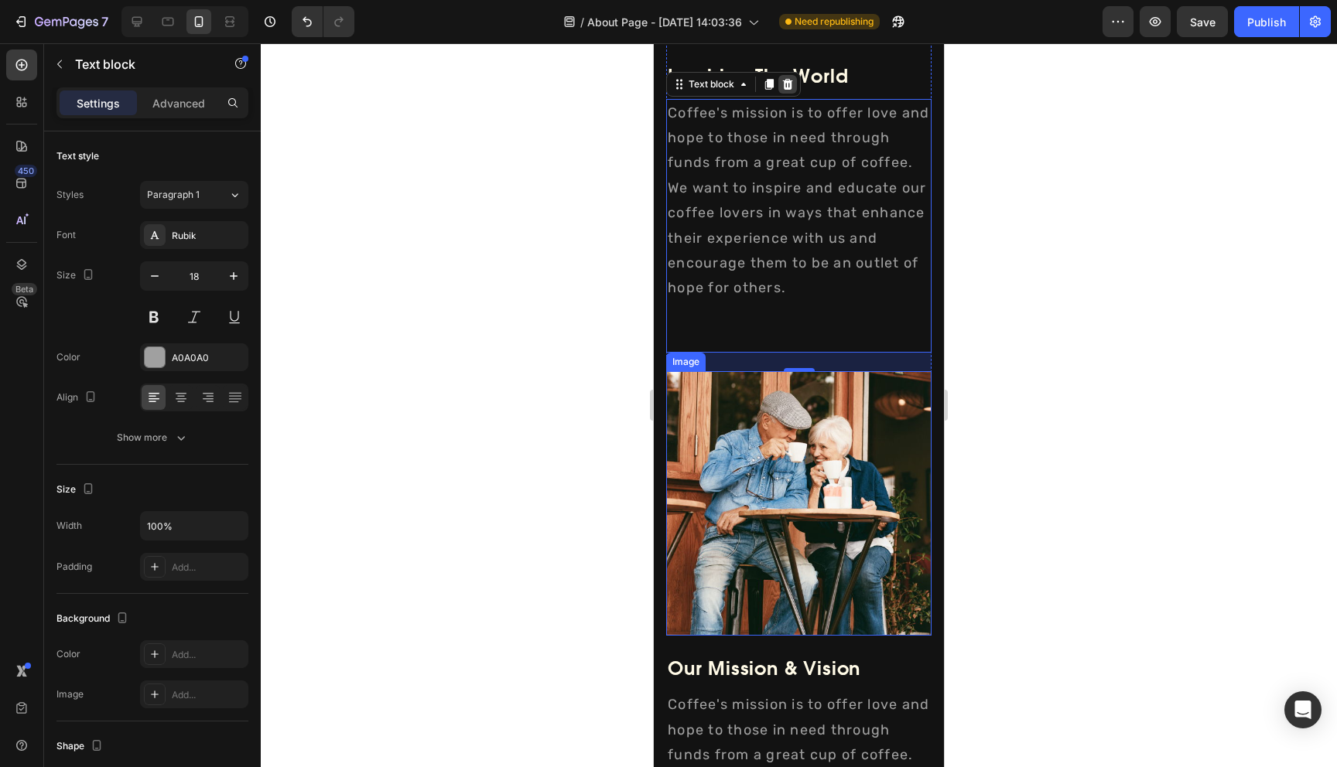
scroll to position [2259, 0]
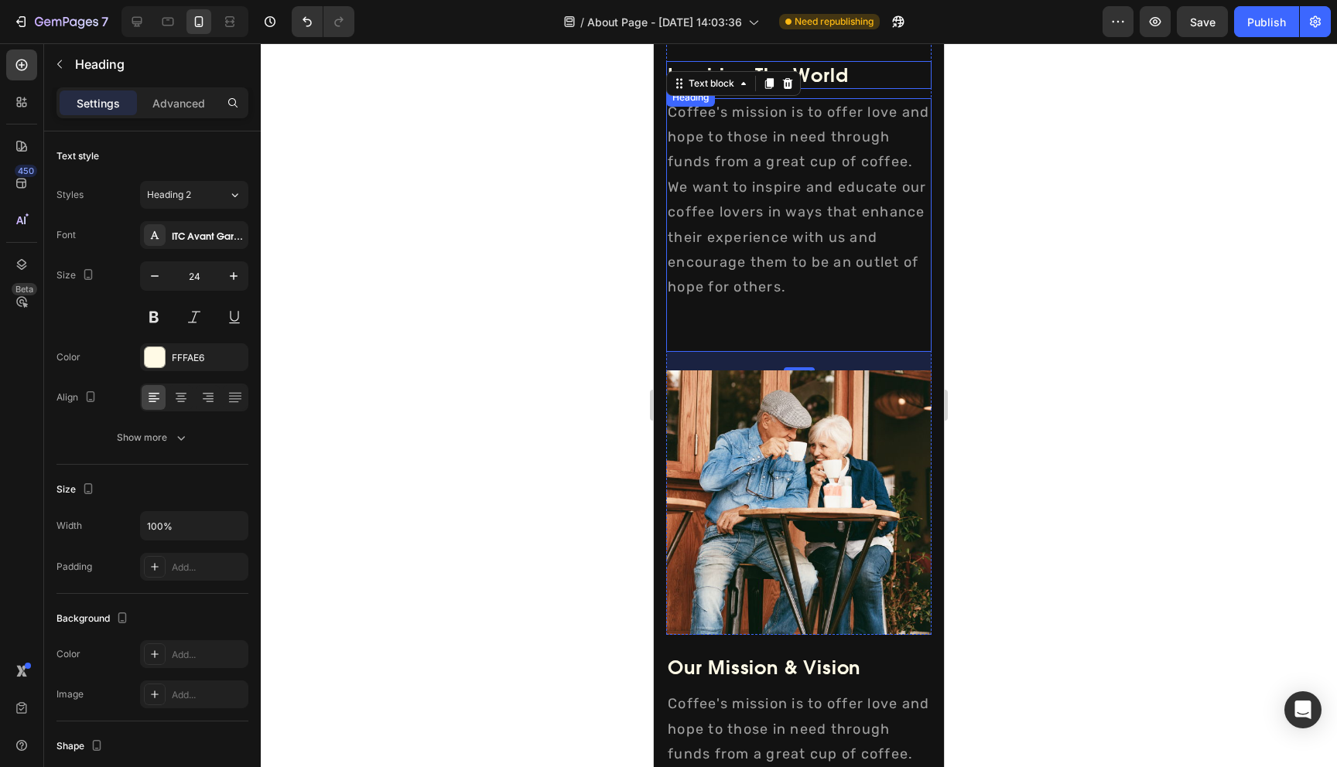
click at [821, 77] on p "Inspiring The World" at bounding box center [799, 75] width 262 height 24
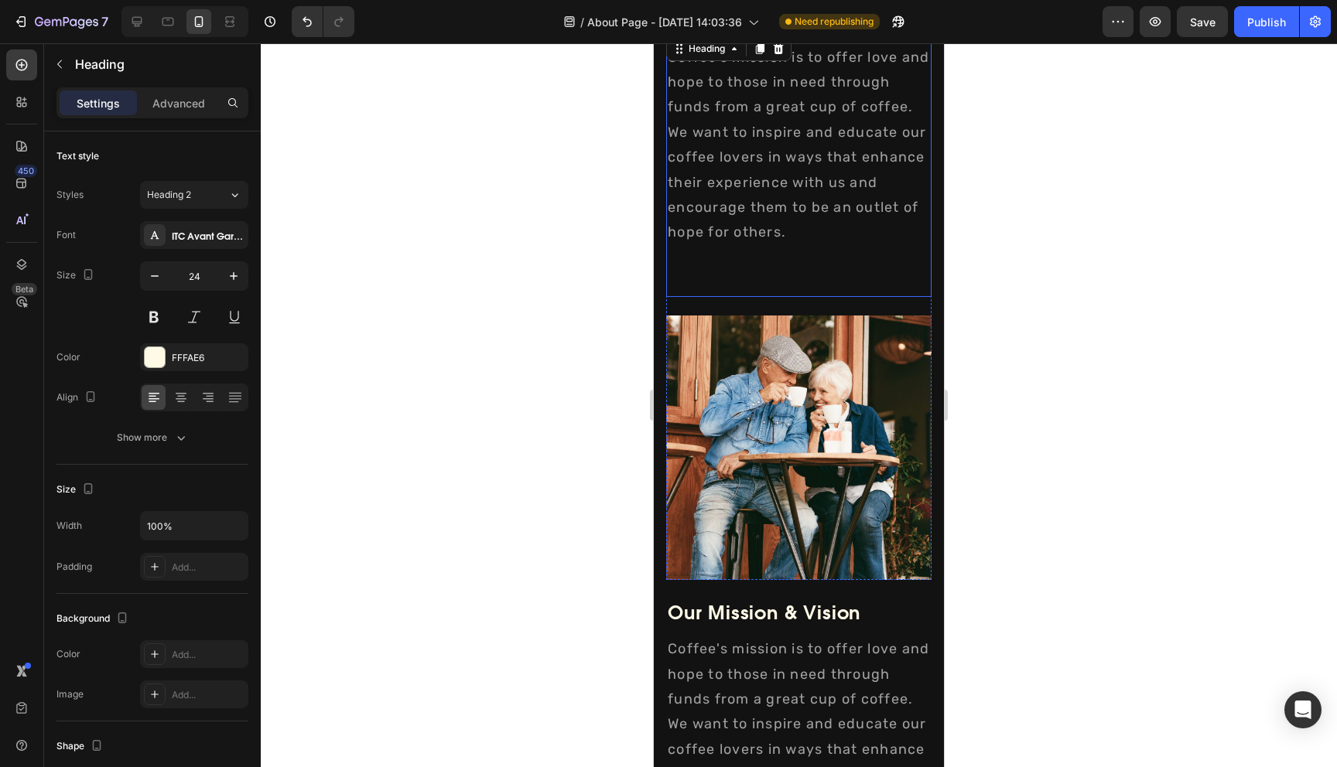
scroll to position [2716, 0]
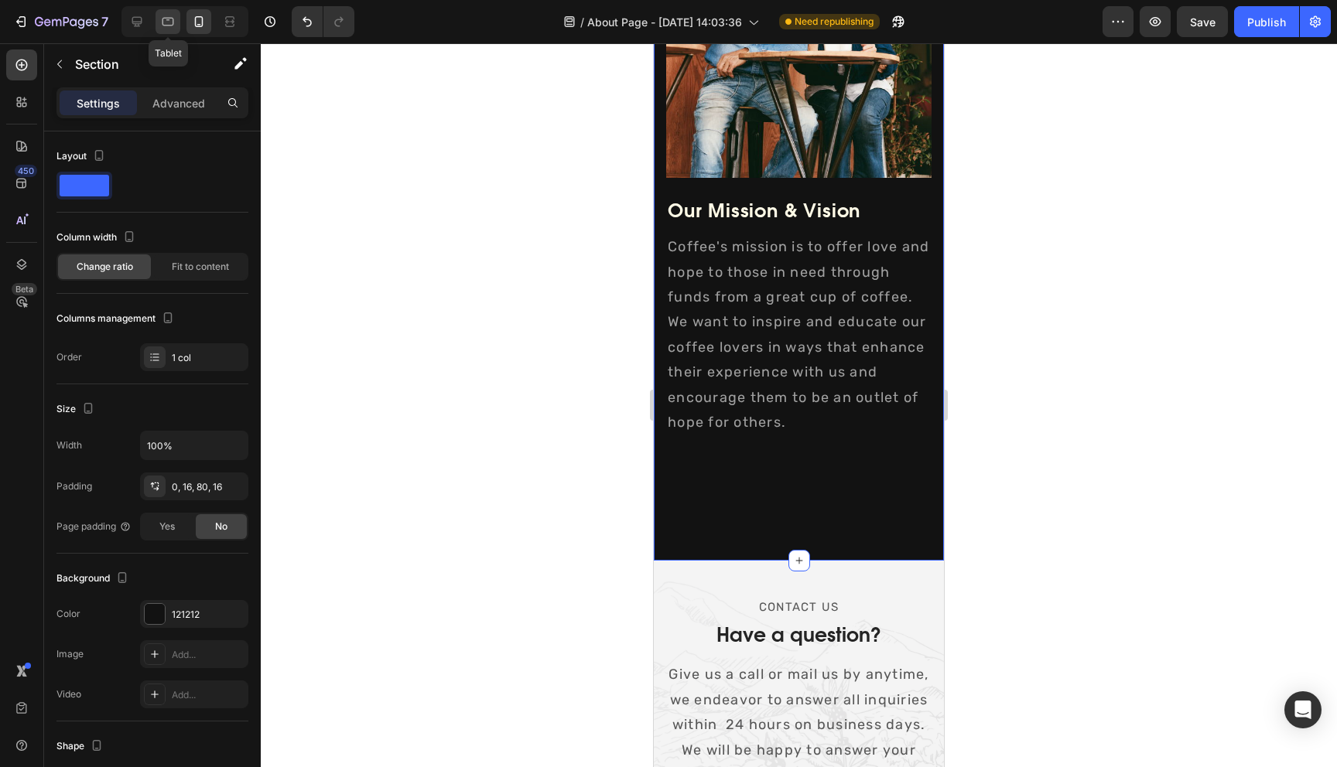
click at [176, 26] on div at bounding box center [167, 21] width 25 height 25
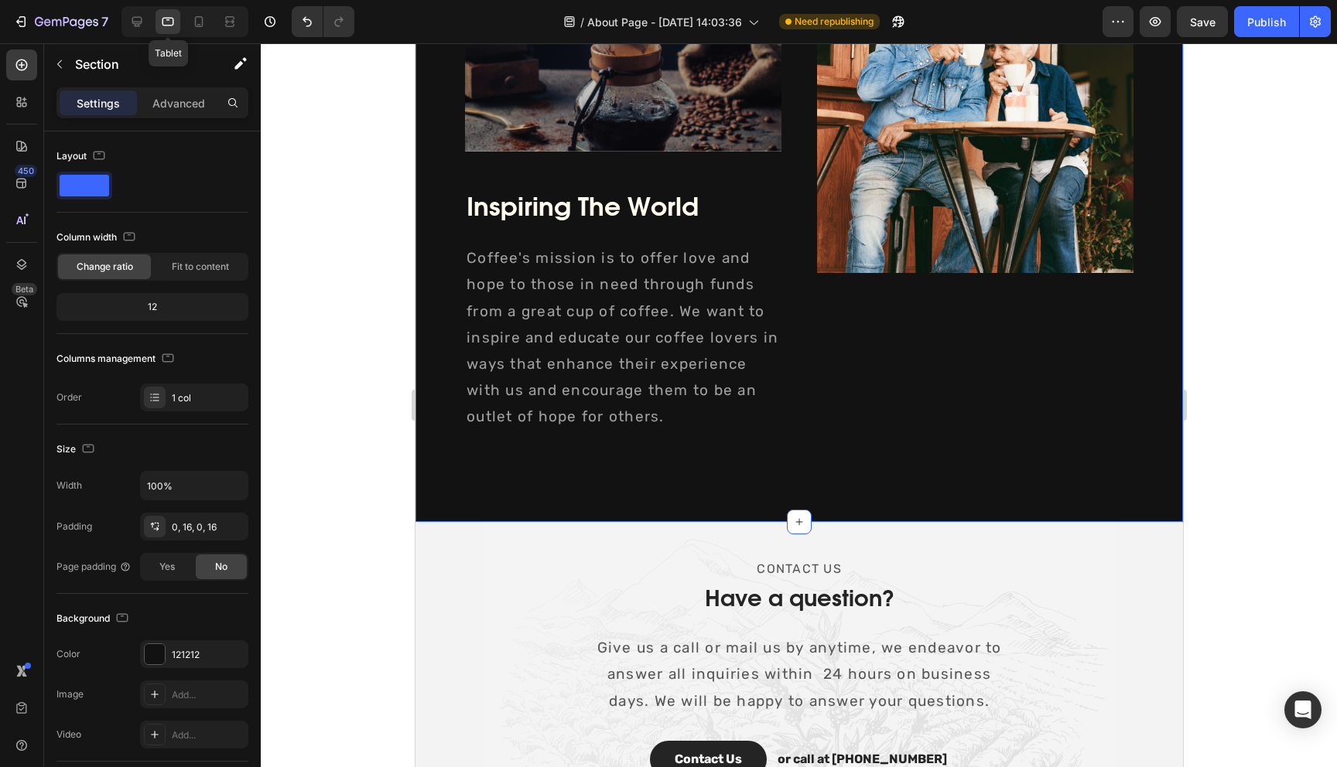
scroll to position [1914, 0]
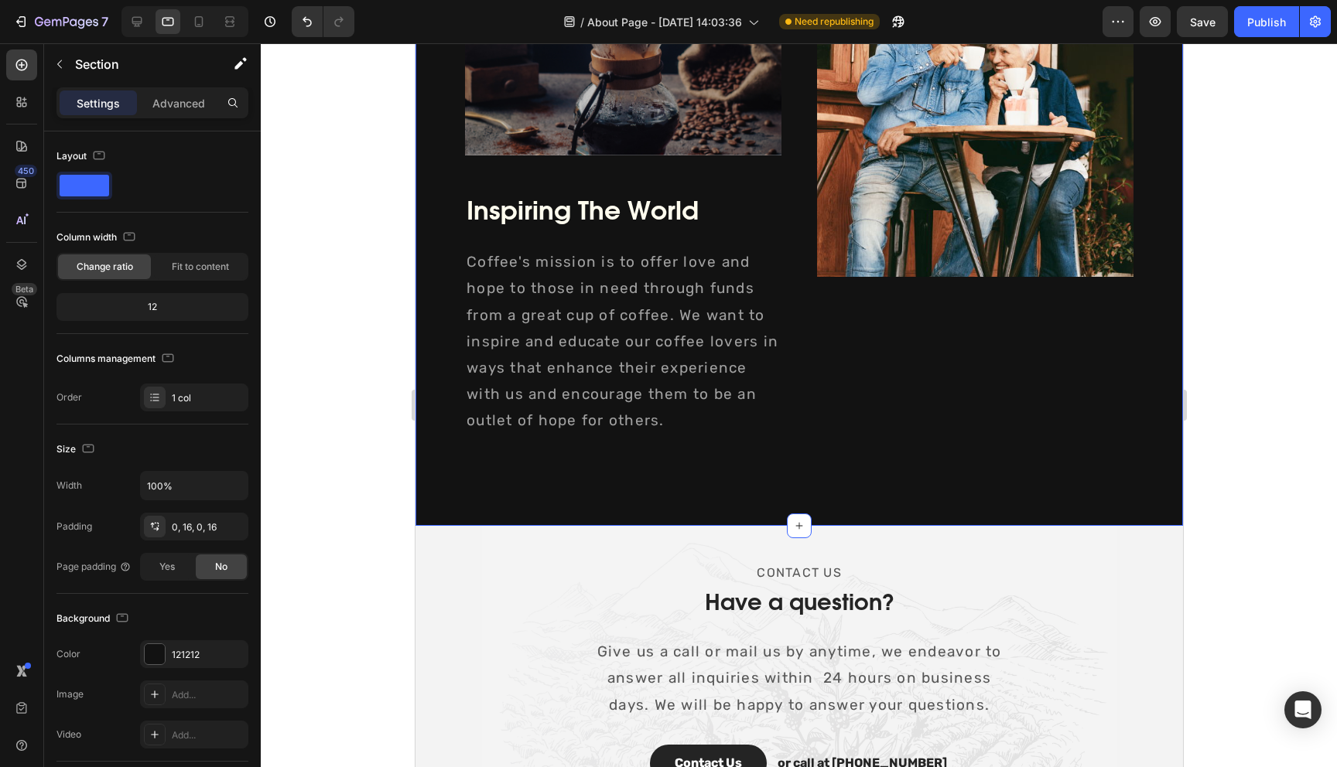
click at [455, 233] on div "Image Inspiring The World Heading Inspiring The World Heading Coffee's mission …" at bounding box center [798, 183] width 743 height 686
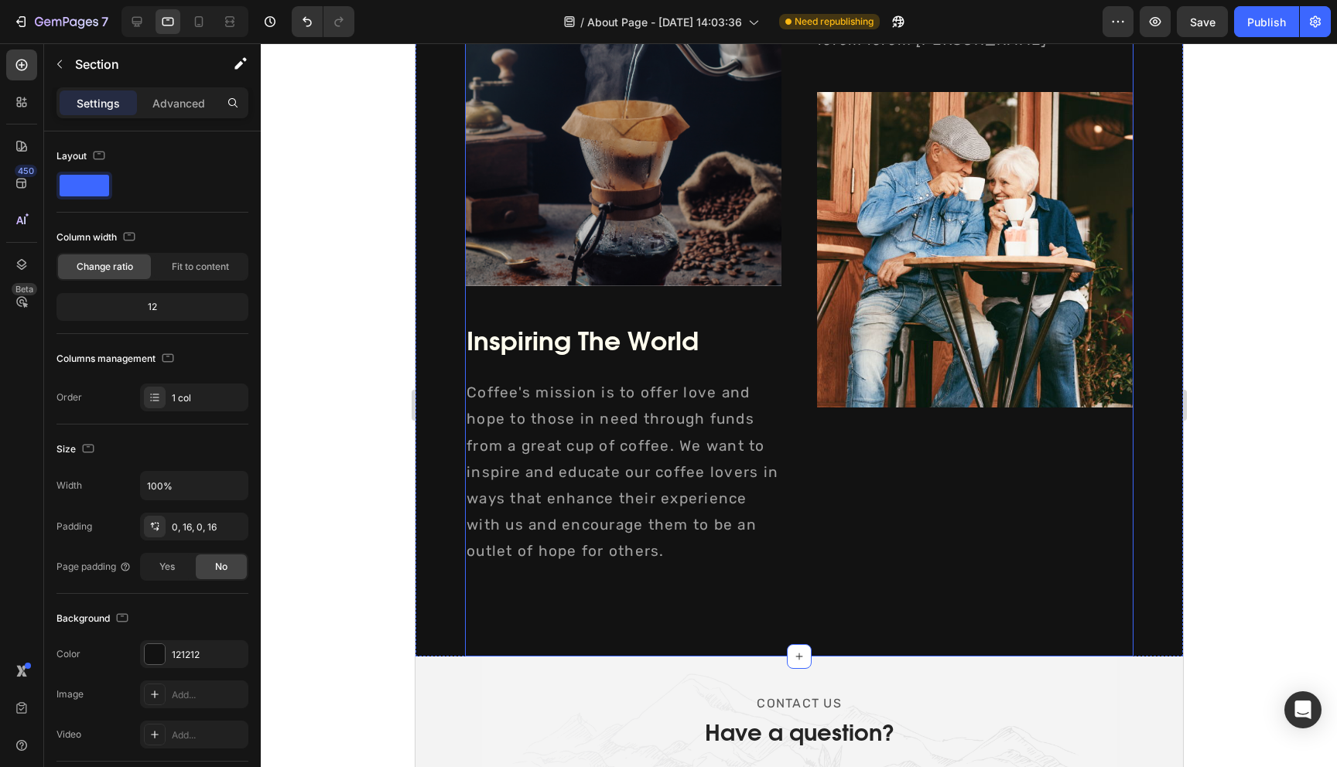
scroll to position [1745, 0]
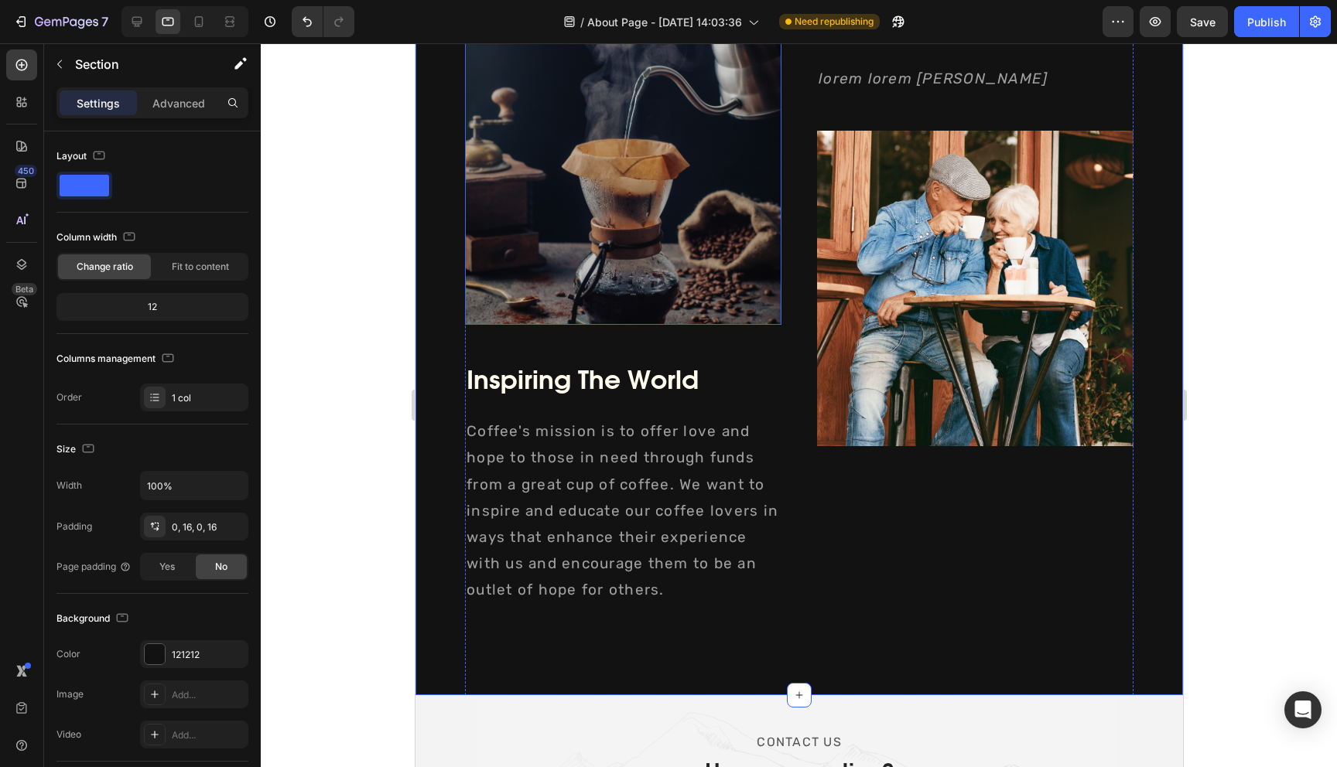
click at [468, 183] on img at bounding box center [622, 167] width 316 height 316
click at [424, 239] on div "Image 48 Inspiring The World Heading Inspiring The World Heading Coffee's missi…" at bounding box center [798, 352] width 767 height 686
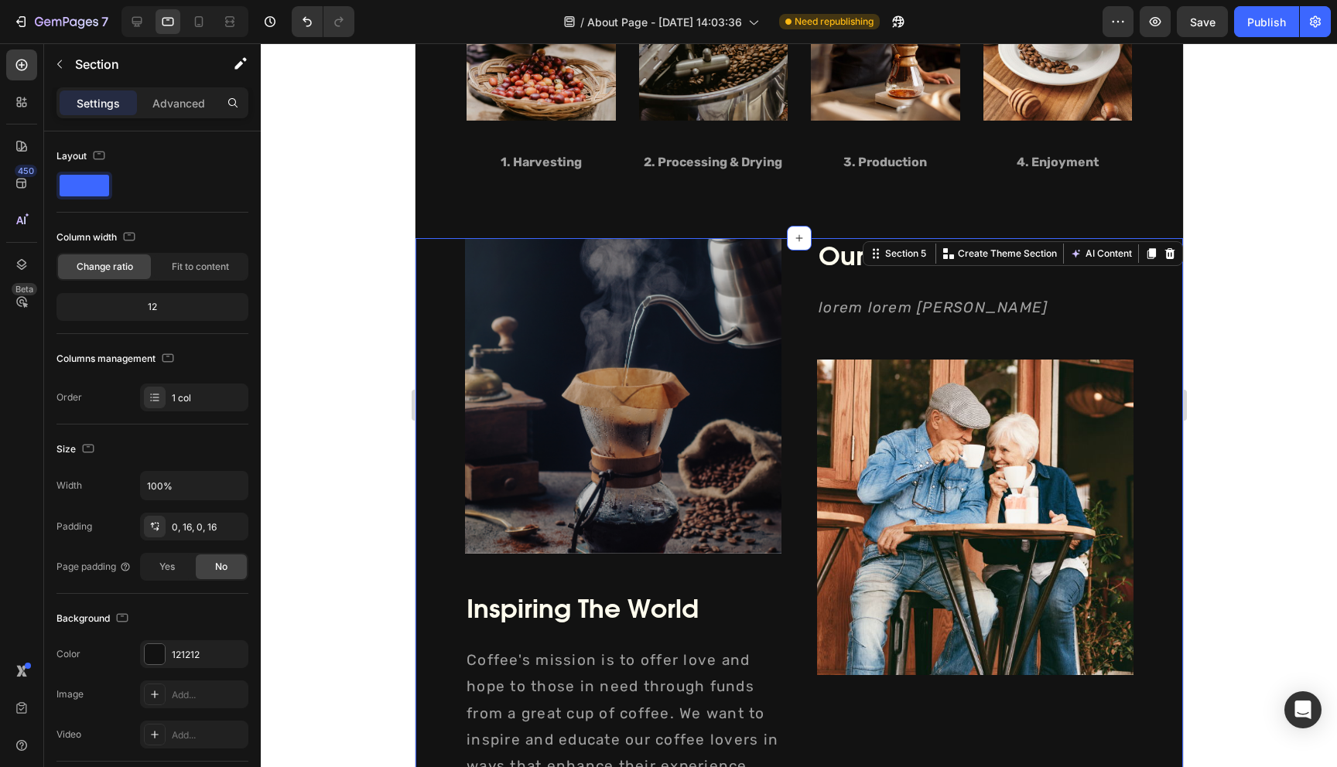
scroll to position [1434, 0]
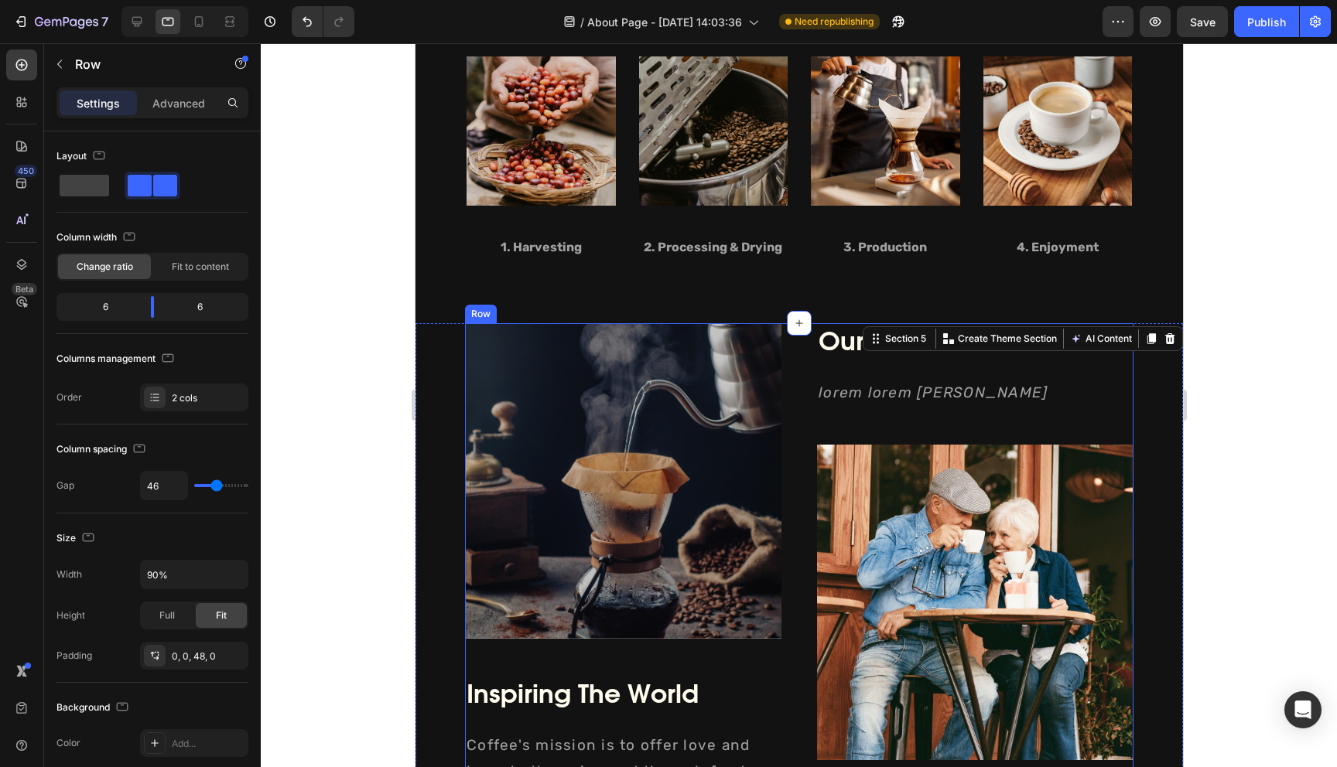
click at [798, 367] on div "Image Inspiring The World Heading Inspiring The World Heading Coffee's mission …" at bounding box center [798, 666] width 668 height 686
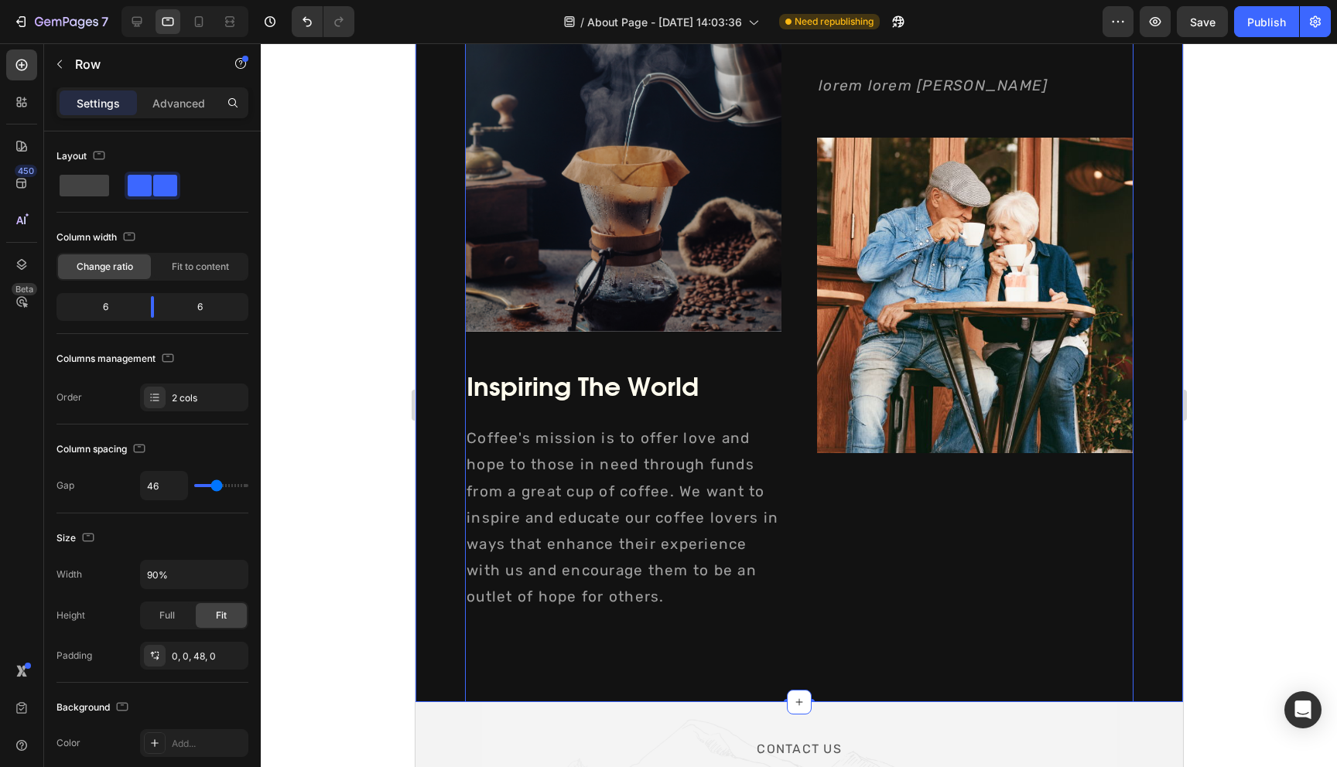
scroll to position [1828, 0]
